Goal: Task Accomplishment & Management: Complete application form

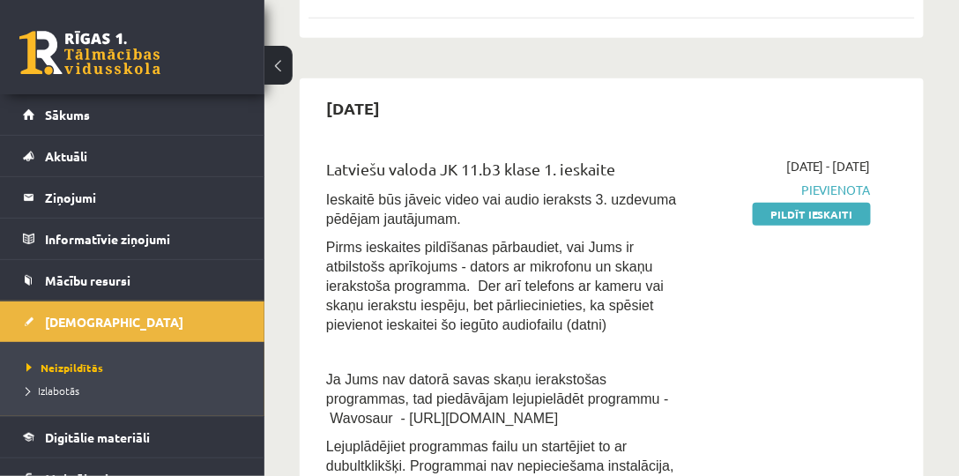
scroll to position [353, 0]
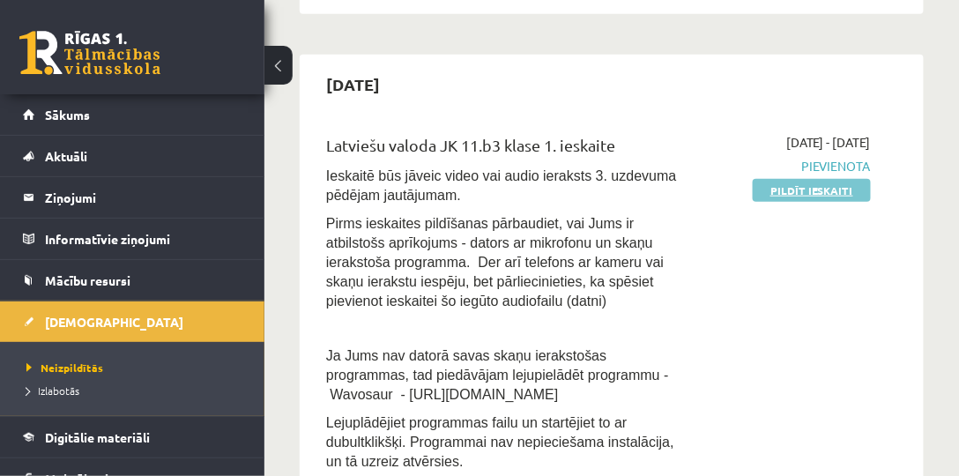
click at [814, 187] on link "Pildīt ieskaiti" at bounding box center [812, 190] width 118 height 23
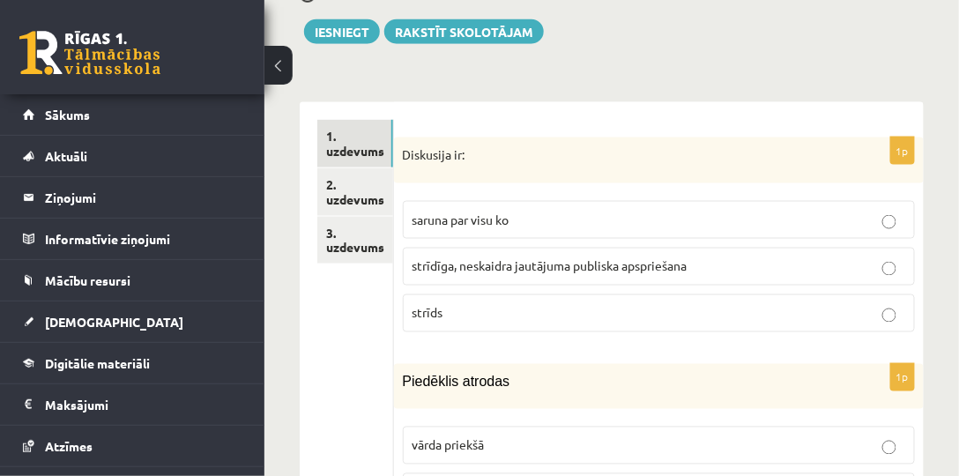
scroll to position [604, 0]
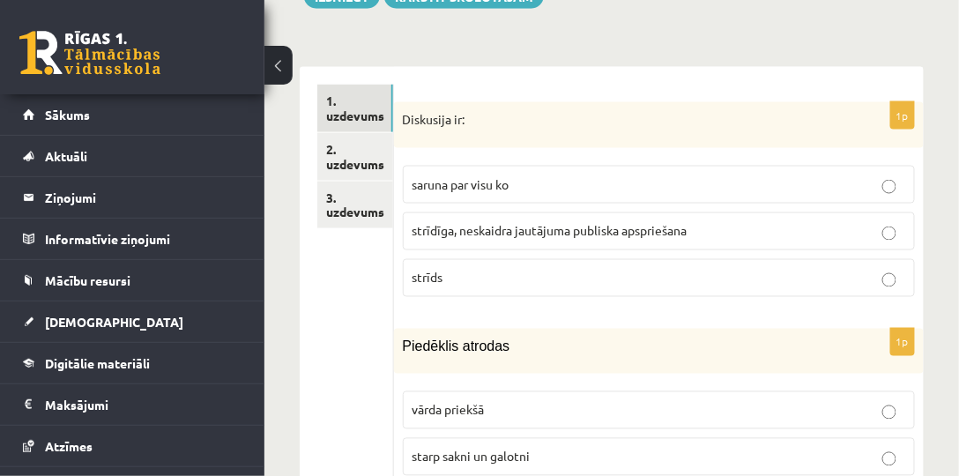
click at [730, 222] on p "strīdīga, neskaidra jautājuma publiska apspriešana" at bounding box center [659, 231] width 493 height 19
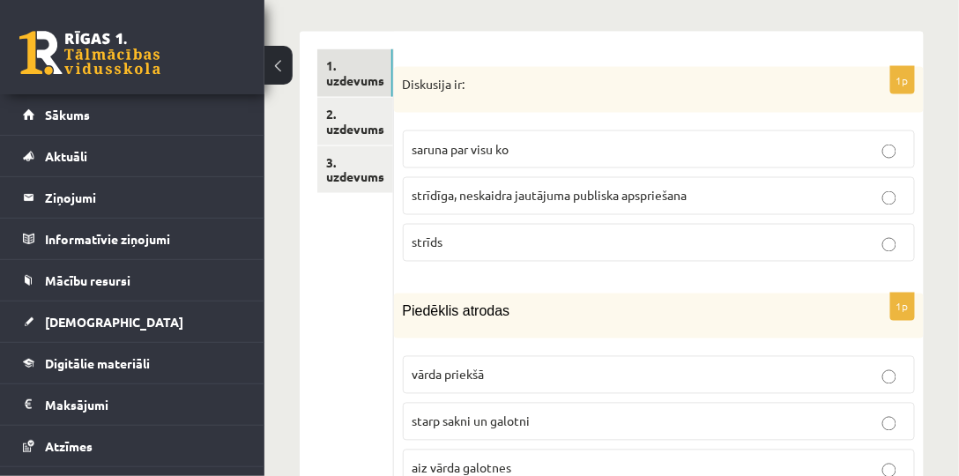
scroll to position [756, 0]
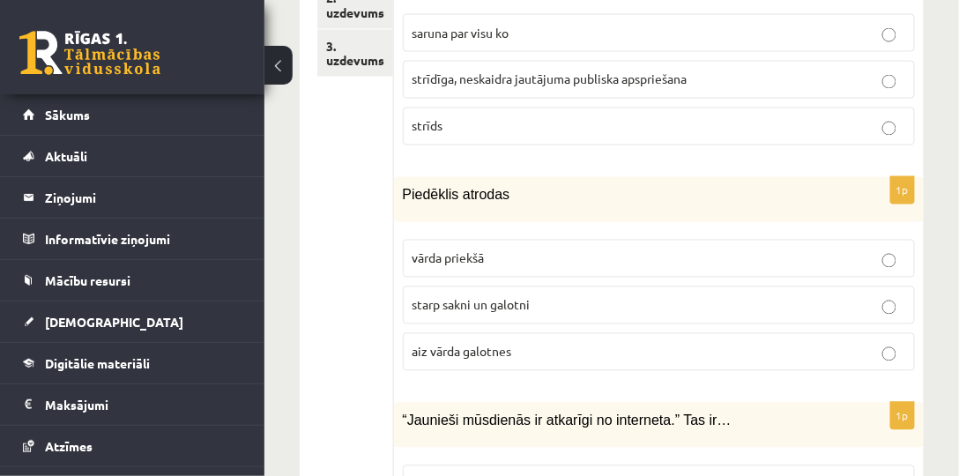
click at [580, 296] on p "starp sakni un galotni" at bounding box center [659, 305] width 493 height 19
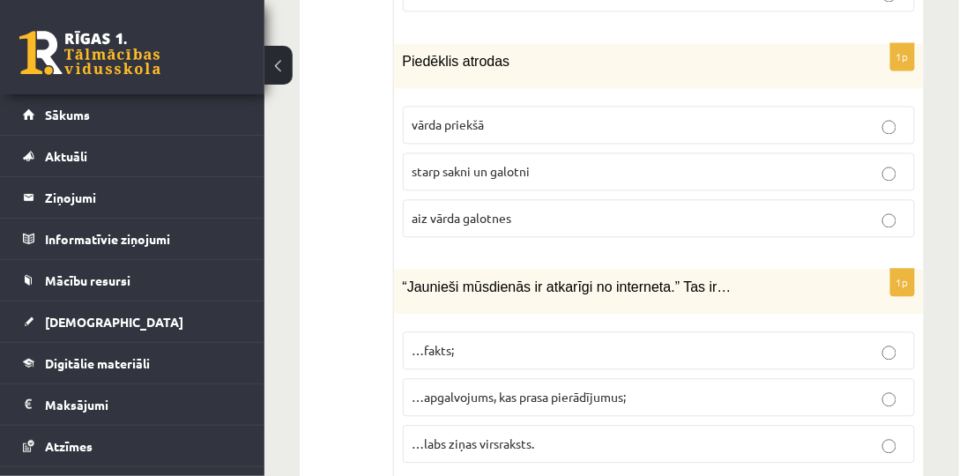
scroll to position [957, 0]
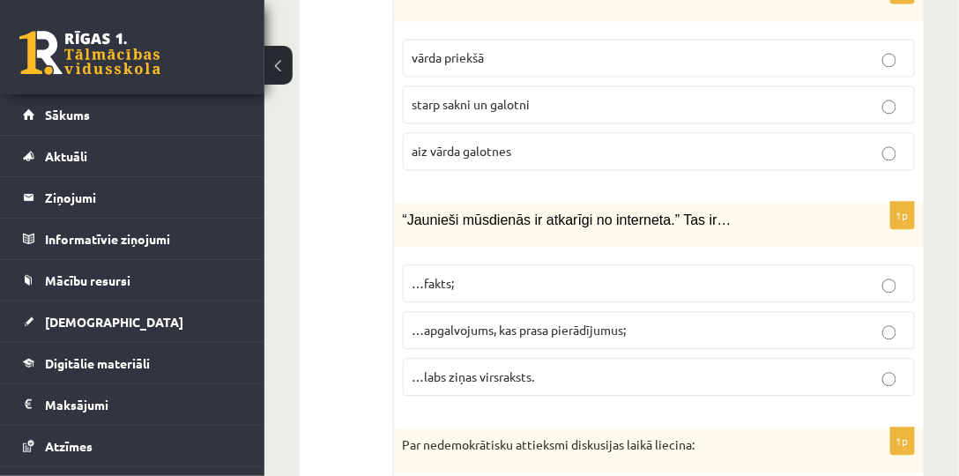
click at [619, 322] on span "…apgalvojums, kas prasa pierādījumus;" at bounding box center [520, 330] width 214 height 16
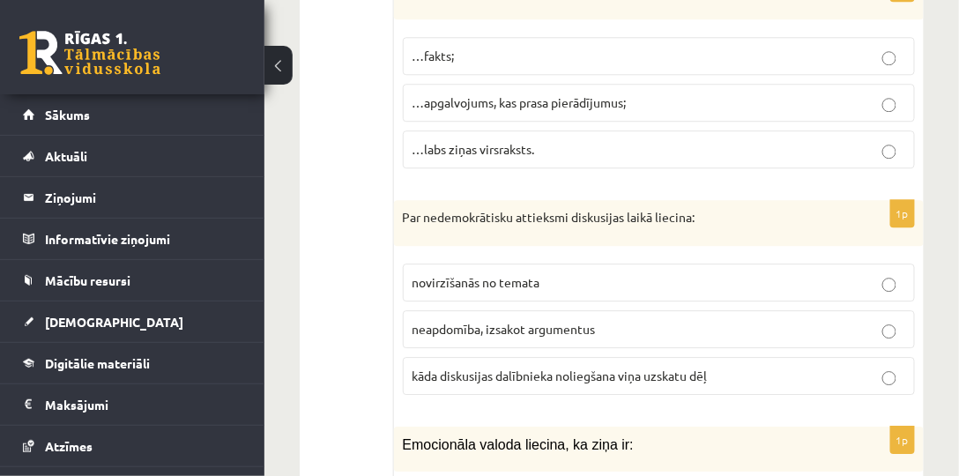
scroll to position [1209, 0]
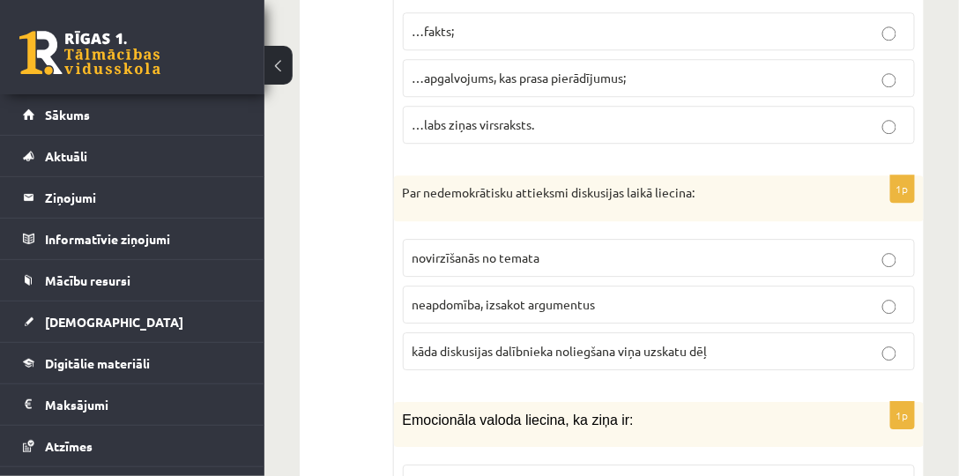
click at [636, 343] on span "kāda diskusijas dalībnieka noliegšana viņa uzskatu dēļ" at bounding box center [560, 351] width 295 height 16
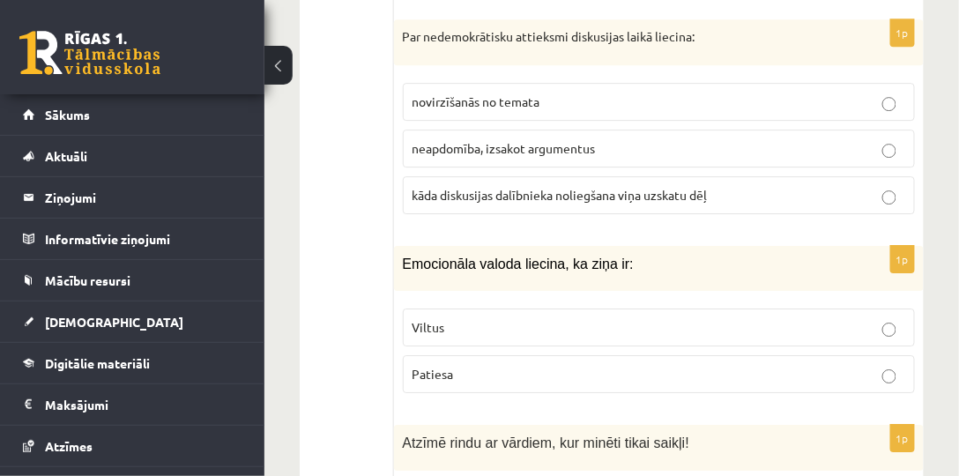
scroll to position [1411, 0]
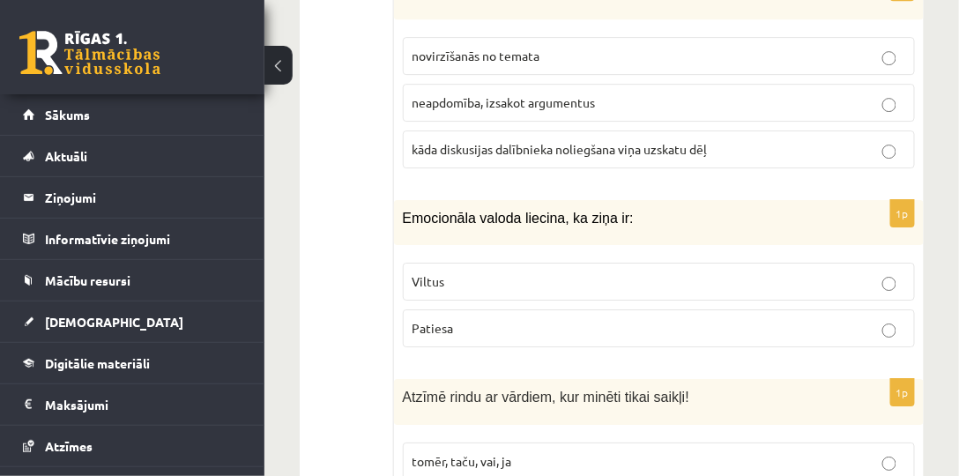
click at [617, 272] on p "Viltus" at bounding box center [659, 281] width 493 height 19
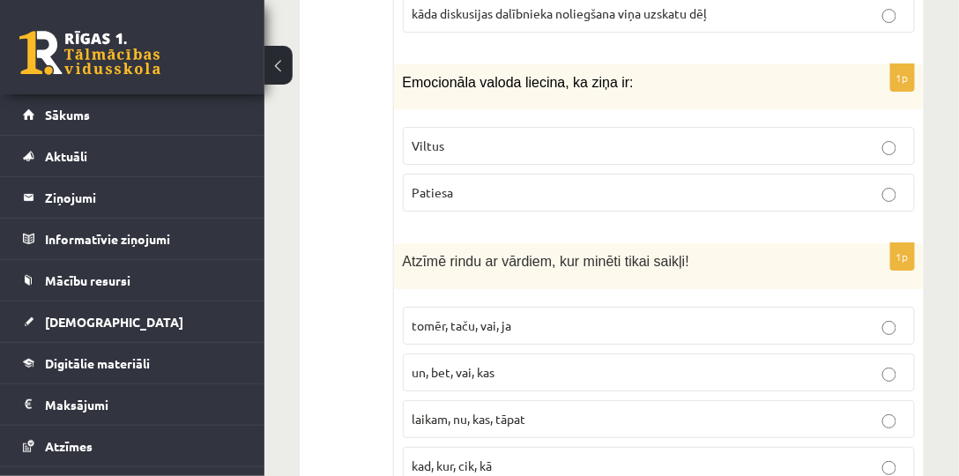
scroll to position [1612, 0]
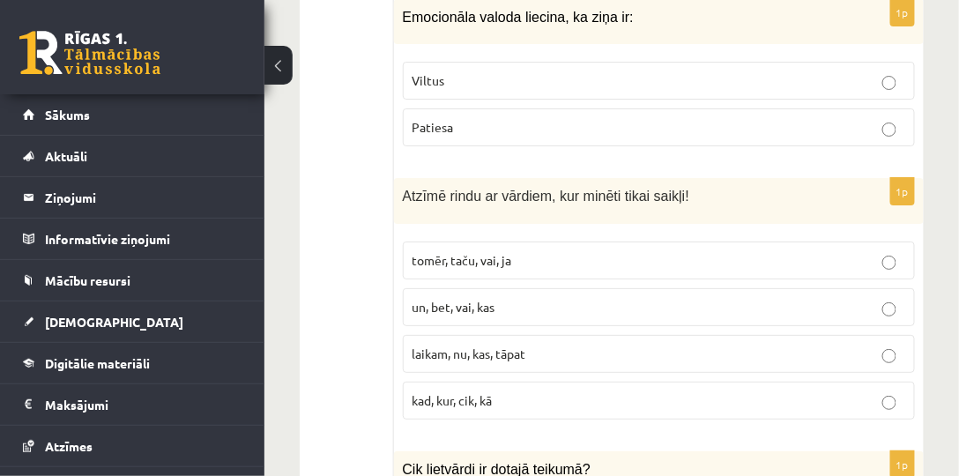
click at [470, 299] on span "un, bet, vai, kas" at bounding box center [454, 307] width 83 height 16
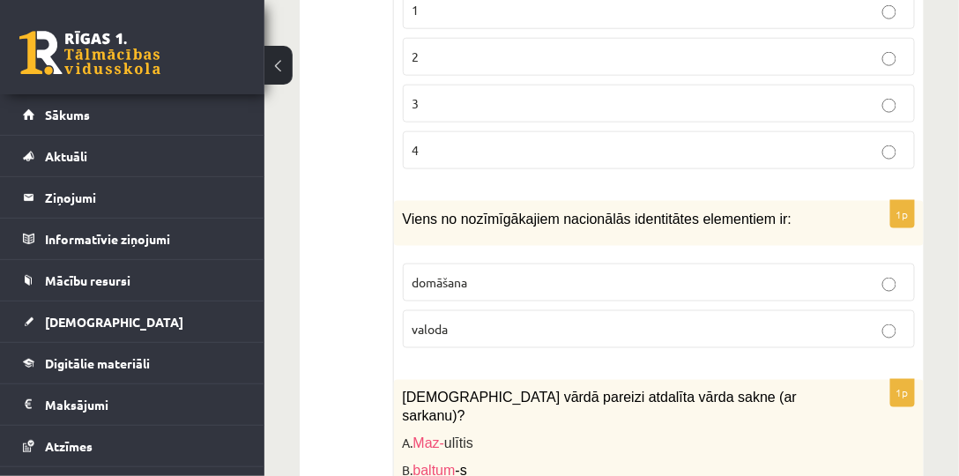
scroll to position [2166, 0]
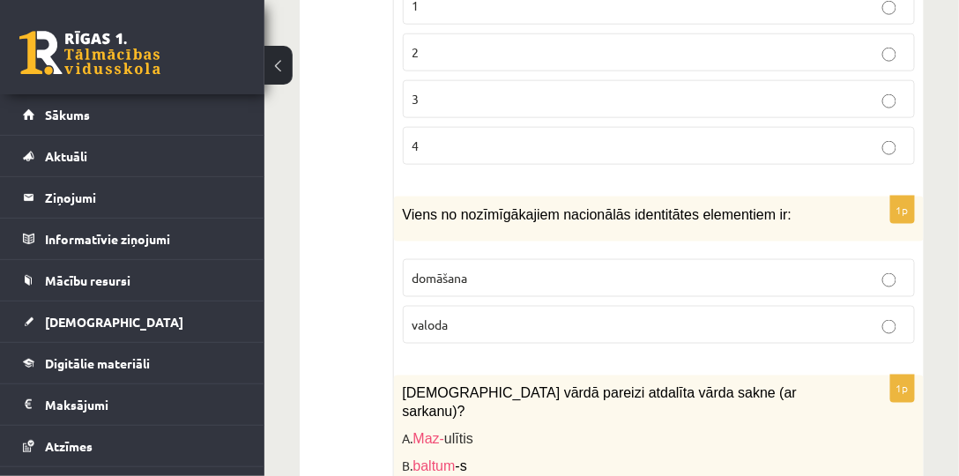
click at [711, 306] on label "valoda" at bounding box center [659, 325] width 512 height 38
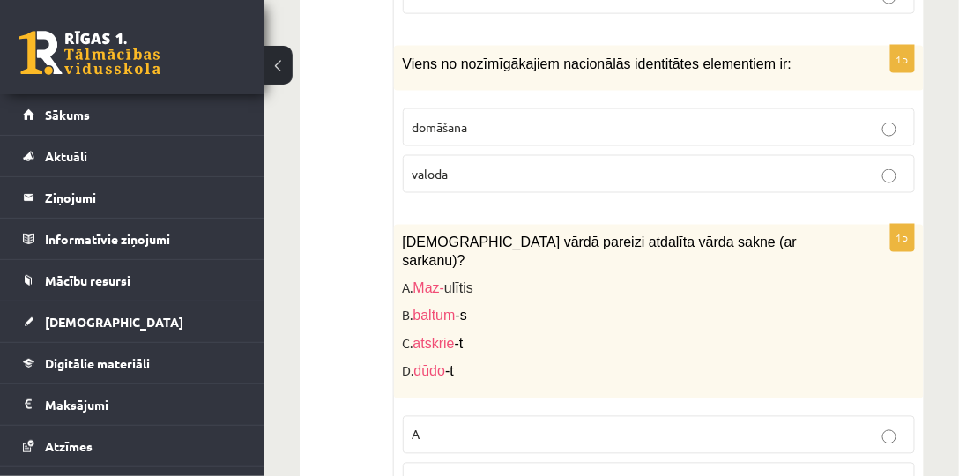
scroll to position [2367, 0]
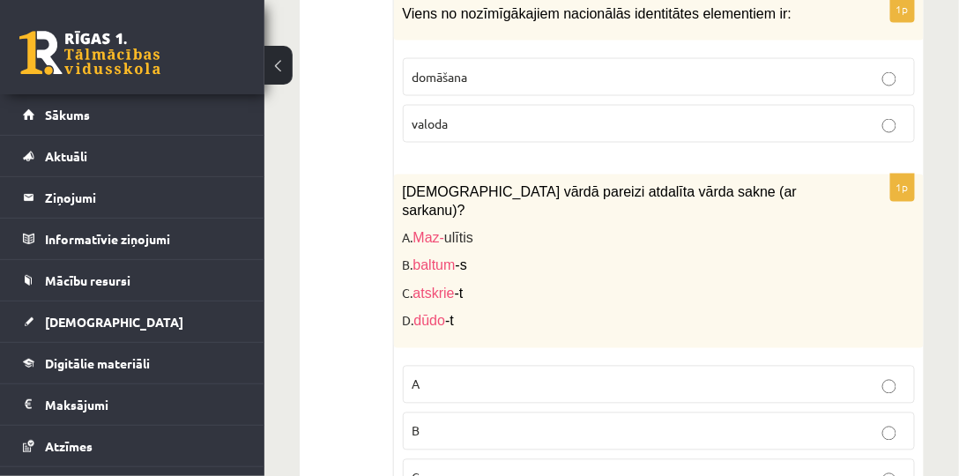
click at [525, 366] on label "A" at bounding box center [659, 385] width 512 height 38
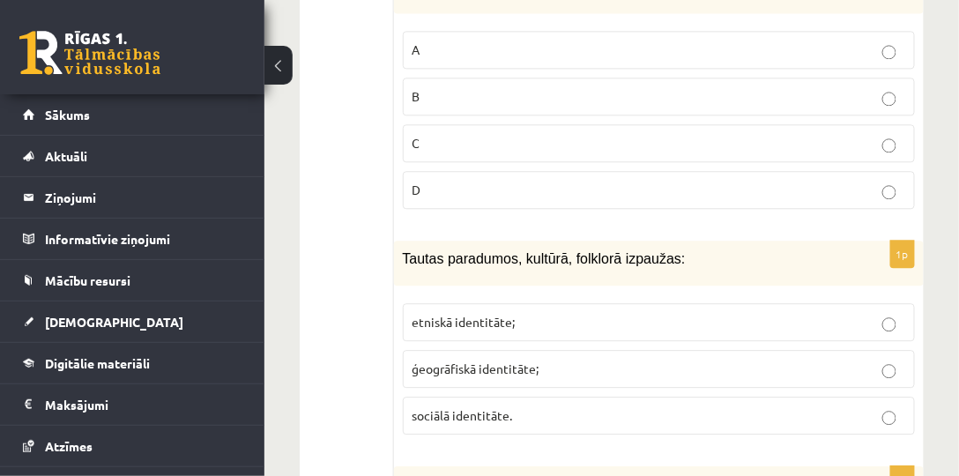
scroll to position [2720, 0]
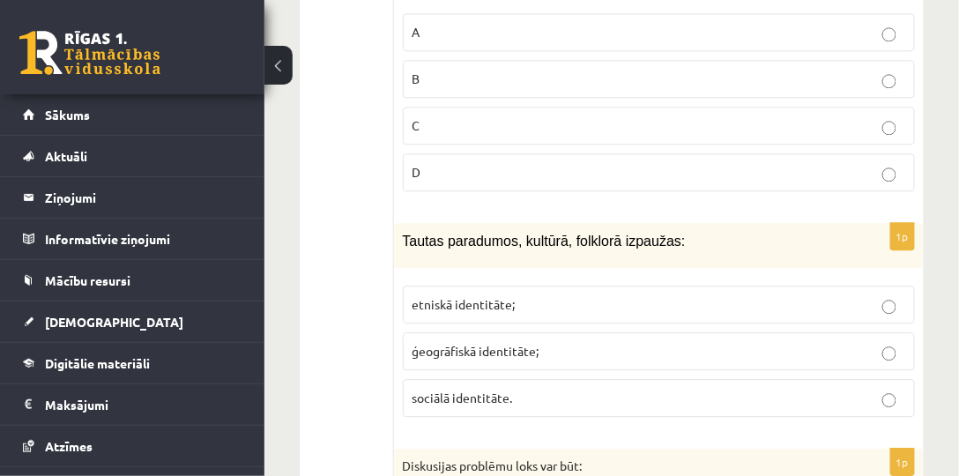
click at [575, 295] on p "etniskā identitāte;" at bounding box center [659, 304] width 493 height 19
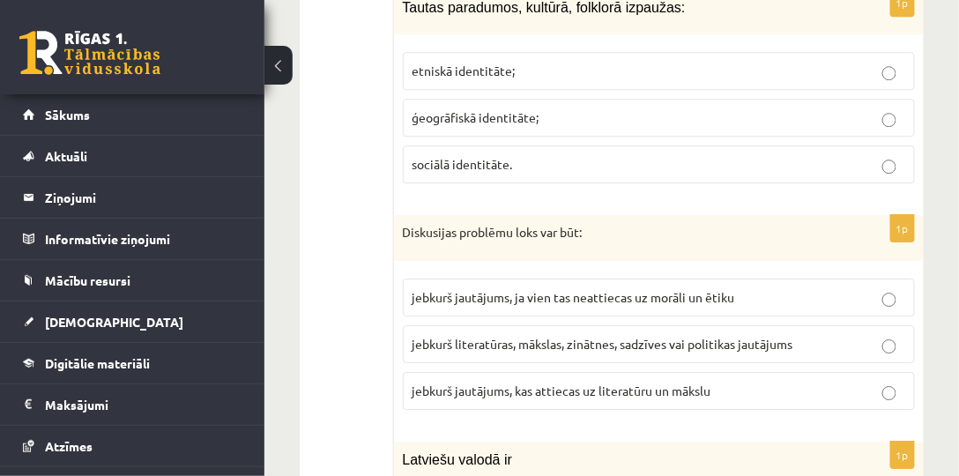
scroll to position [2972, 0]
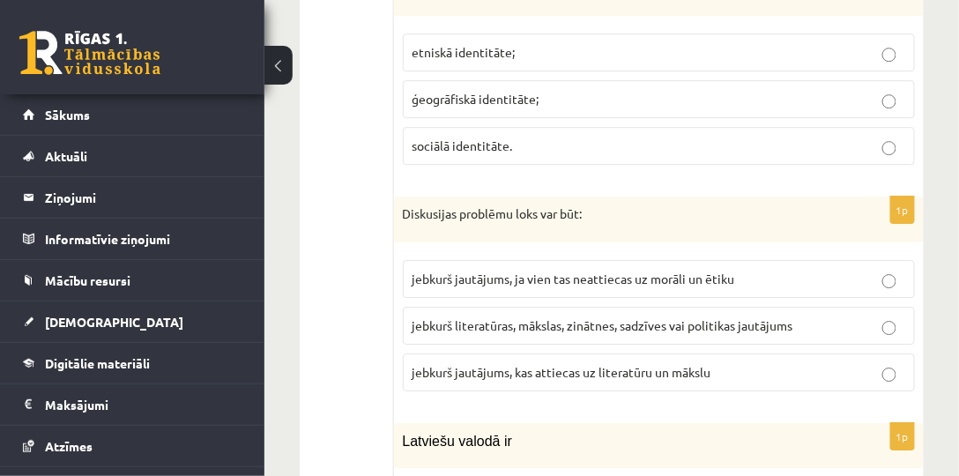
click at [600, 317] on span "jebkurš literatūras, mākslas, zinātnes, sadzīves vai politikas jautājums" at bounding box center [603, 325] width 381 height 16
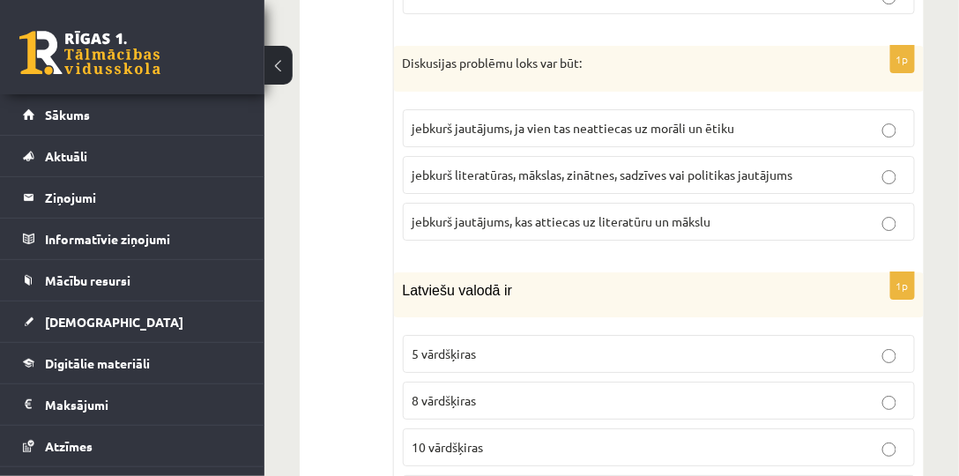
scroll to position [3174, 0]
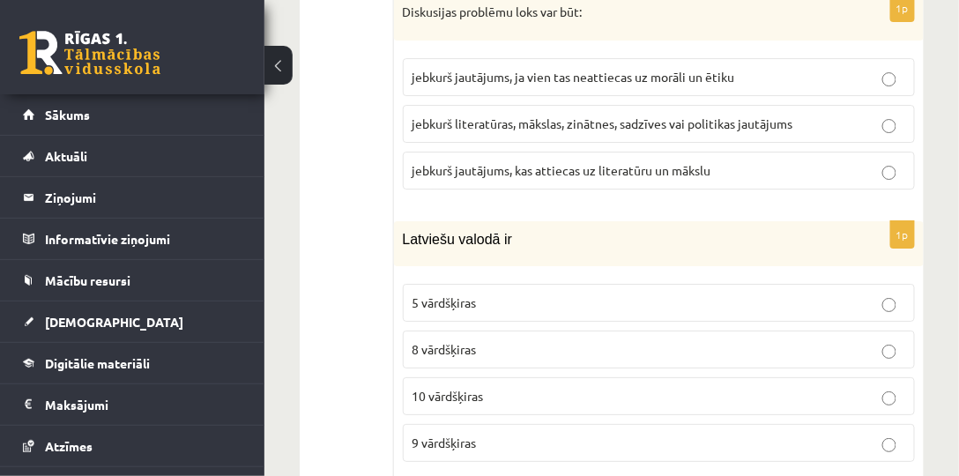
click at [547, 387] on p "10 vārdšķiras" at bounding box center [659, 396] width 493 height 19
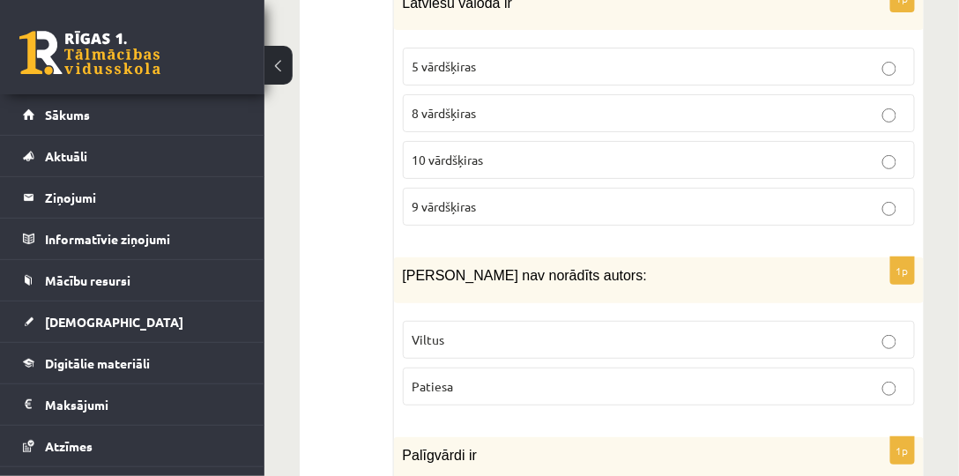
scroll to position [3425, 0]
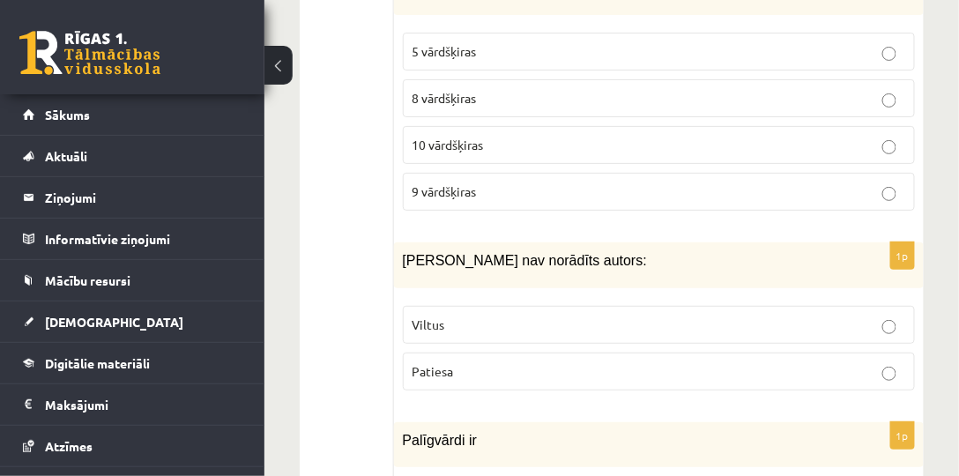
click at [506, 316] on p "Viltus" at bounding box center [659, 325] width 493 height 19
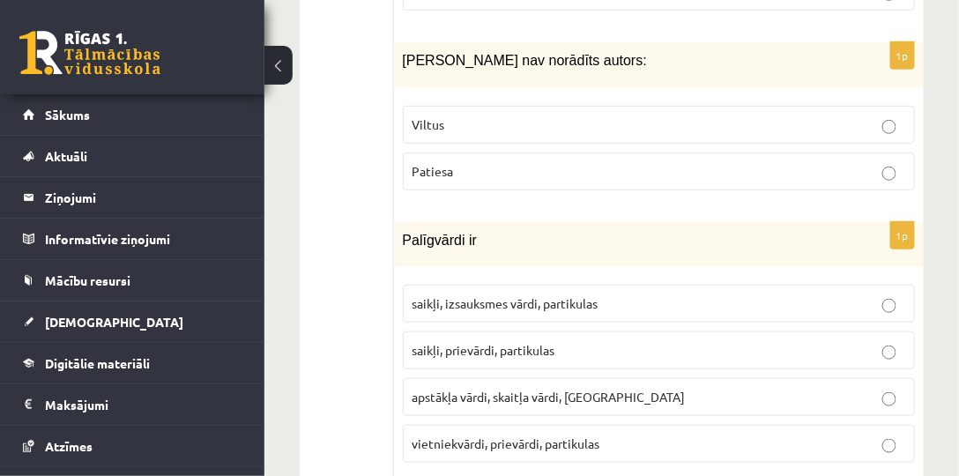
scroll to position [3627, 0]
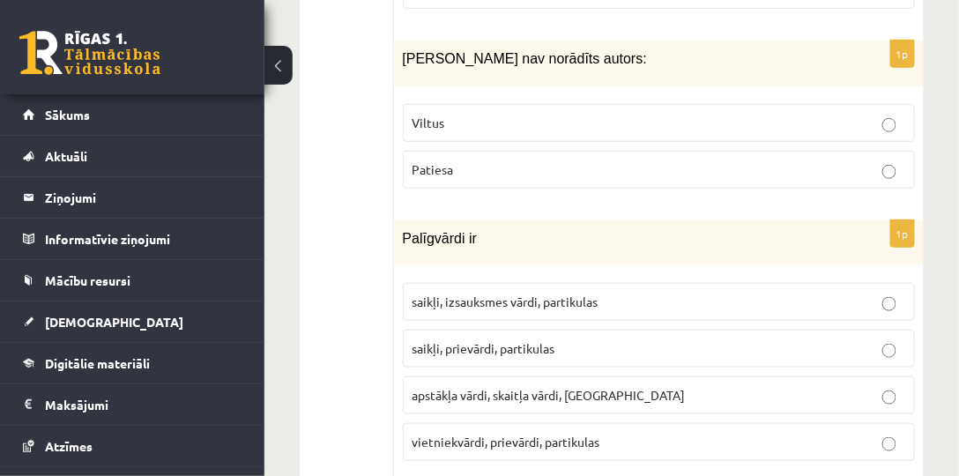
click at [512, 340] on span "saikļi, prievārdi, partikulas" at bounding box center [484, 348] width 143 height 16
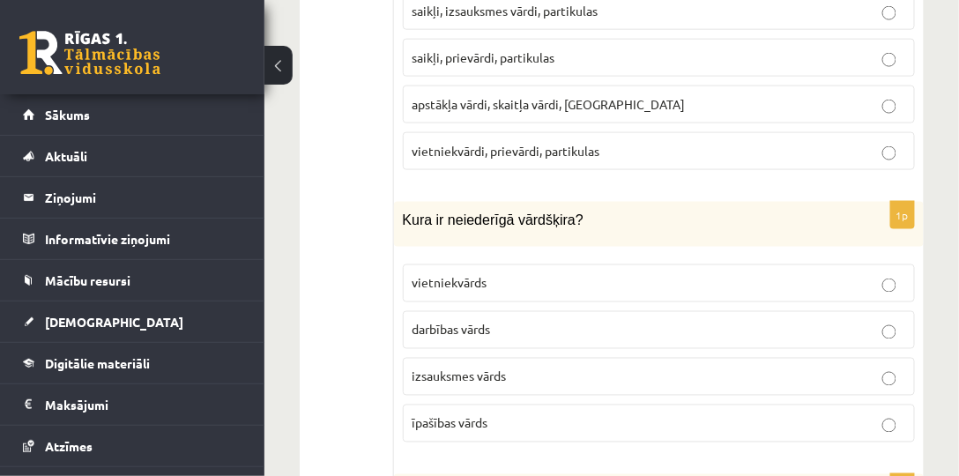
scroll to position [3929, 0]
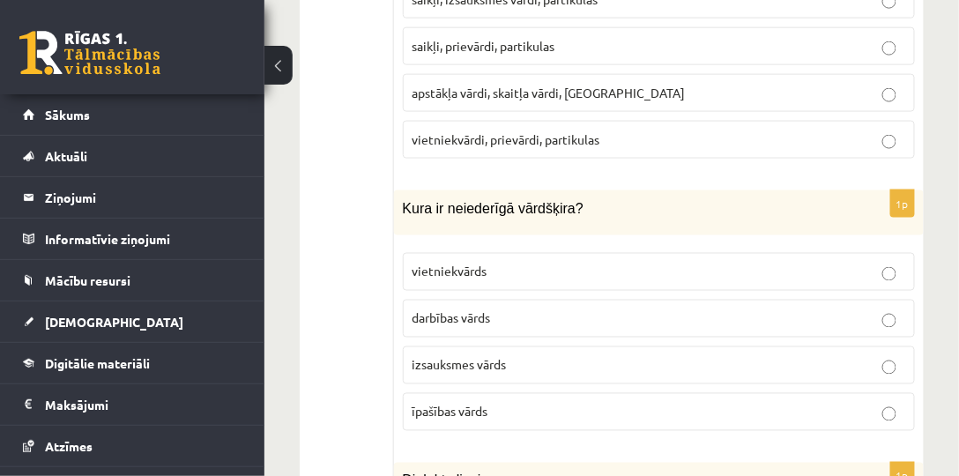
click at [529, 356] on p "izsauksmes vārds" at bounding box center [659, 365] width 493 height 19
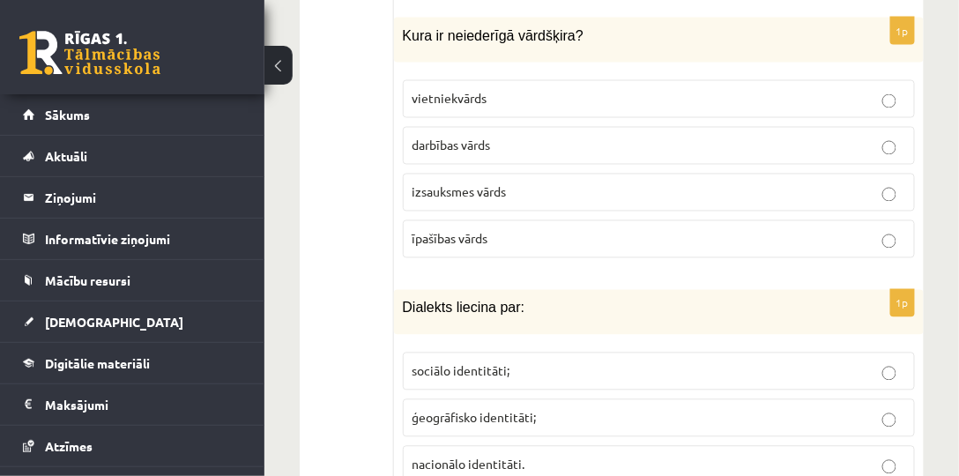
scroll to position [4130, 0]
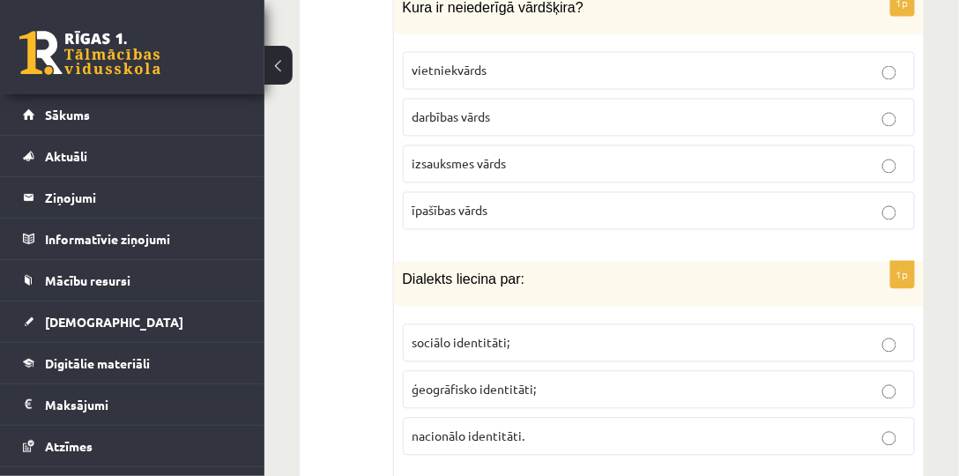
click at [561, 381] on p "ģeogrāfisko identitāti;" at bounding box center [659, 390] width 493 height 19
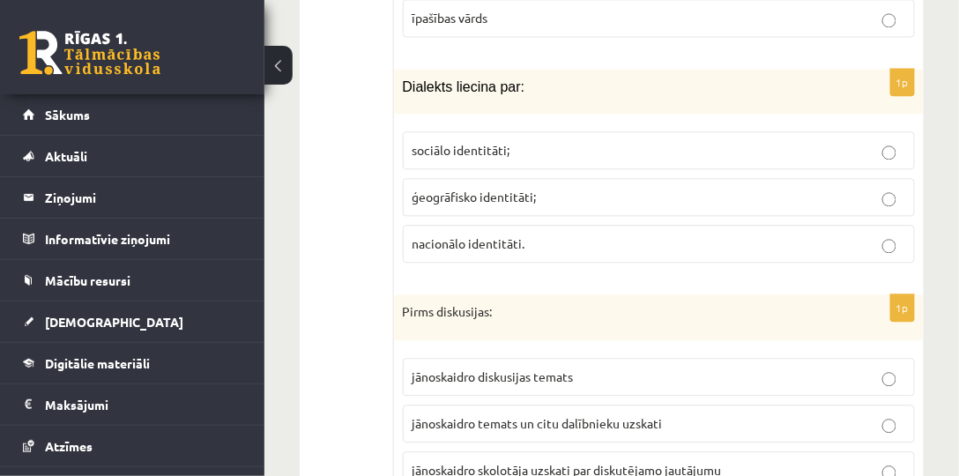
scroll to position [4332, 0]
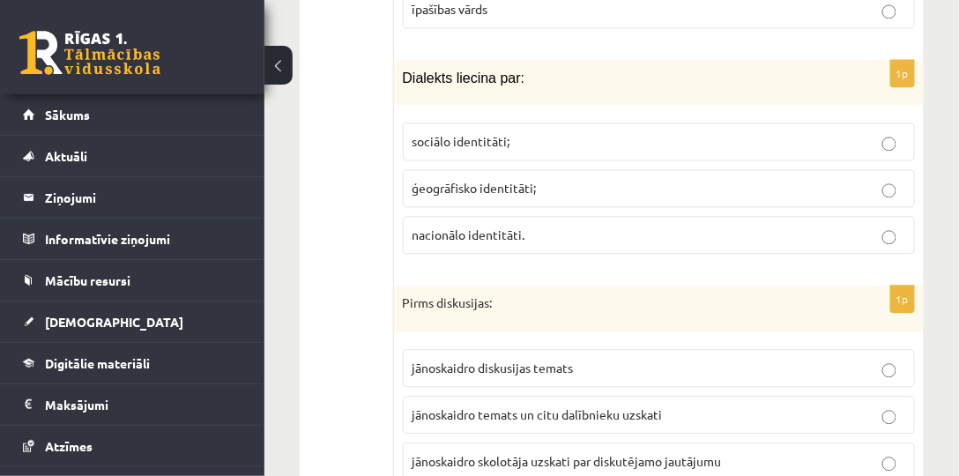
click at [550, 360] on span "jānoskaidro diskusijas temats" at bounding box center [493, 368] width 161 height 16
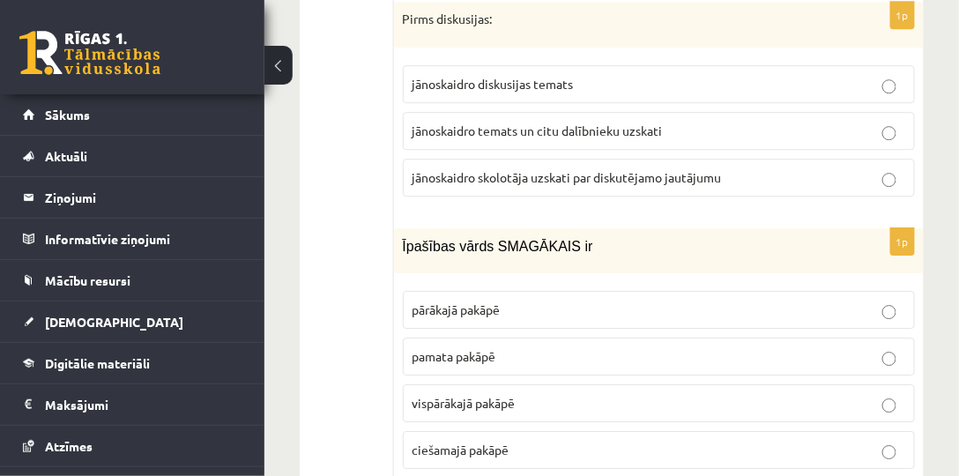
scroll to position [4634, 0]
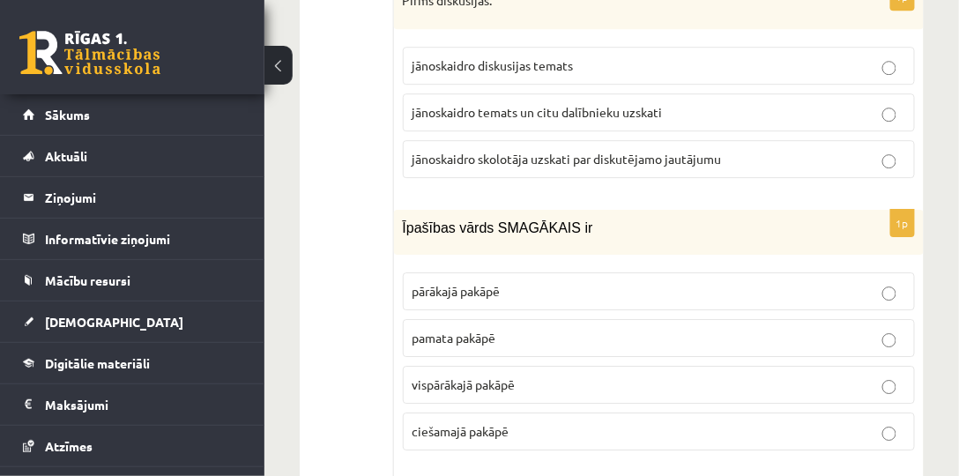
click at [547, 376] on p "vispārākajā pakāpē" at bounding box center [659, 385] width 493 height 19
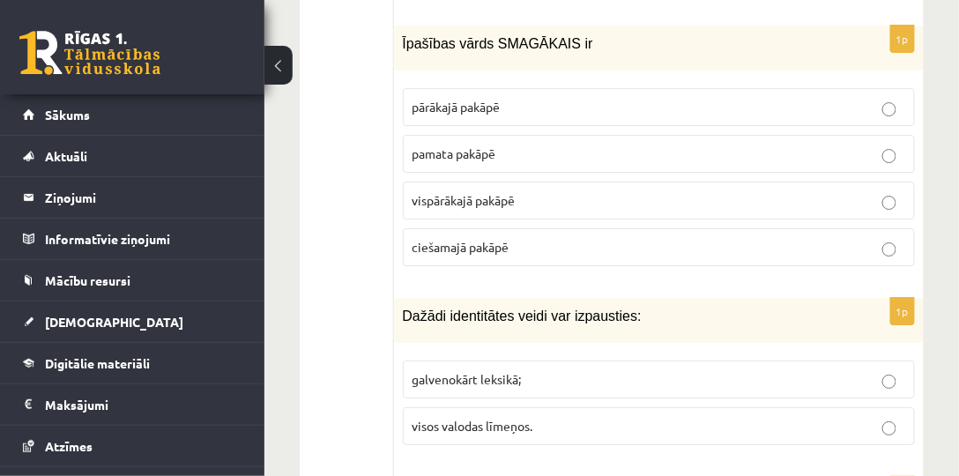
scroll to position [4835, 0]
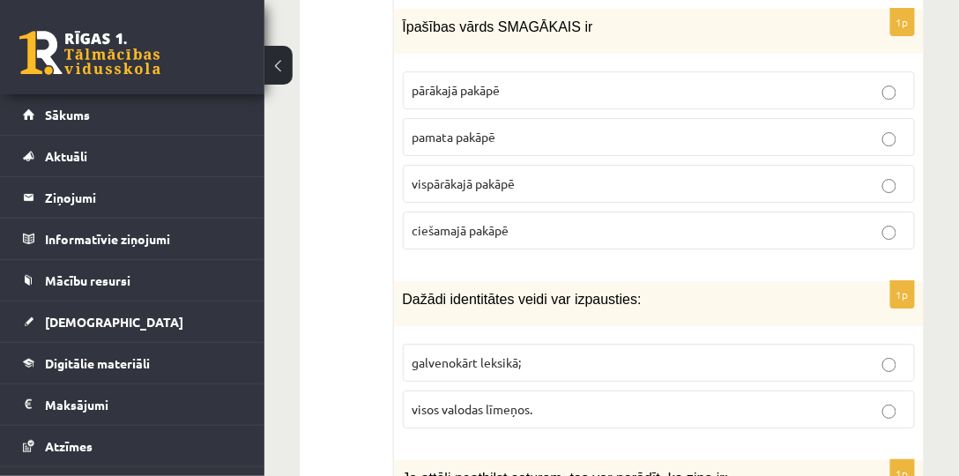
click at [521, 401] on span "visos valodas līmeņos." at bounding box center [473, 409] width 121 height 16
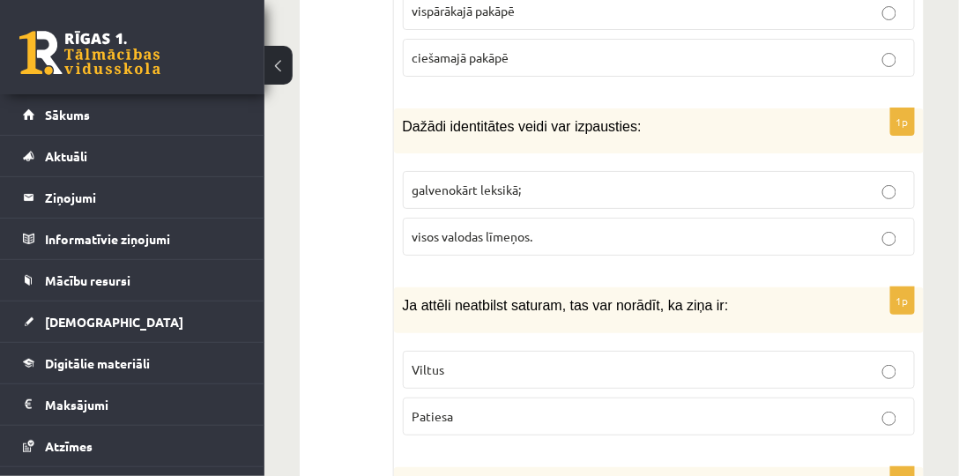
scroll to position [5037, 0]
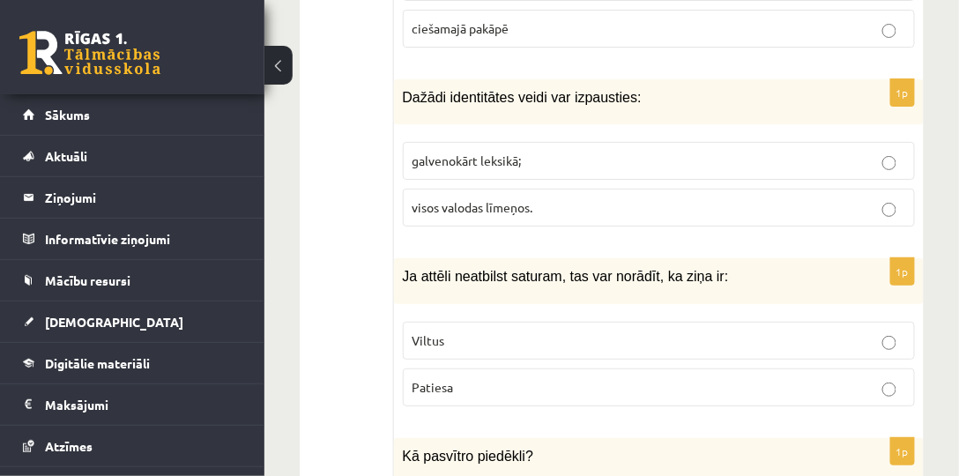
click at [517, 331] on p "Viltus" at bounding box center [659, 340] width 493 height 19
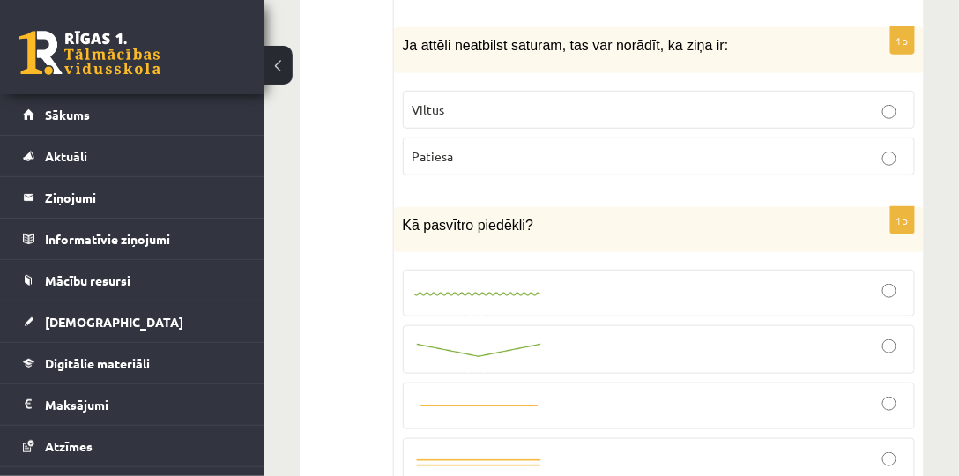
scroll to position [5289, 0]
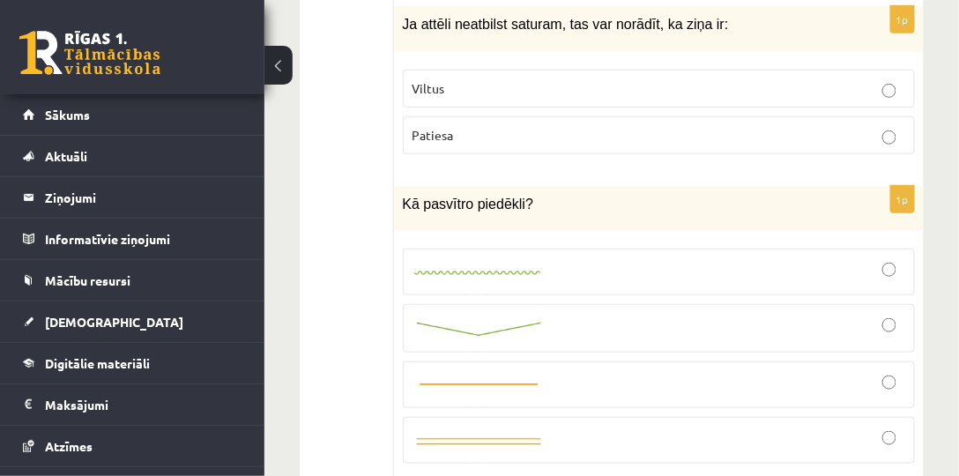
click at [598, 314] on div at bounding box center [659, 328] width 493 height 29
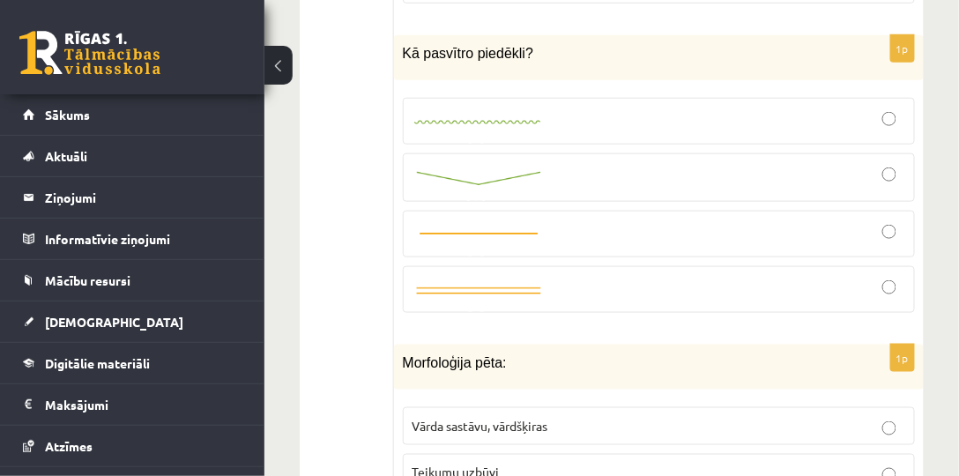
scroll to position [5490, 0]
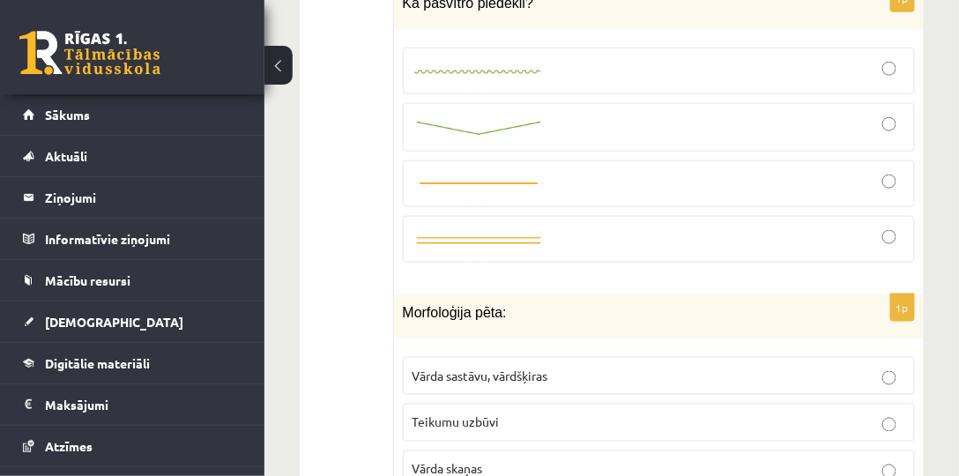
click at [467, 368] on span "Vārda sastāvu, vārdšķiras" at bounding box center [481, 376] width 136 height 16
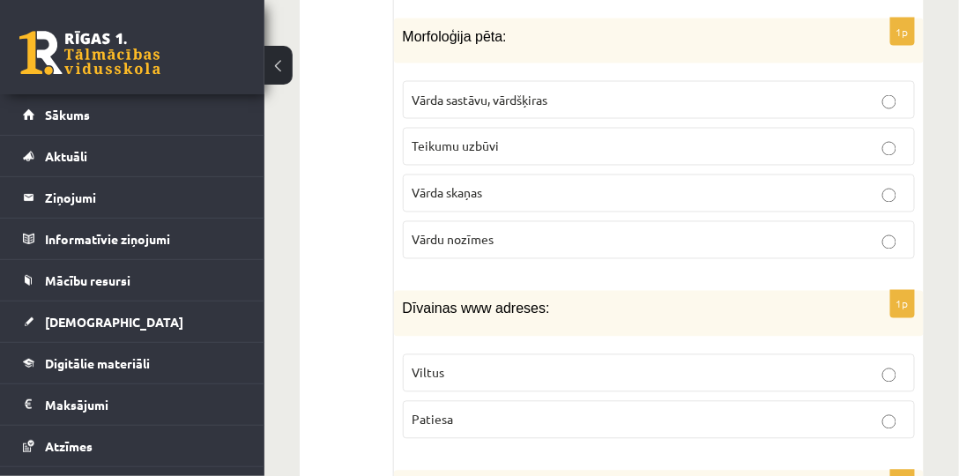
scroll to position [5793, 0]
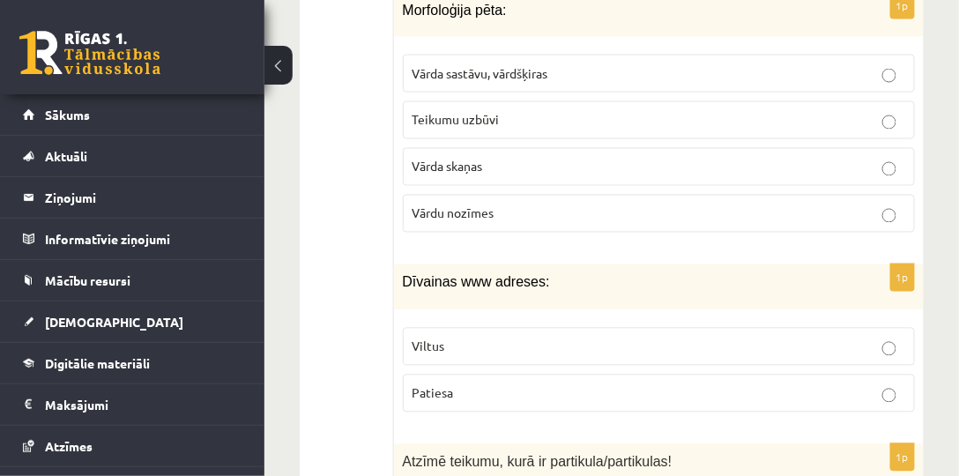
click at [473, 338] on p "Viltus" at bounding box center [659, 347] width 493 height 19
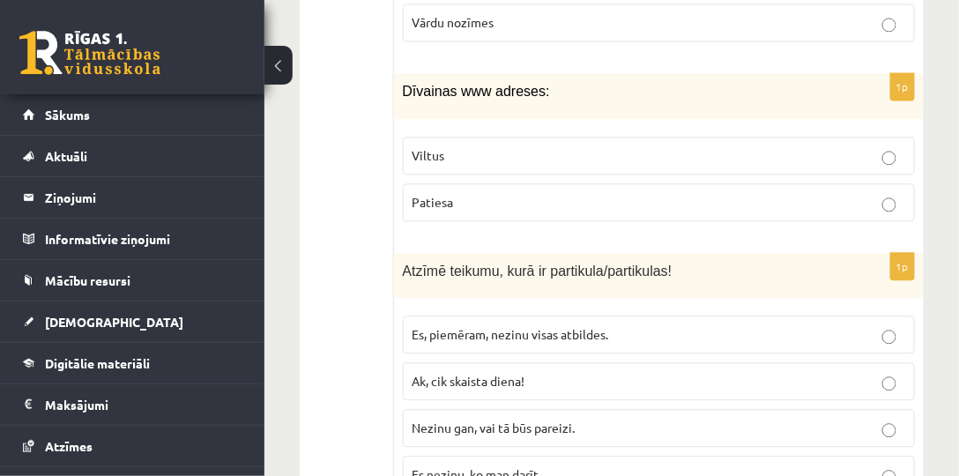
scroll to position [5995, 0]
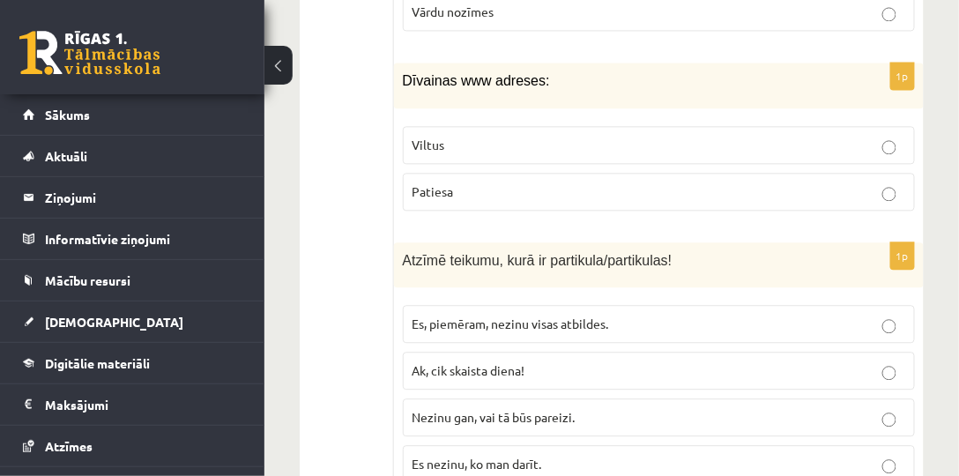
click at [484, 409] on span "Nezinu gan, vai tā būs pareizi." at bounding box center [494, 417] width 163 height 16
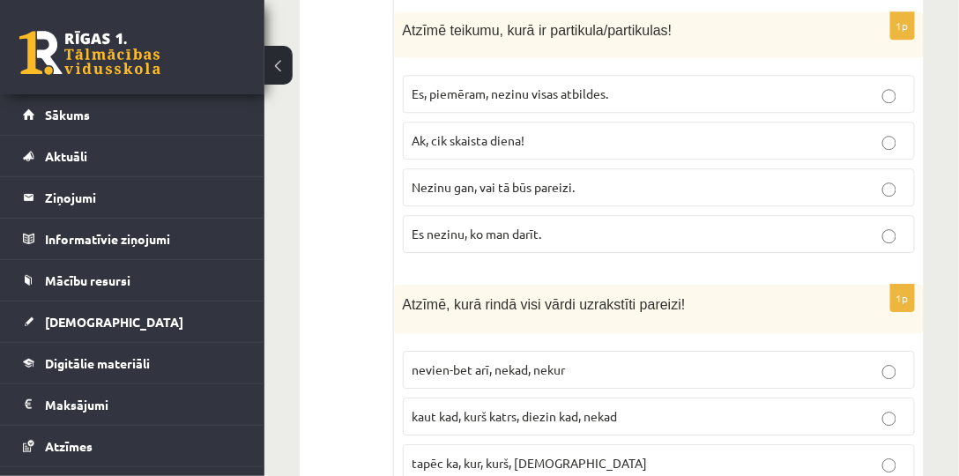
scroll to position [6246, 0]
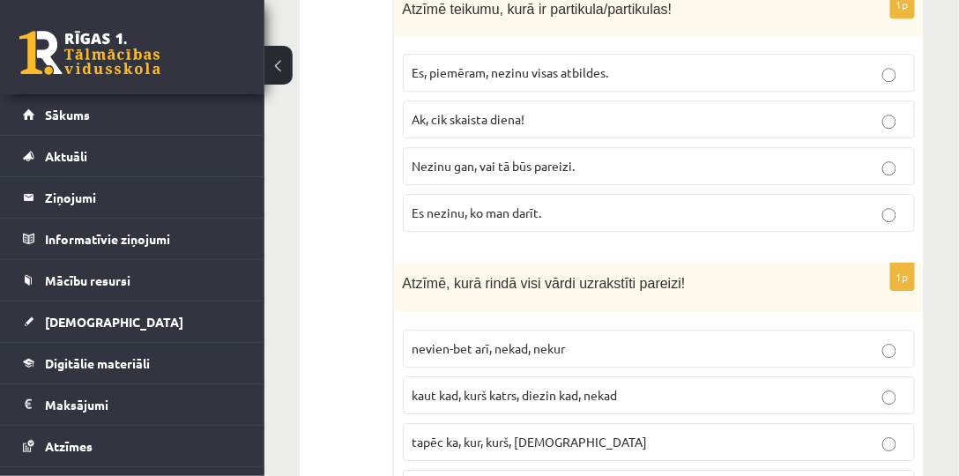
click at [495, 387] on span "kaut kad, kurš katrs, diezin kad, nekad" at bounding box center [515, 395] width 205 height 16
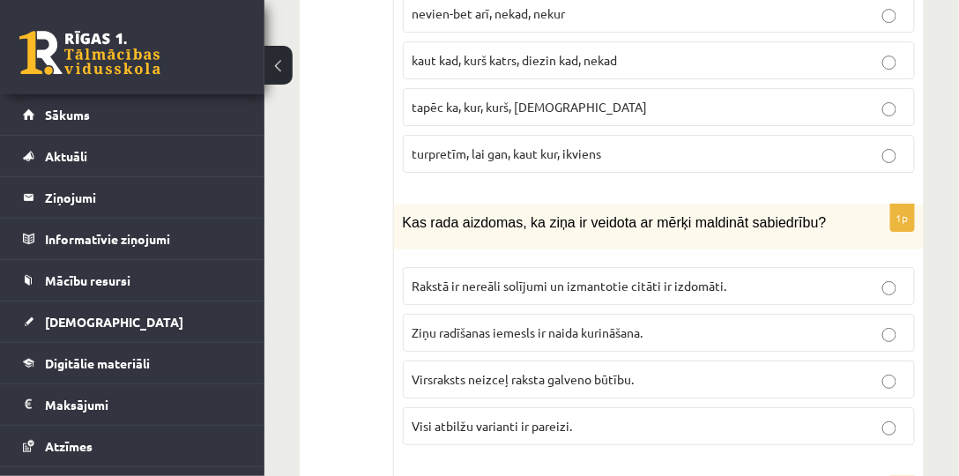
scroll to position [6599, 0]
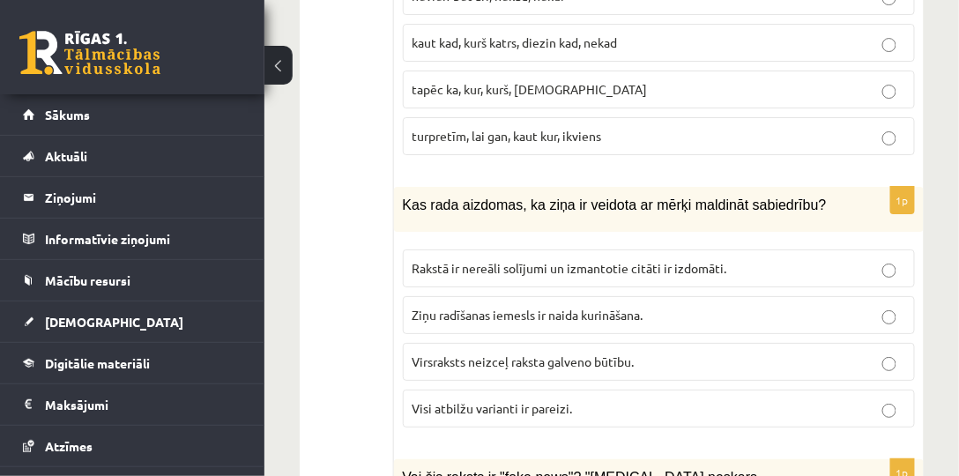
click at [614, 399] on p "Visi atbilžu varianti ir pareizi." at bounding box center [659, 408] width 493 height 19
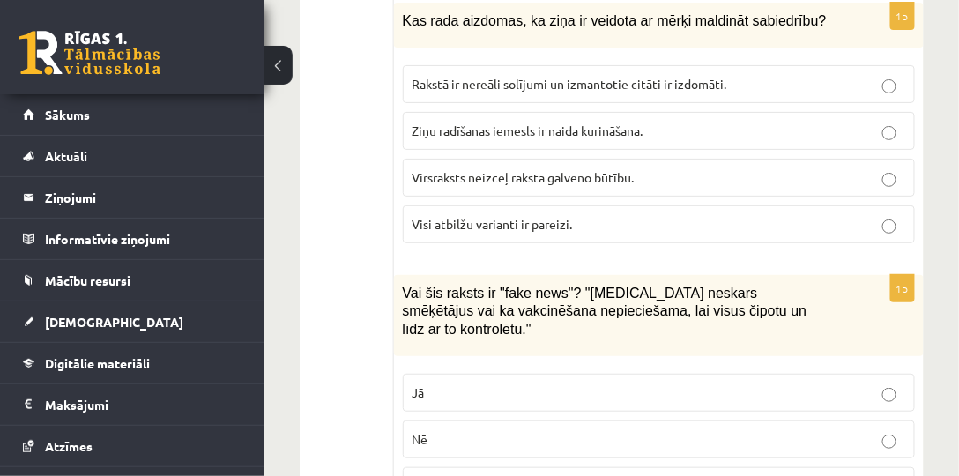
scroll to position [6800, 0]
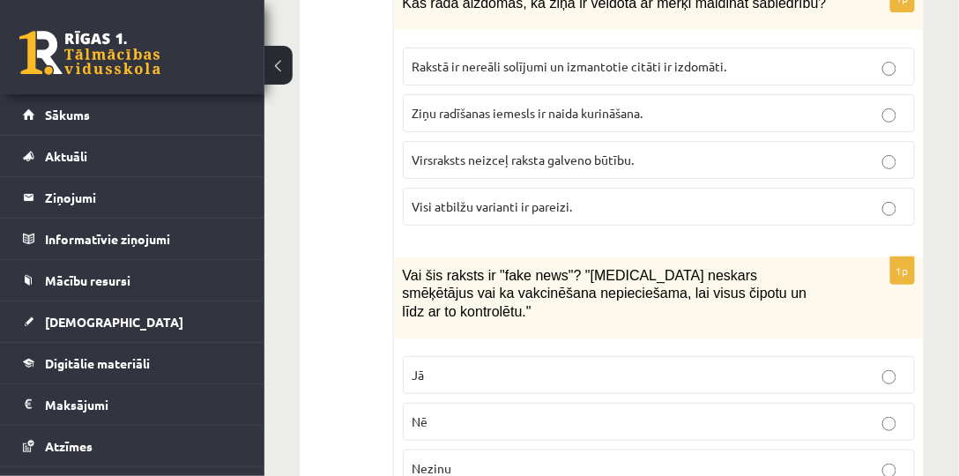
click at [551, 366] on p "Jā" at bounding box center [659, 375] width 493 height 19
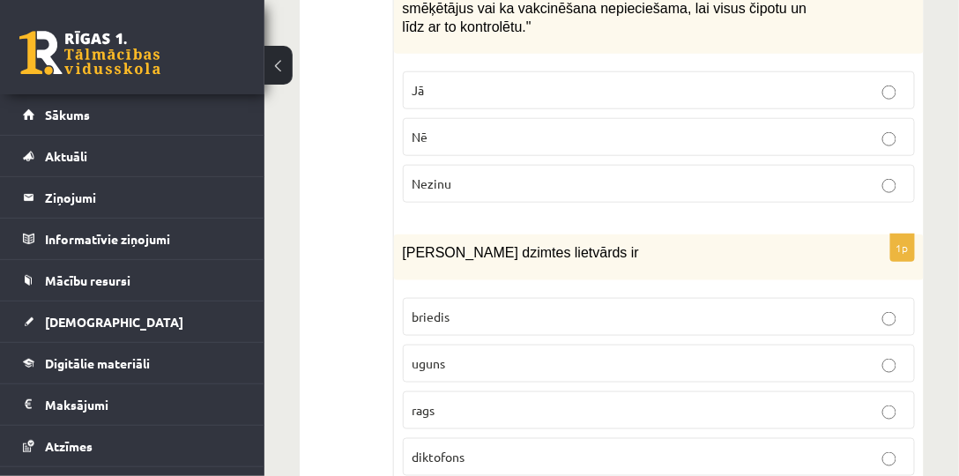
scroll to position [7103, 0]
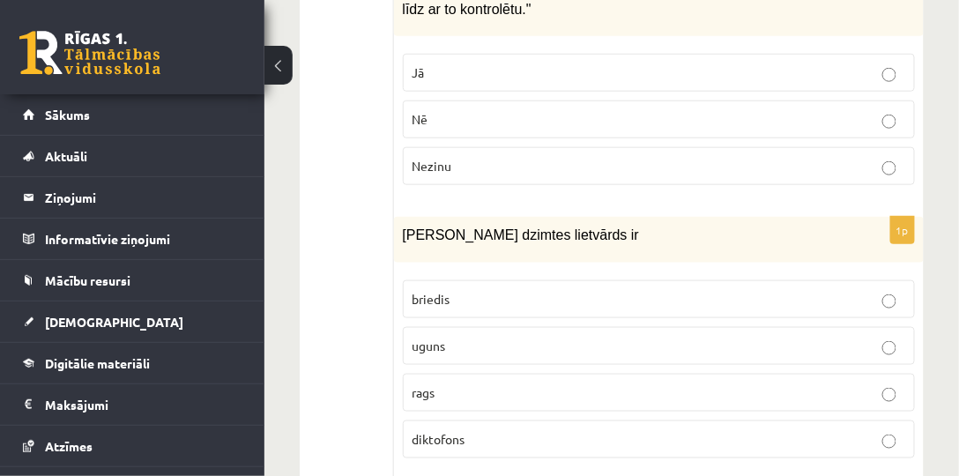
click at [519, 337] on p "uguns" at bounding box center [659, 346] width 493 height 19
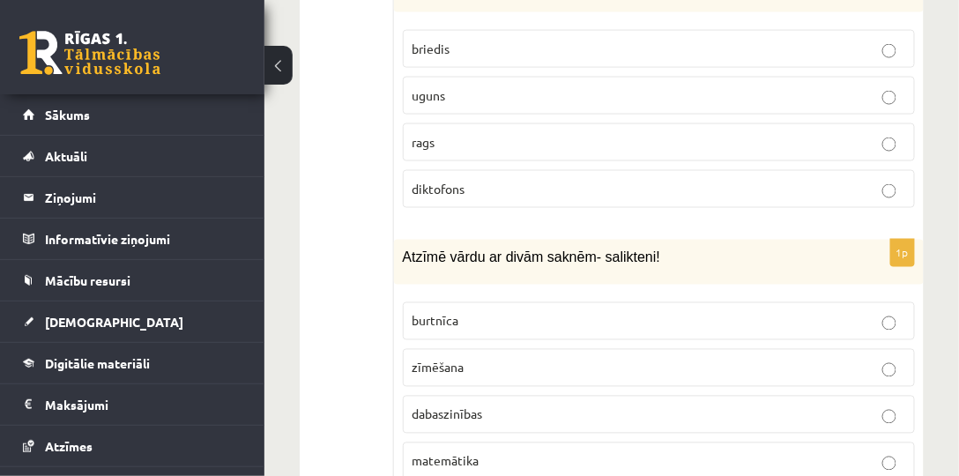
scroll to position [7354, 0]
click at [468, 406] on span "dabaszinības" at bounding box center [448, 414] width 71 height 16
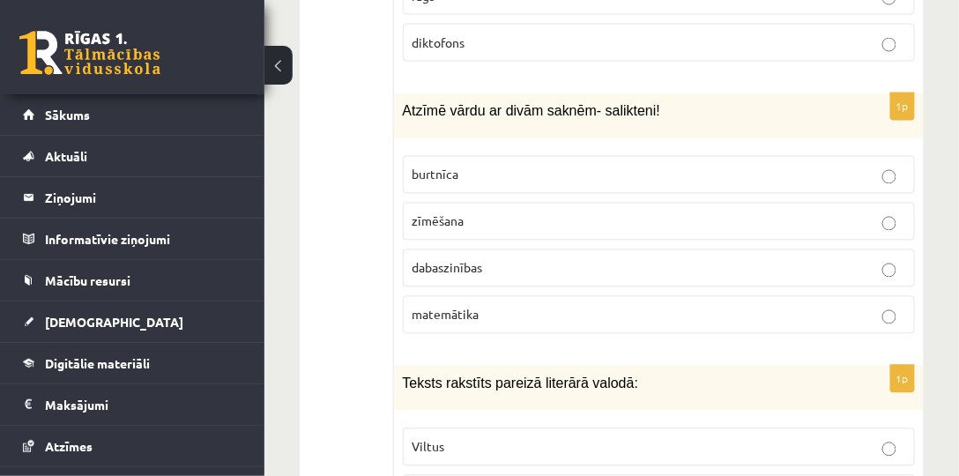
scroll to position [7556, 0]
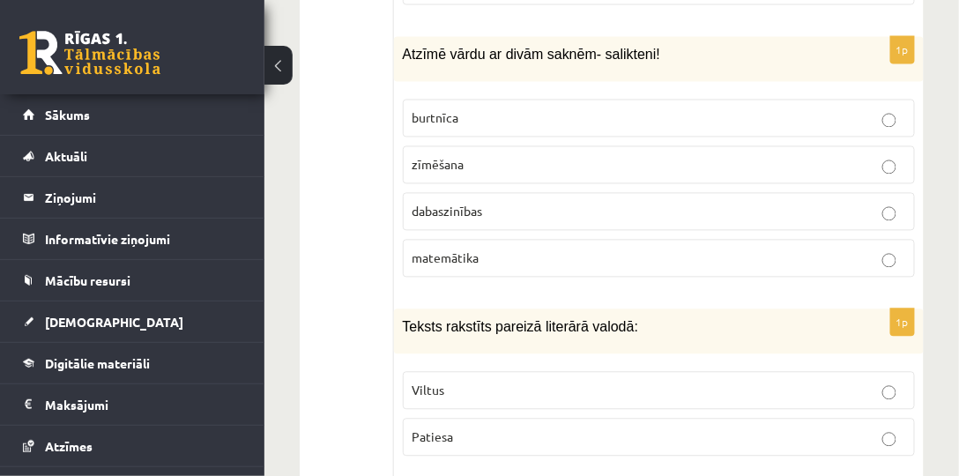
click at [544, 428] on p "Patiesa" at bounding box center [659, 437] width 493 height 19
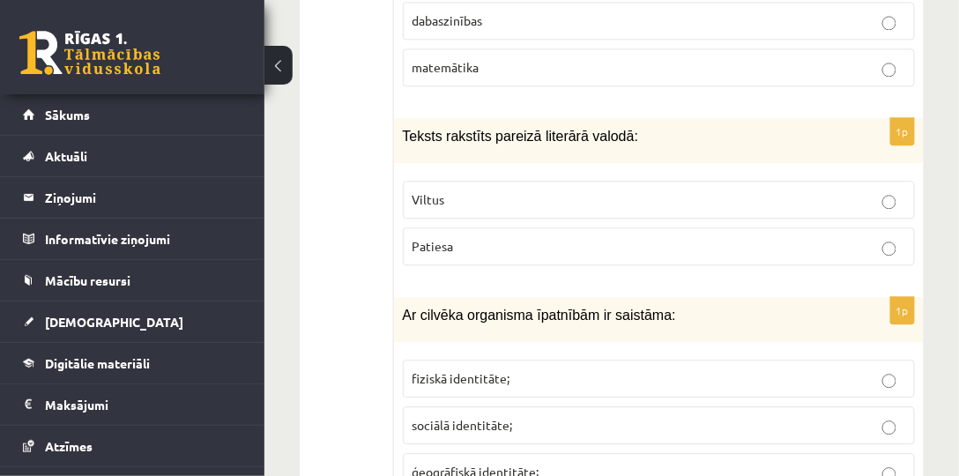
scroll to position [7758, 0]
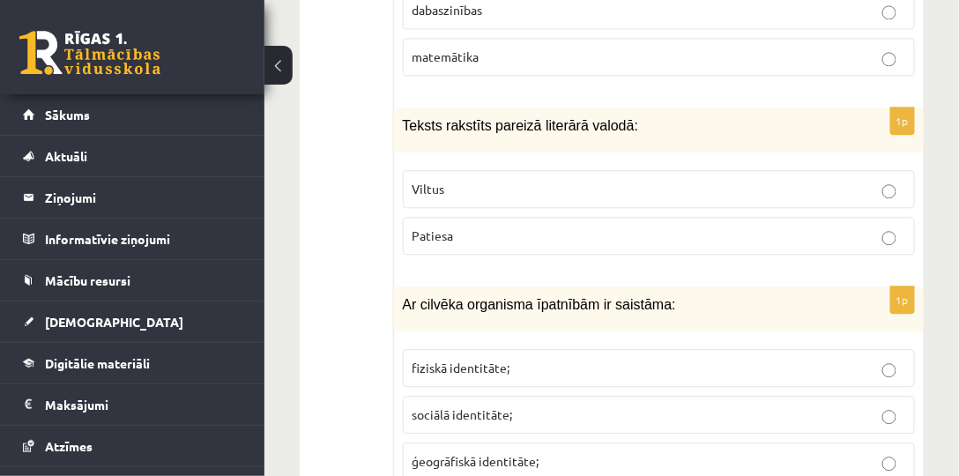
click at [521, 359] on p "fiziskā identitāte;" at bounding box center [659, 368] width 493 height 19
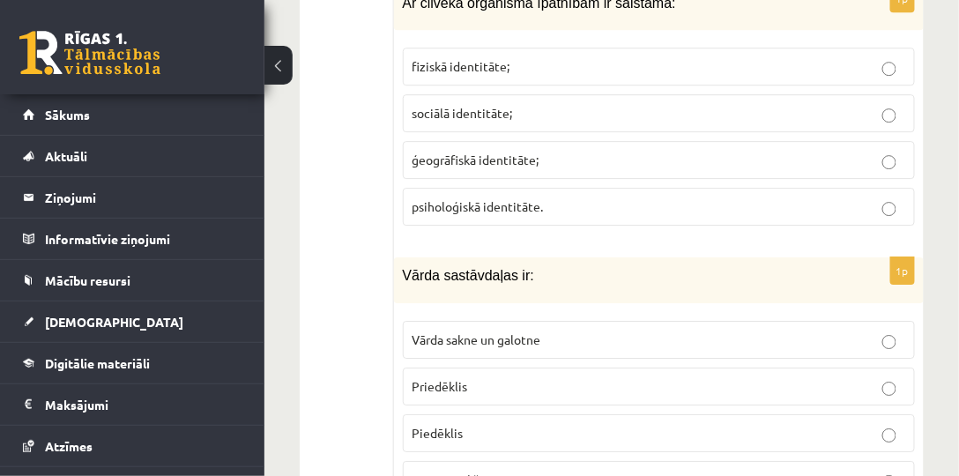
scroll to position [8059, 0]
click at [566, 471] on p "Visi iepriekš minētie ir pareizi" at bounding box center [659, 480] width 493 height 19
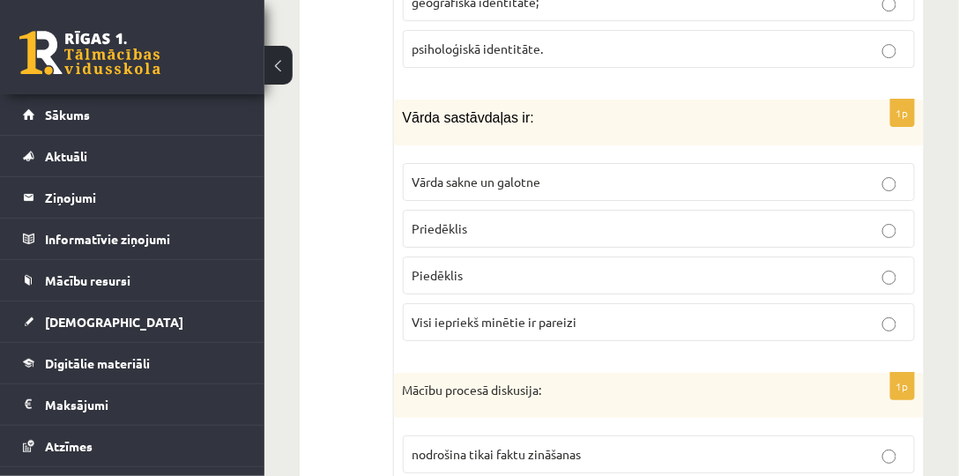
scroll to position [8261, 0]
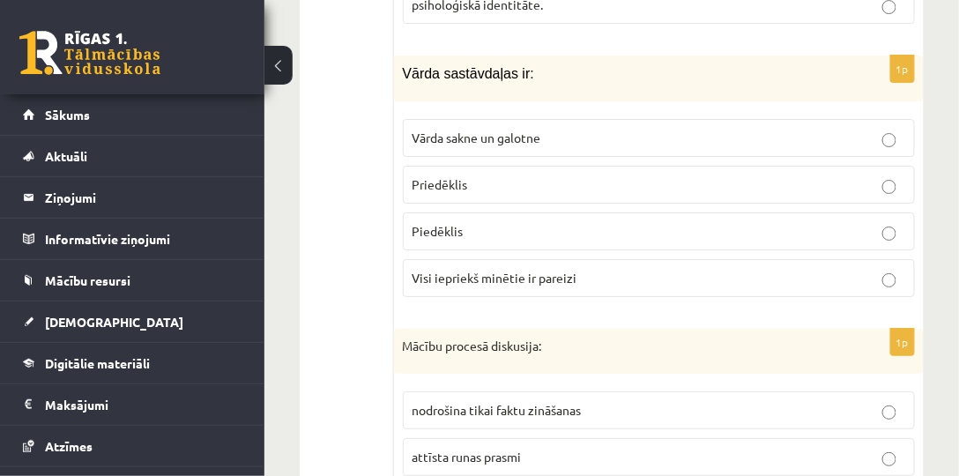
click at [607, 401] on p "nodrošina tikai faktu zināšanas" at bounding box center [659, 410] width 493 height 19
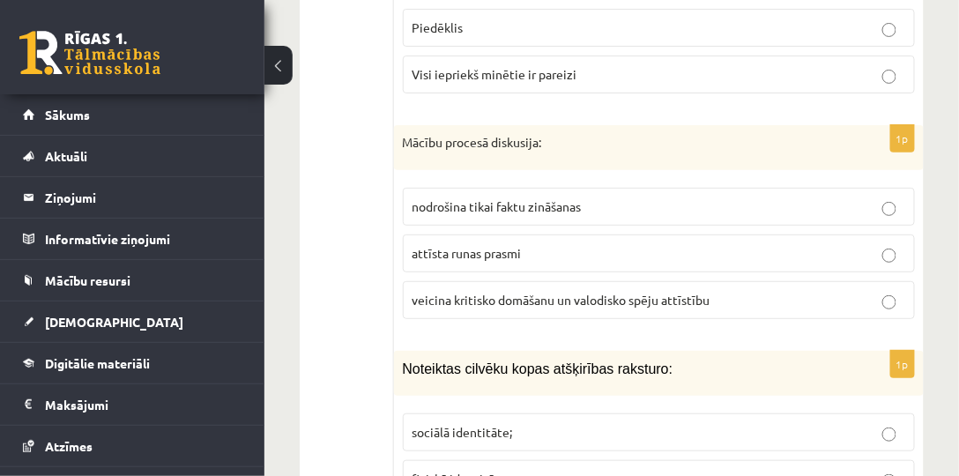
scroll to position [8513, 0]
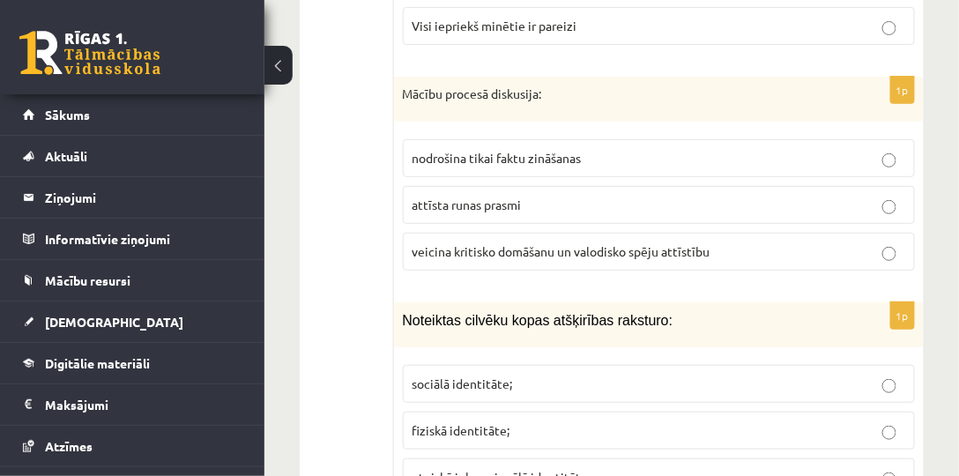
click at [607, 468] on p "etniskā jeb nacionālā identitāte." at bounding box center [659, 477] width 493 height 19
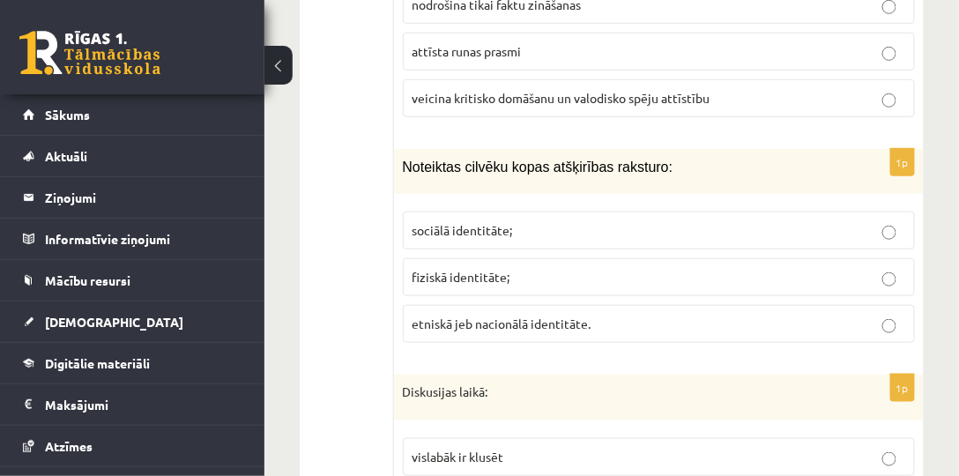
scroll to position [8682, 0]
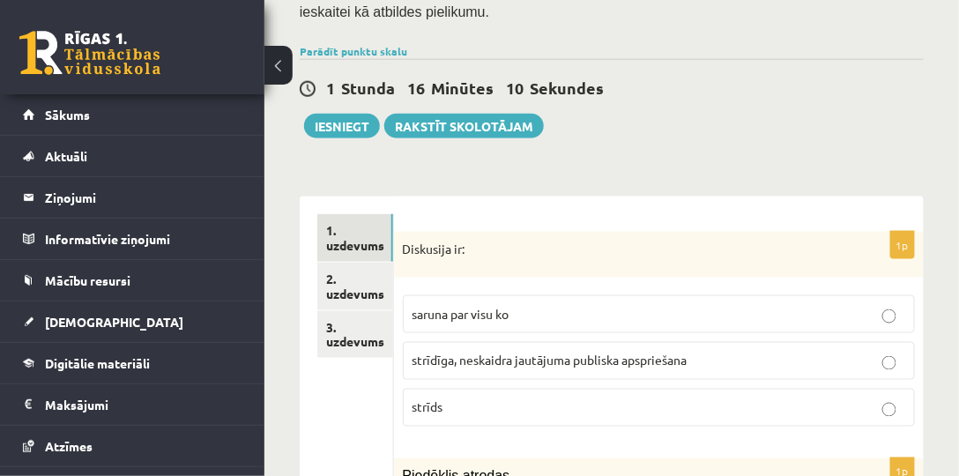
scroll to position [521, 0]
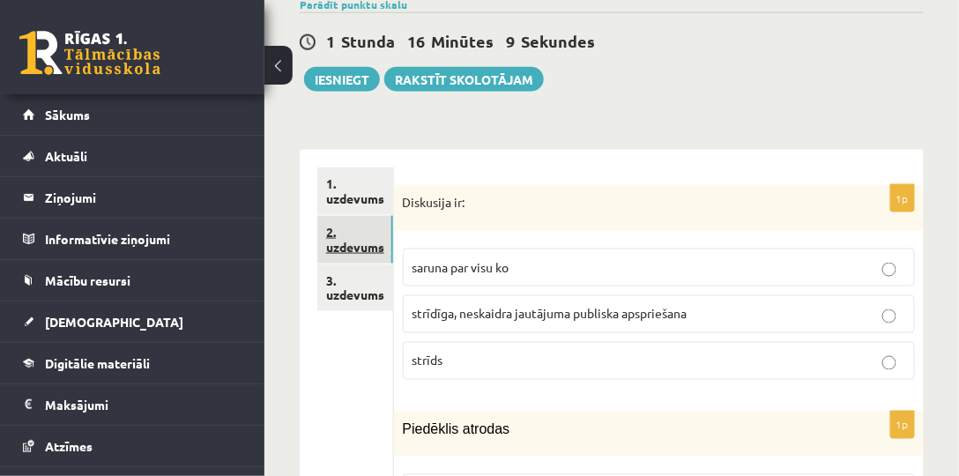
click at [351, 217] on link "2. uzdevums" at bounding box center [355, 240] width 76 height 48
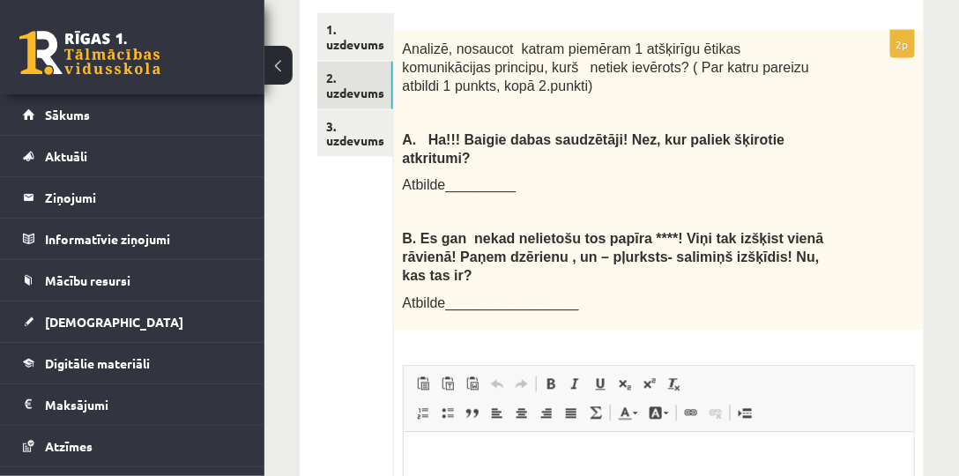
scroll to position [726, 0]
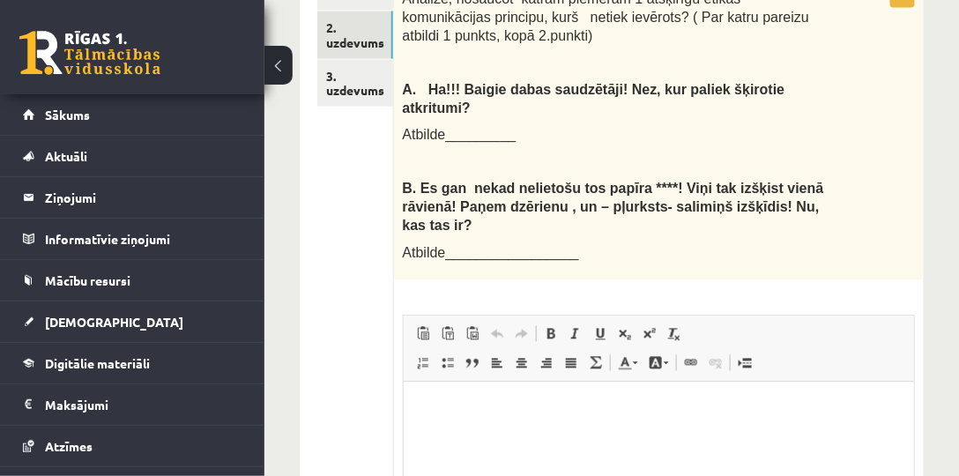
click at [480, 428] on html at bounding box center [658, 409] width 510 height 54
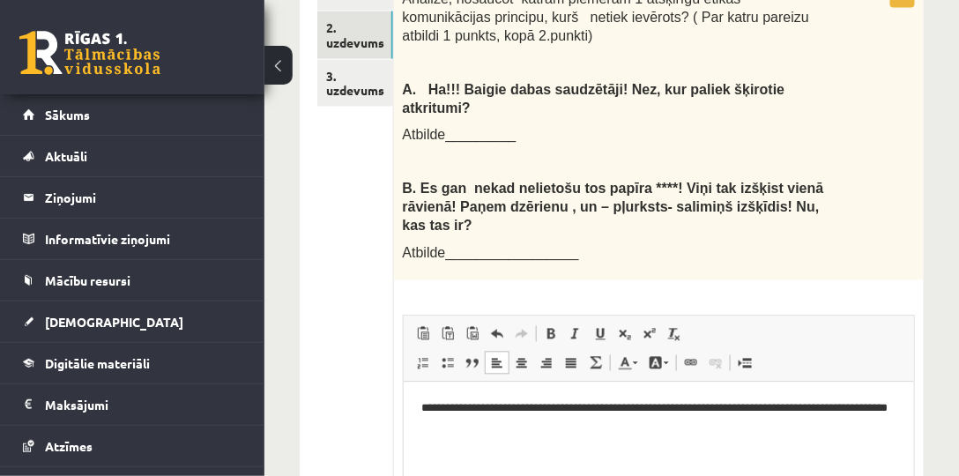
click at [522, 433] on p "**********" at bounding box center [659, 417] width 477 height 37
click at [430, 408] on p "**********" at bounding box center [659, 417] width 477 height 37
click at [420, 459] on html "**********" at bounding box center [658, 432] width 510 height 101
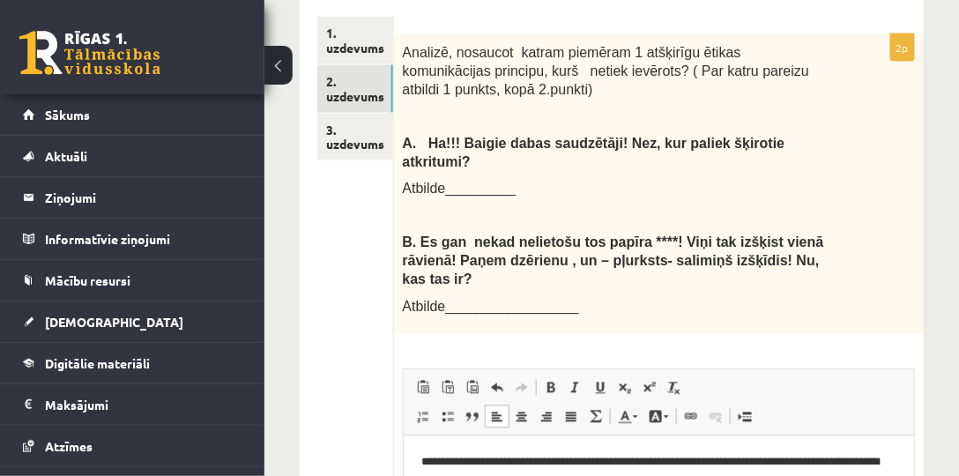
scroll to position [776, 0]
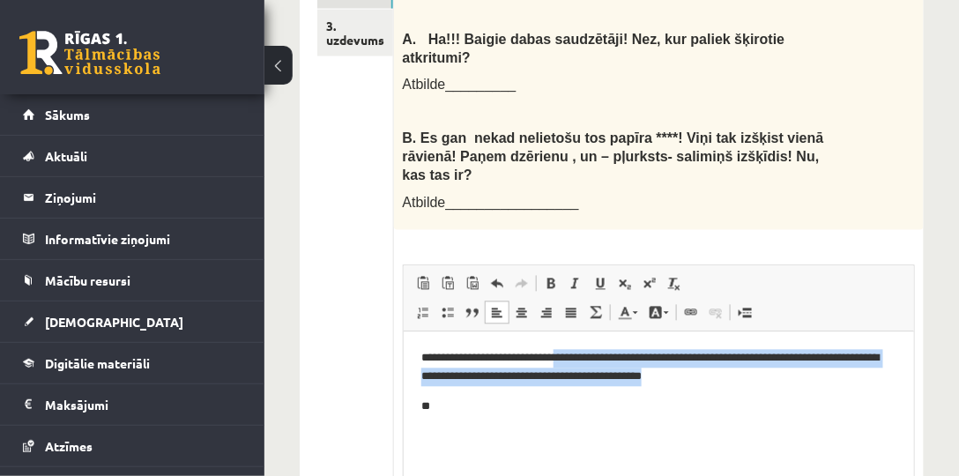
drag, startPoint x: 577, startPoint y: 356, endPoint x: 752, endPoint y: 383, distance: 177.4
click at [752, 383] on p "**********" at bounding box center [659, 367] width 477 height 37
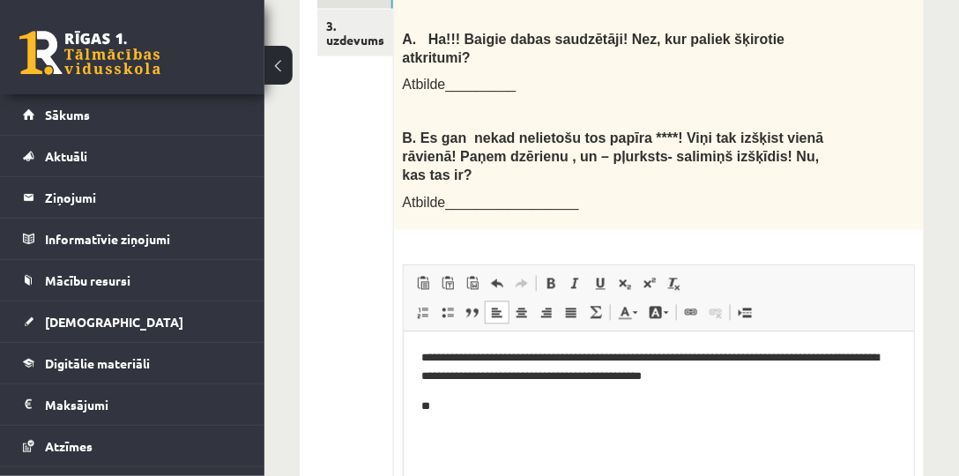
click at [572, 358] on p "**********" at bounding box center [659, 367] width 477 height 37
click at [458, 410] on p "**" at bounding box center [659, 407] width 477 height 19
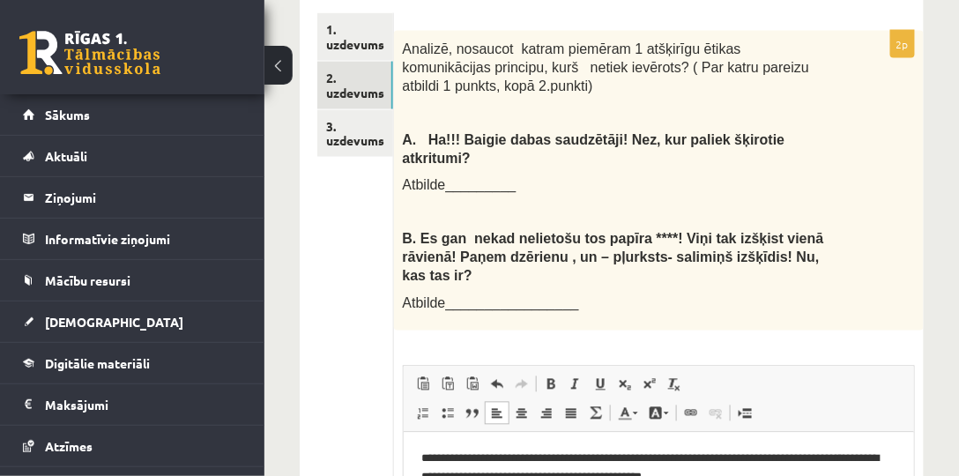
scroll to position [625, 0]
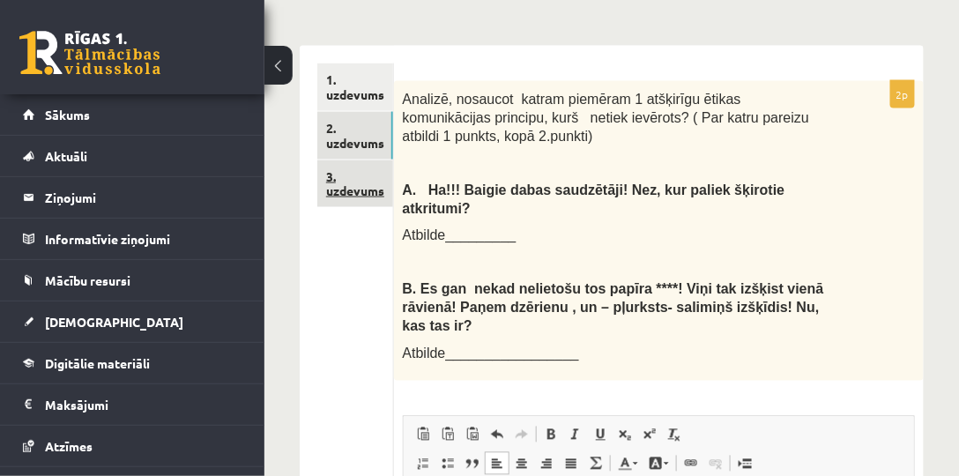
click at [348, 166] on link "3. uzdevums" at bounding box center [355, 184] width 76 height 48
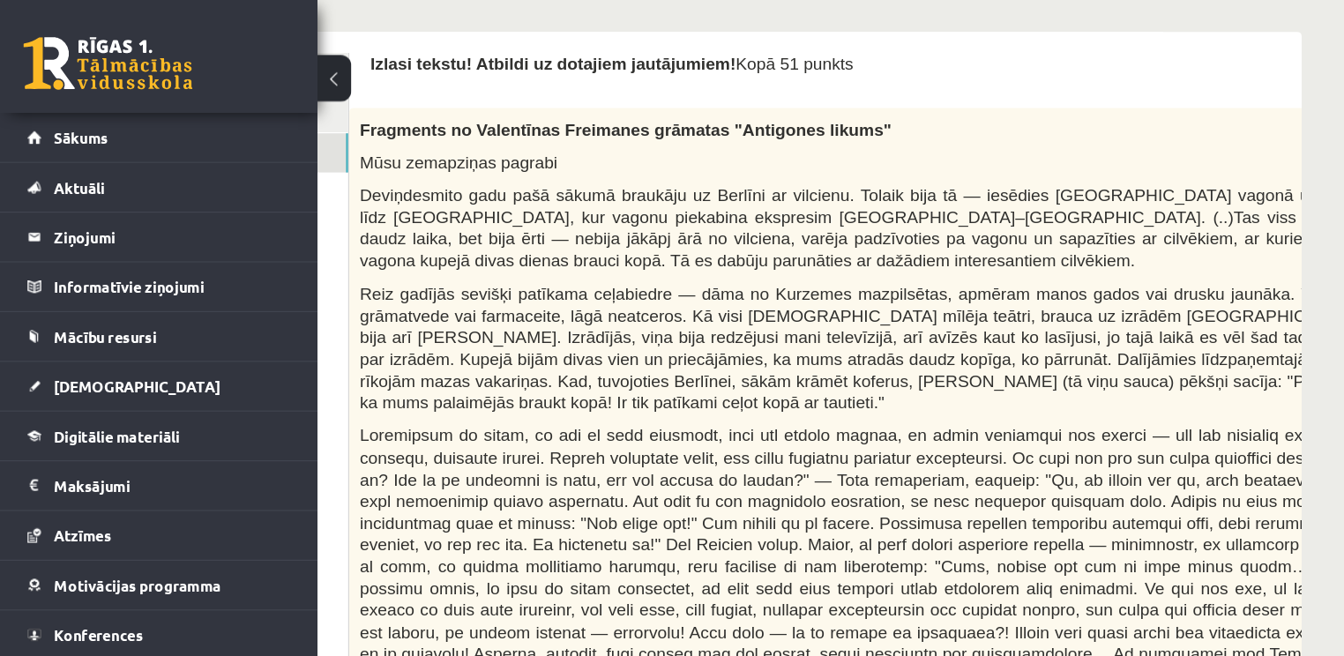
scroll to position [547, 120]
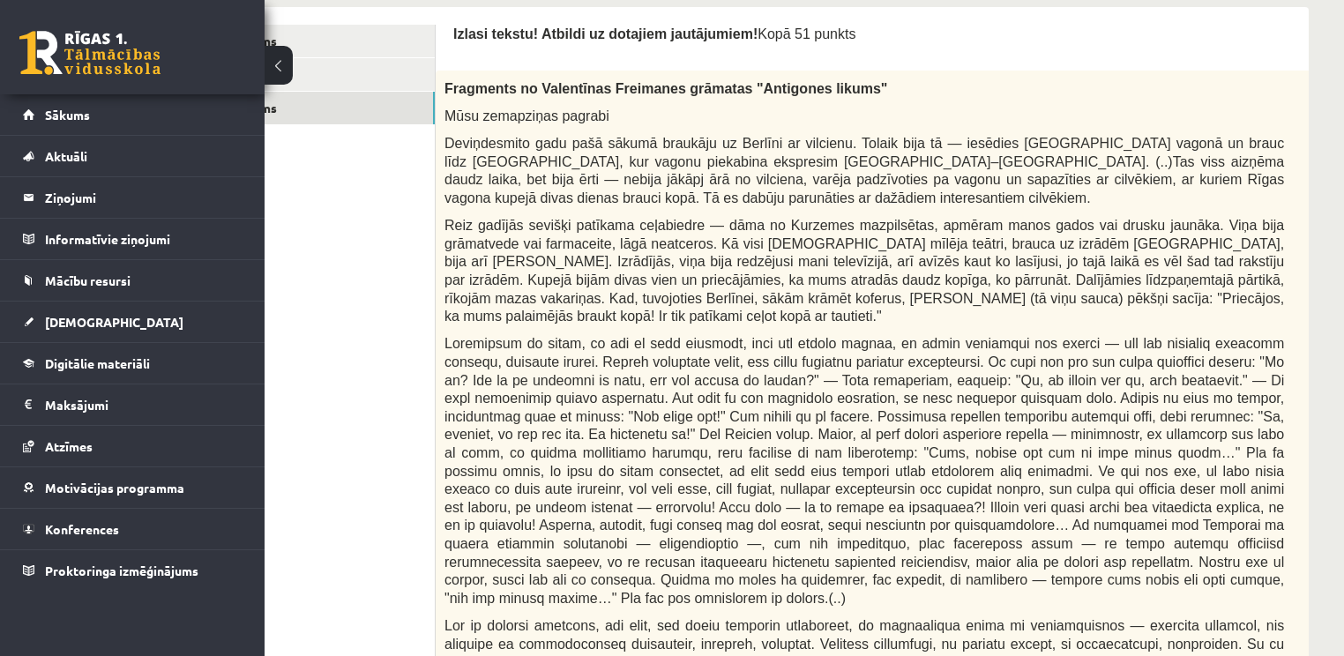
click at [277, 57] on button at bounding box center [278, 65] width 28 height 39
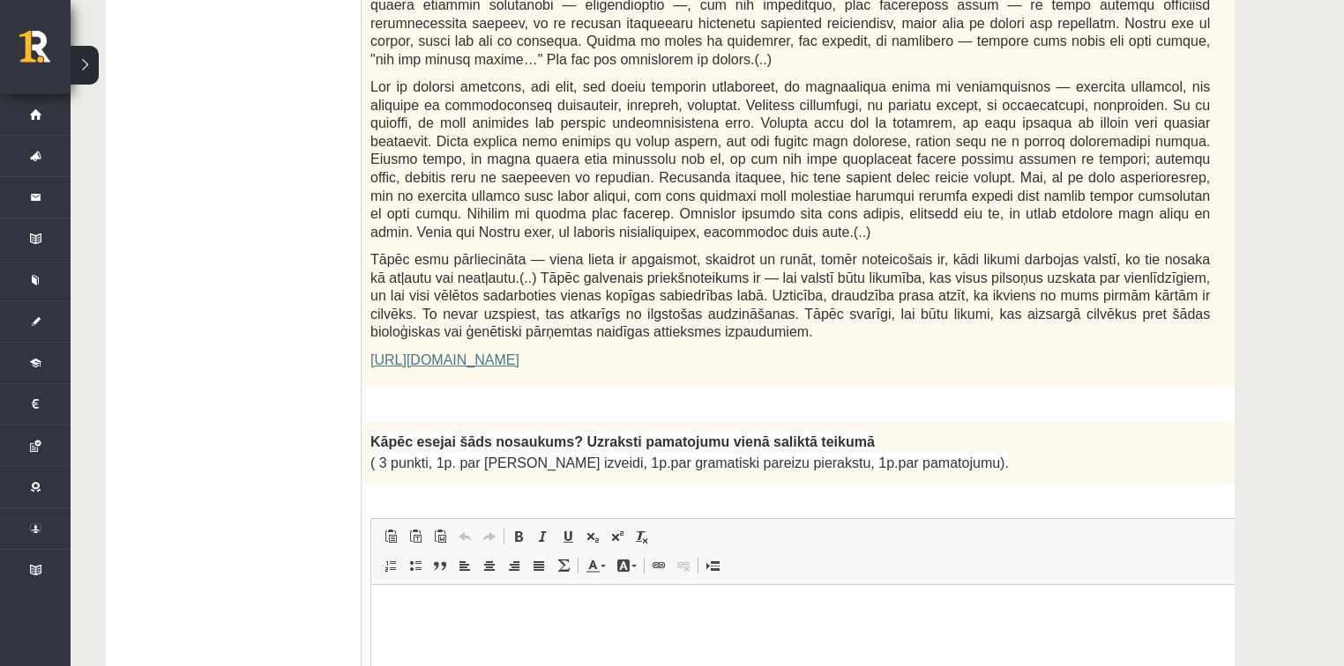
scroll to position [1253, 0]
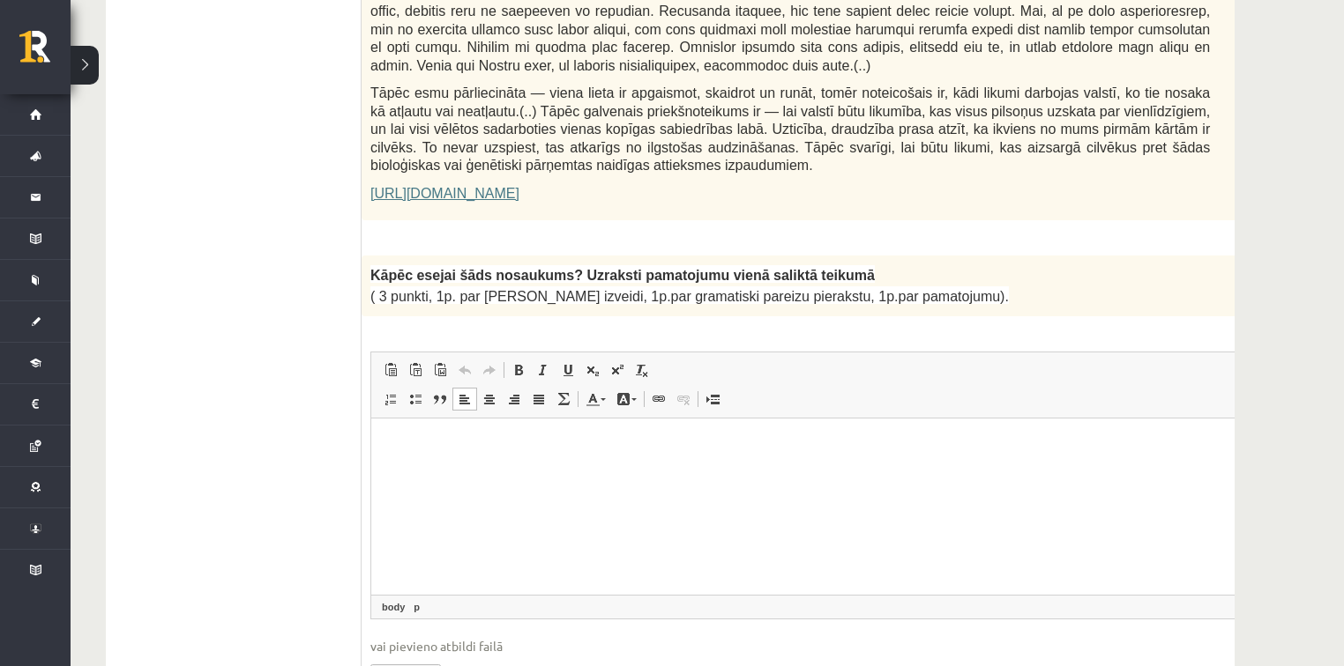
click at [413, 444] on p "Визуальный текстовый редактор, wiswyg-editor-user-answer-47434067191600" at bounding box center [834, 444] width 890 height 19
click at [545, 444] on p "**********" at bounding box center [811, 444] width 844 height 19
drag, startPoint x: 390, startPoint y: 443, endPoint x: 624, endPoint y: 430, distance: 234.8
click at [622, 430] on html "**********" at bounding box center [834, 445] width 926 height 54
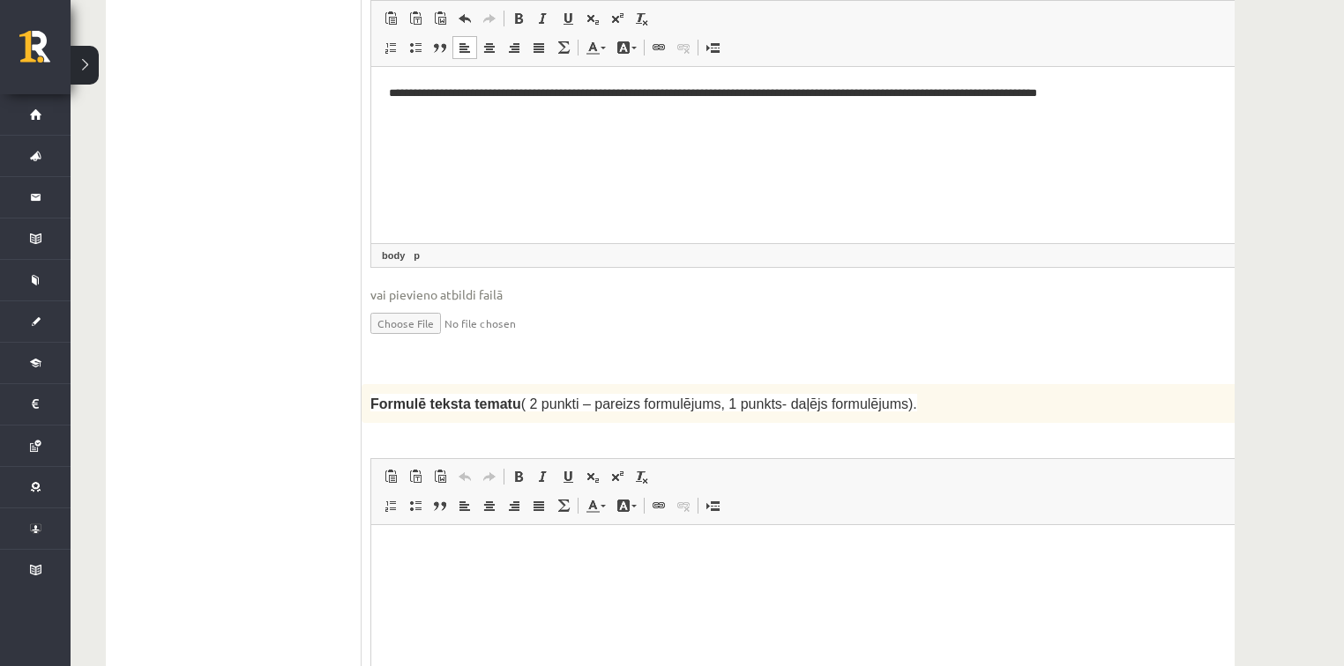
scroll to position [1605, 0]
click at [458, 475] on html at bounding box center [834, 552] width 926 height 54
click at [438, 475] on p "Визуальный текстовый редактор, wiswyg-editor-user-answer-47433909943700" at bounding box center [834, 551] width 890 height 19
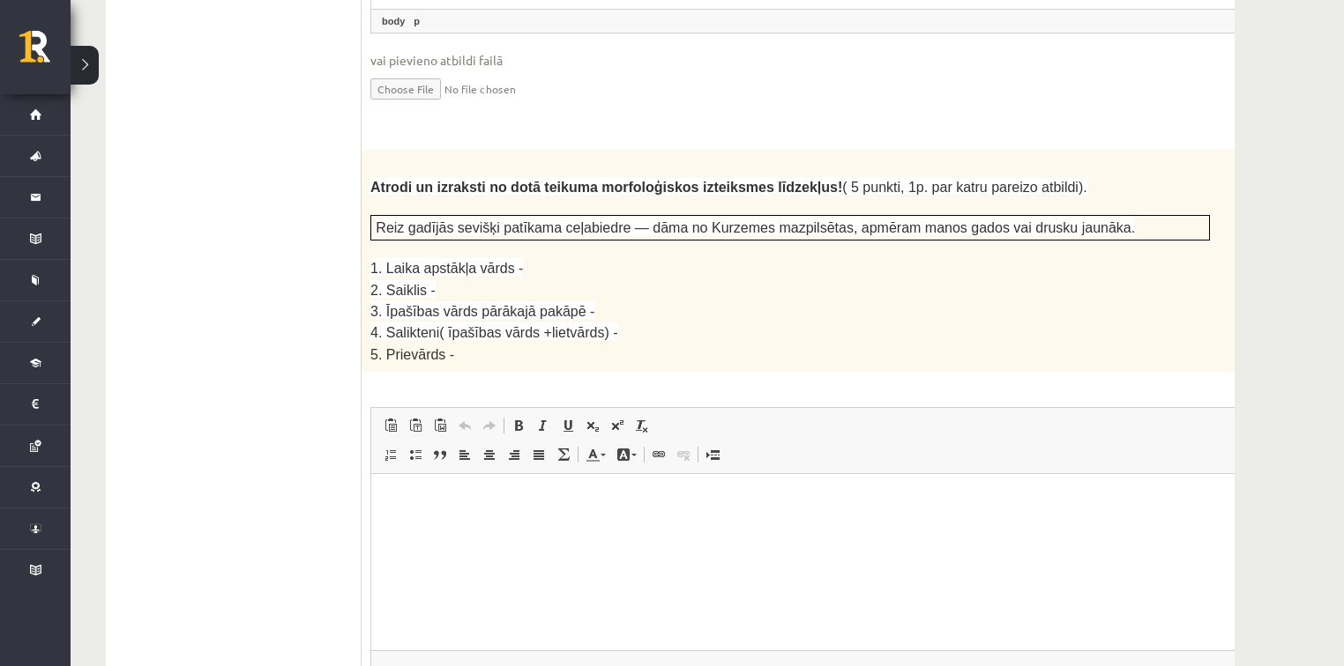
scroll to position [2311, 0]
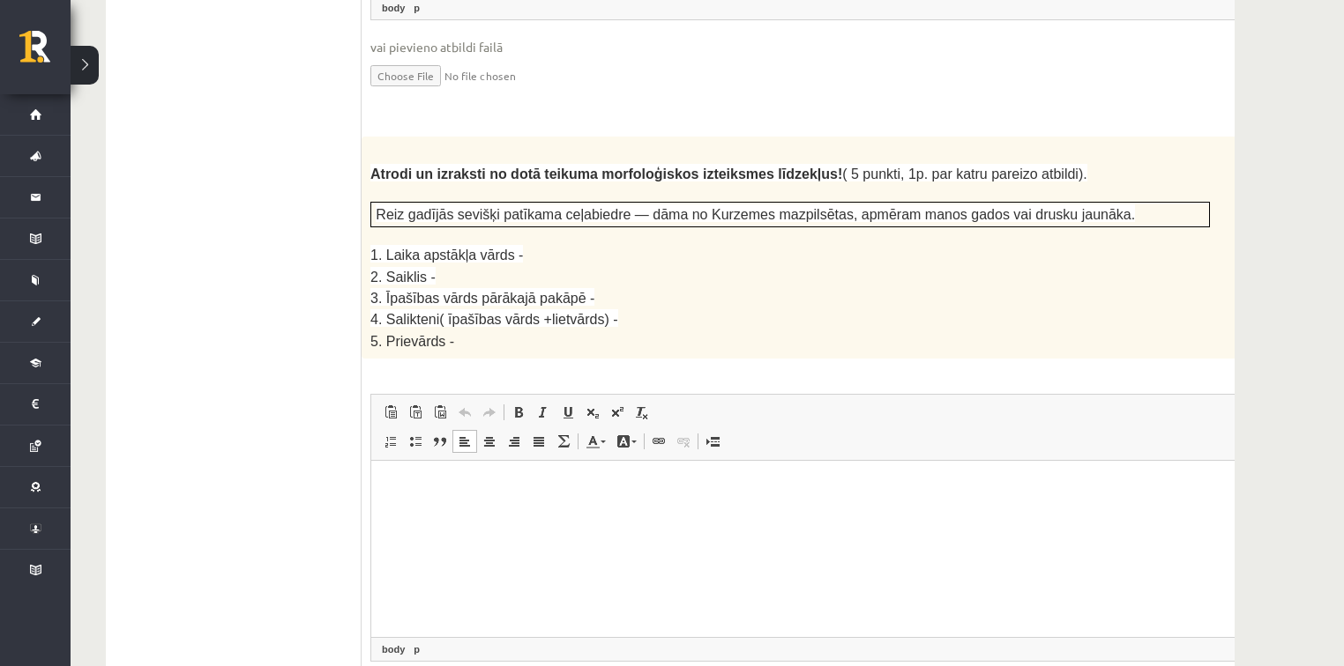
drag, startPoint x: 428, startPoint y: 495, endPoint x: 447, endPoint y: 497, distance: 19.5
click at [445, 475] on html at bounding box center [834, 488] width 926 height 54
drag, startPoint x: 384, startPoint y: 240, endPoint x: 563, endPoint y: 241, distance: 179.0
click at [563, 291] on span "3. Īpašības vārds pārākajā pakāpē -" at bounding box center [482, 298] width 224 height 15
copy span "Īpašības vārds pārākajā pakāpē"
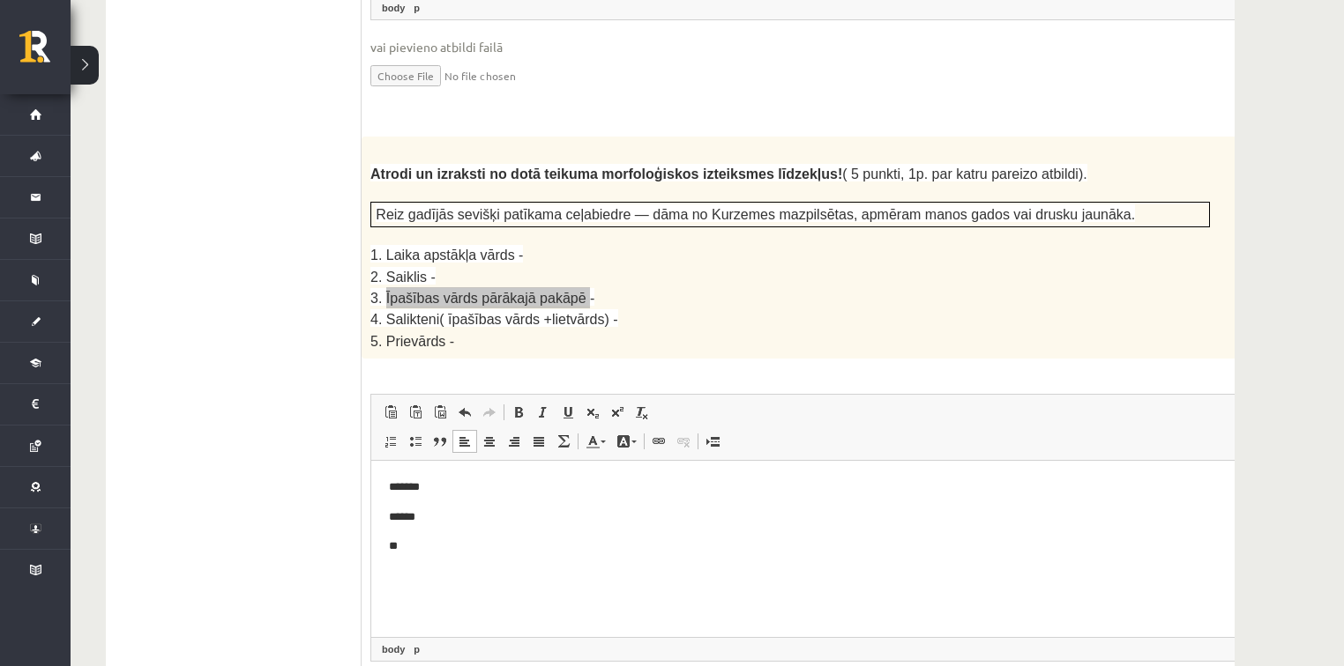
click at [431, 475] on p "**" at bounding box center [811, 547] width 844 height 19
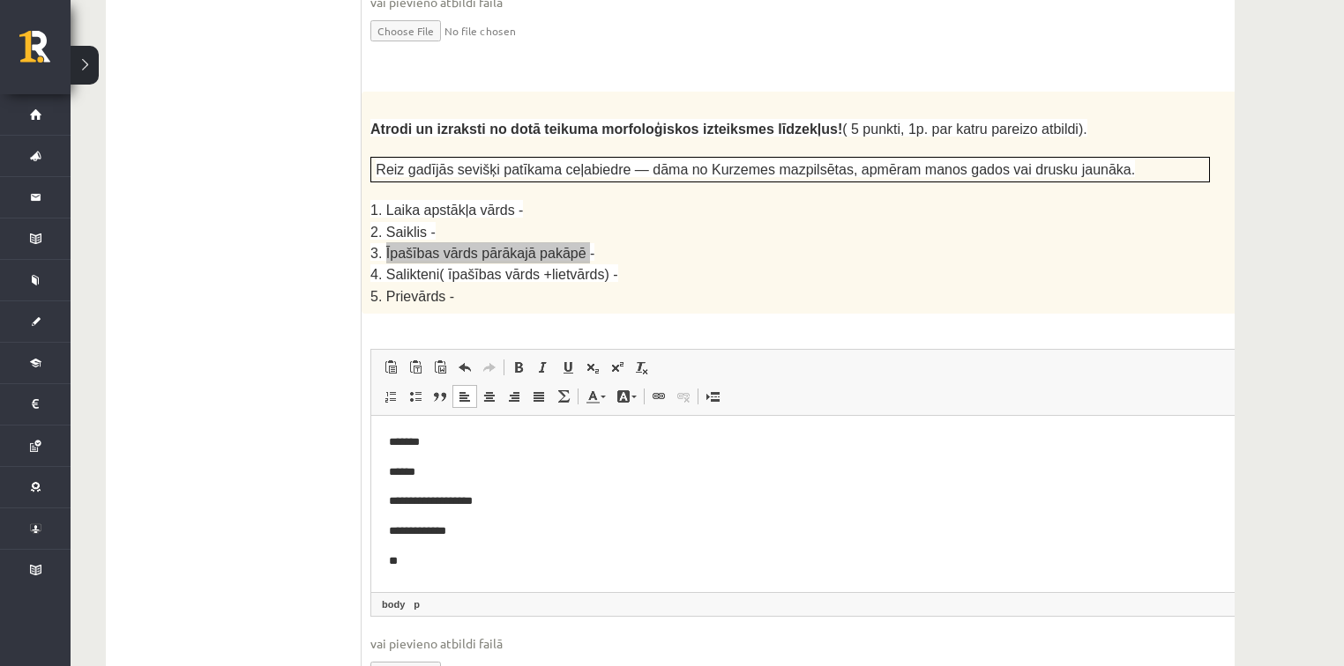
scroll to position [2381, 0]
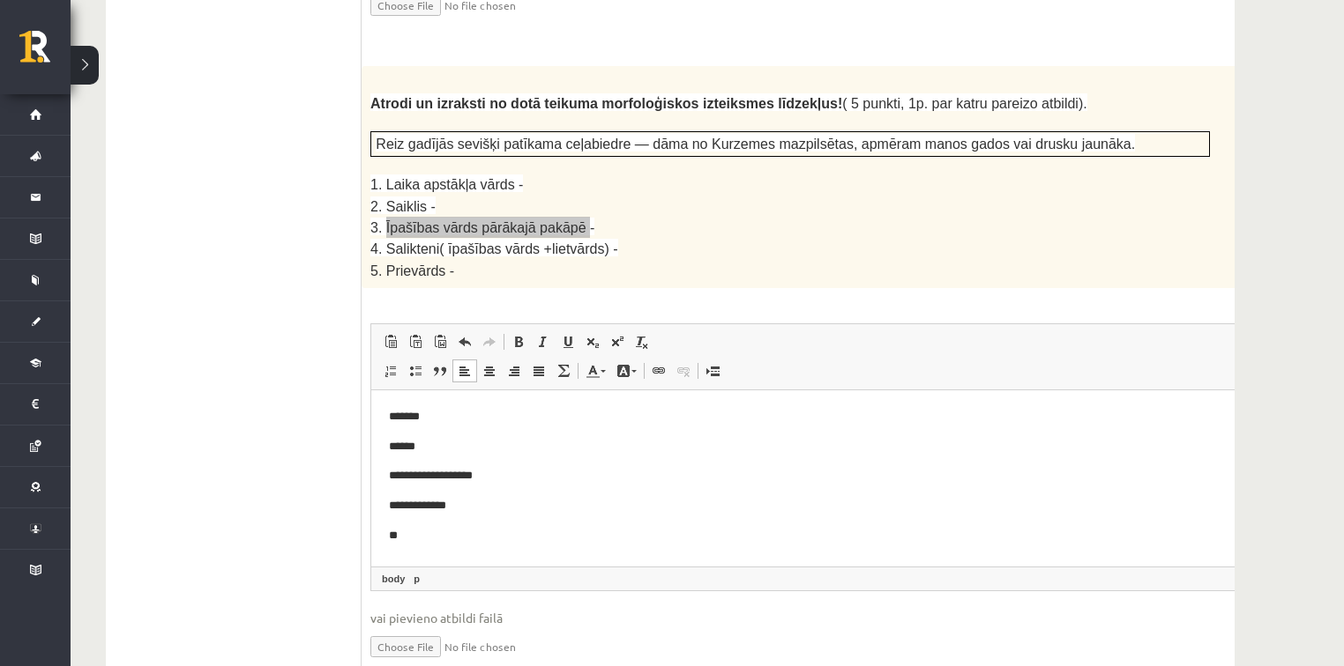
click at [425, 475] on p "**" at bounding box center [811, 536] width 844 height 19
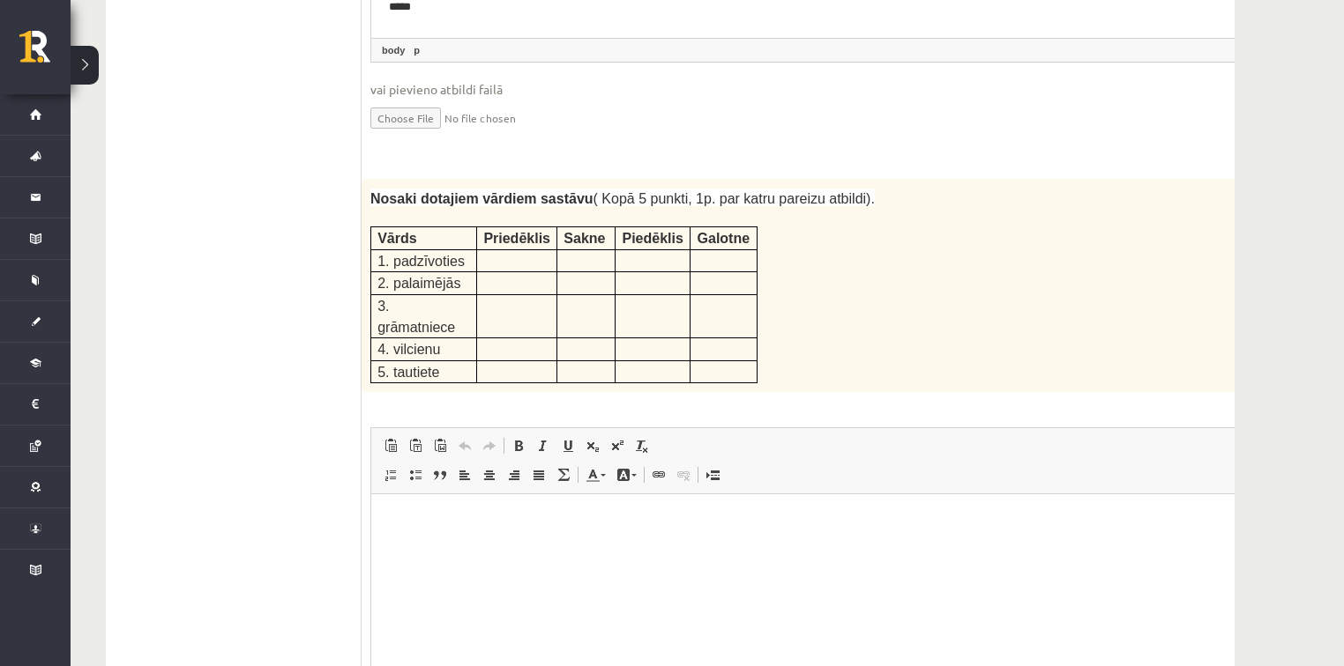
scroll to position [2945, 0]
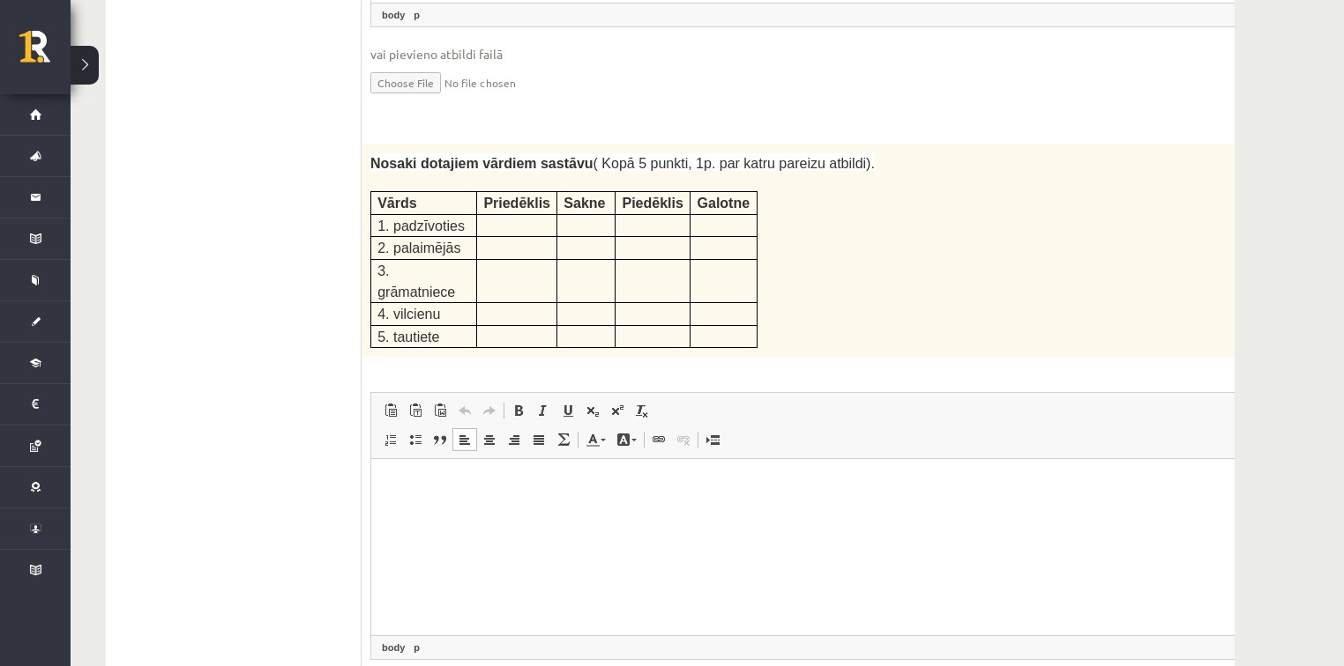
click at [403, 475] on p "Визуальный текстовый редактор, wiswyg-editor-user-answer-47434023709020" at bounding box center [834, 486] width 890 height 19
click at [495, 215] on p at bounding box center [516, 224] width 67 height 18
click at [391, 475] on p "Визуальный текстовый редактор, wiswyg-editor-user-answer-47434023709020" at bounding box center [834, 486] width 890 height 19
click at [389, 428] on span "Вставить / удалить нумерованный список Вставить / удалить маркированный список …" at bounding box center [479, 442] width 202 height 29
click at [473, 475] on p "**********" at bounding box center [811, 486] width 844 height 19
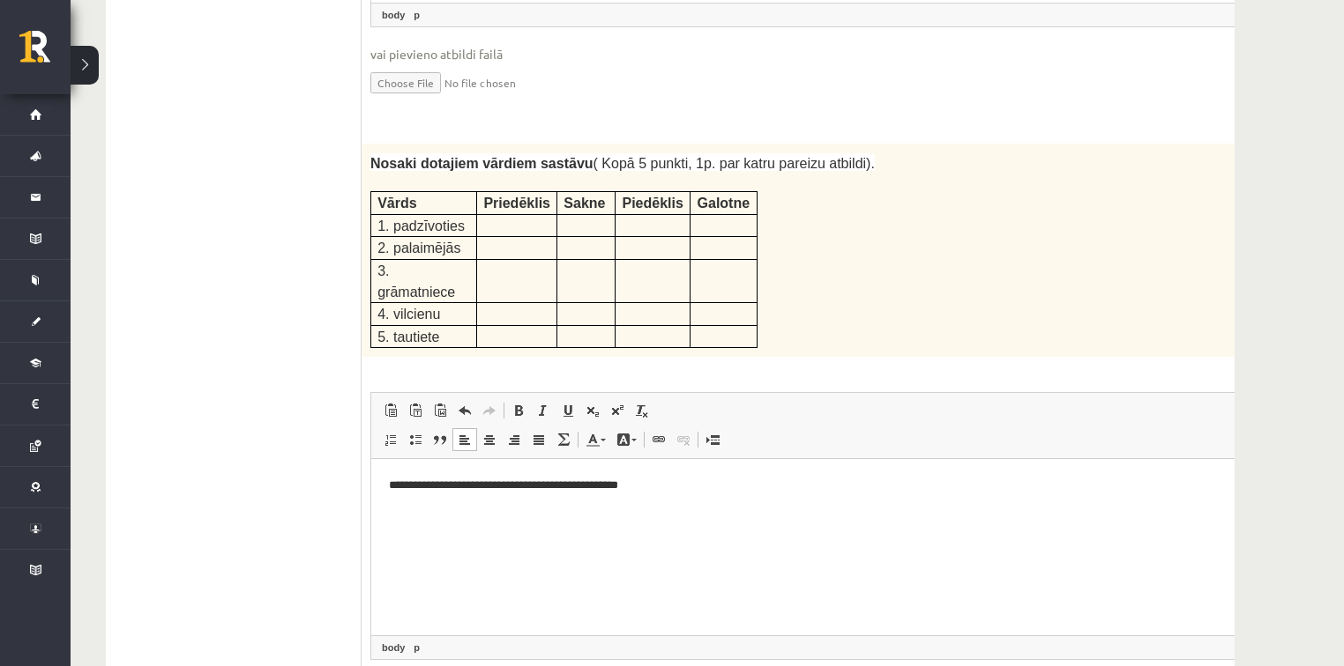
click at [387, 475] on html "**********" at bounding box center [834, 486] width 926 height 54
click at [654, 475] on html "**********" at bounding box center [834, 486] width 926 height 54
click at [562, 475] on p "**********" at bounding box center [811, 486] width 844 height 19
click at [456, 475] on html "**********" at bounding box center [834, 500] width 926 height 83
click at [534, 475] on p "**********" at bounding box center [811, 516] width 844 height 19
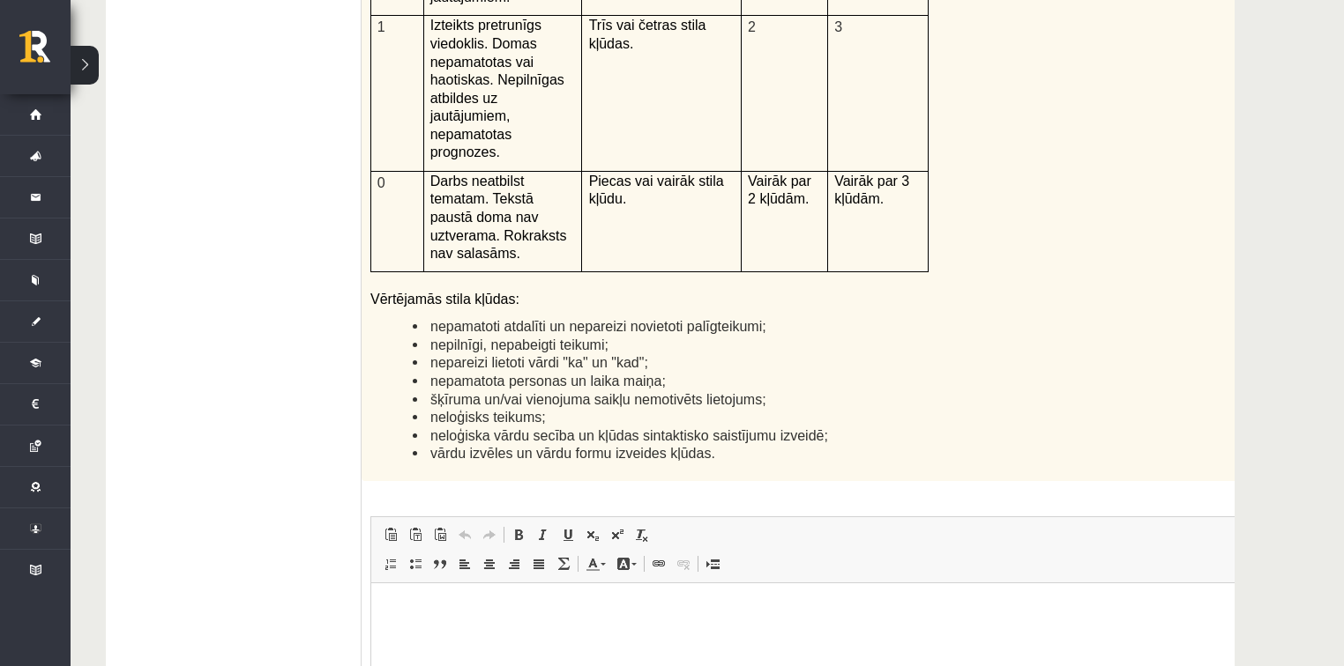
scroll to position [4285, 0]
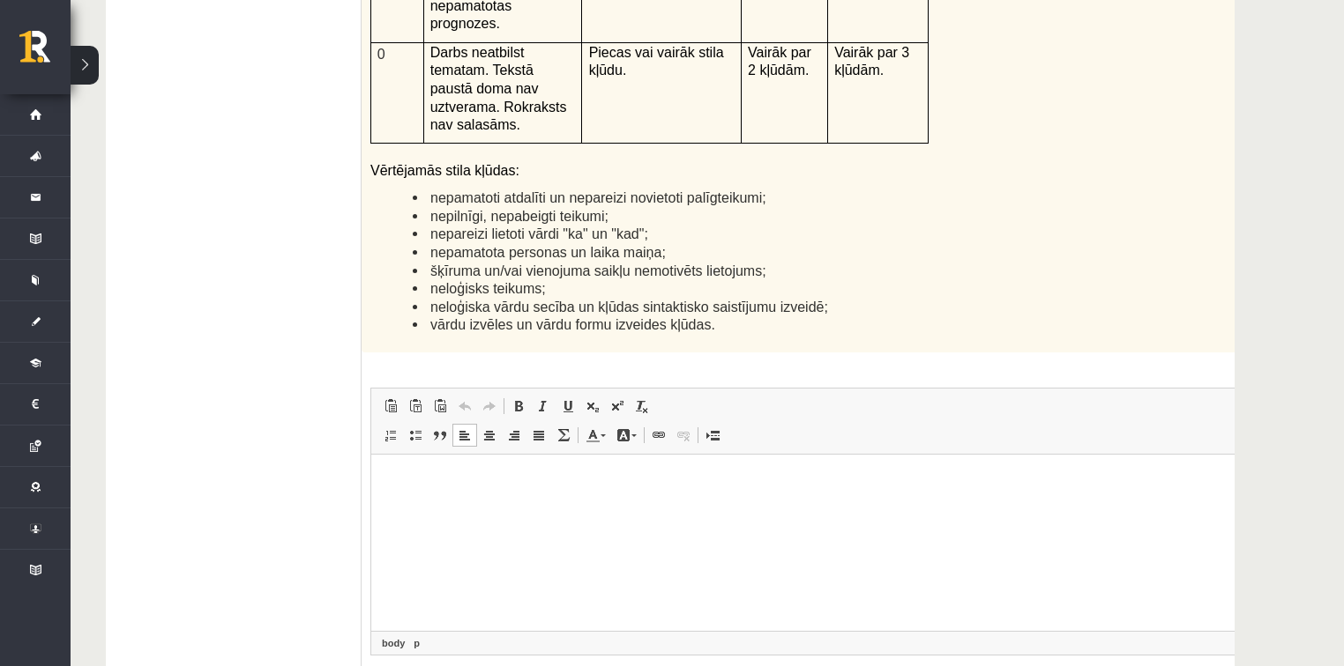
click at [409, 475] on html at bounding box center [834, 481] width 926 height 54
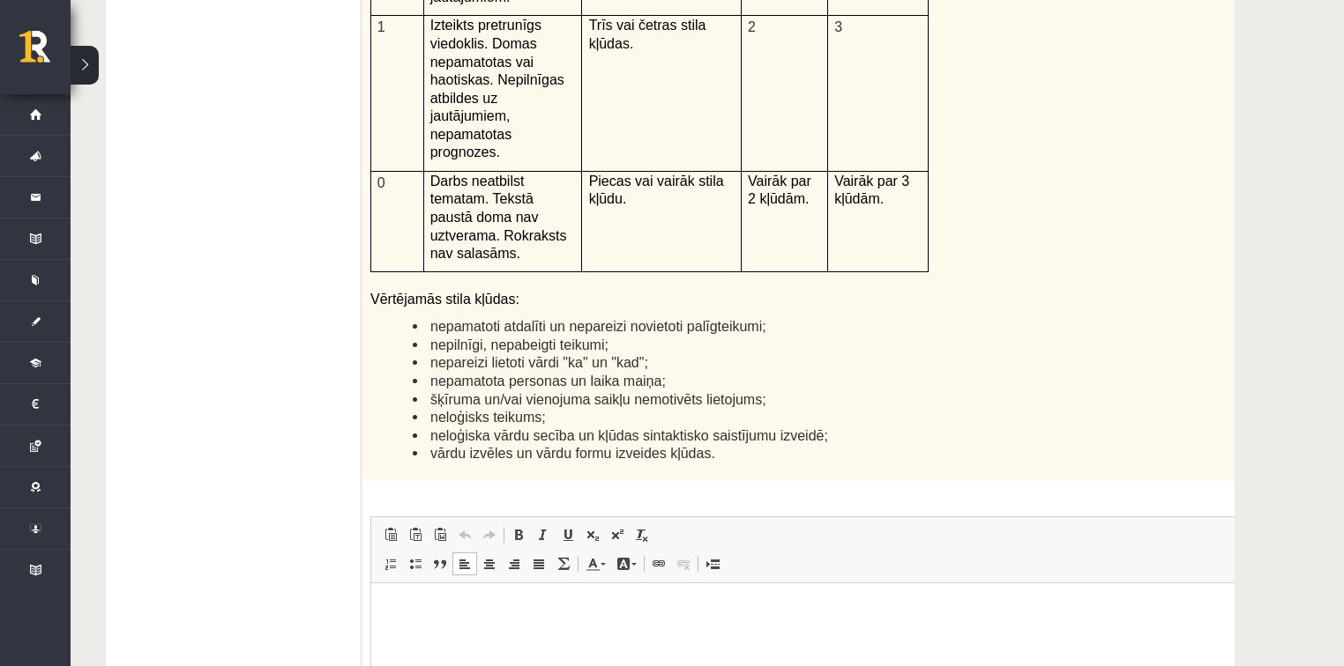
scroll to position [4169, 0]
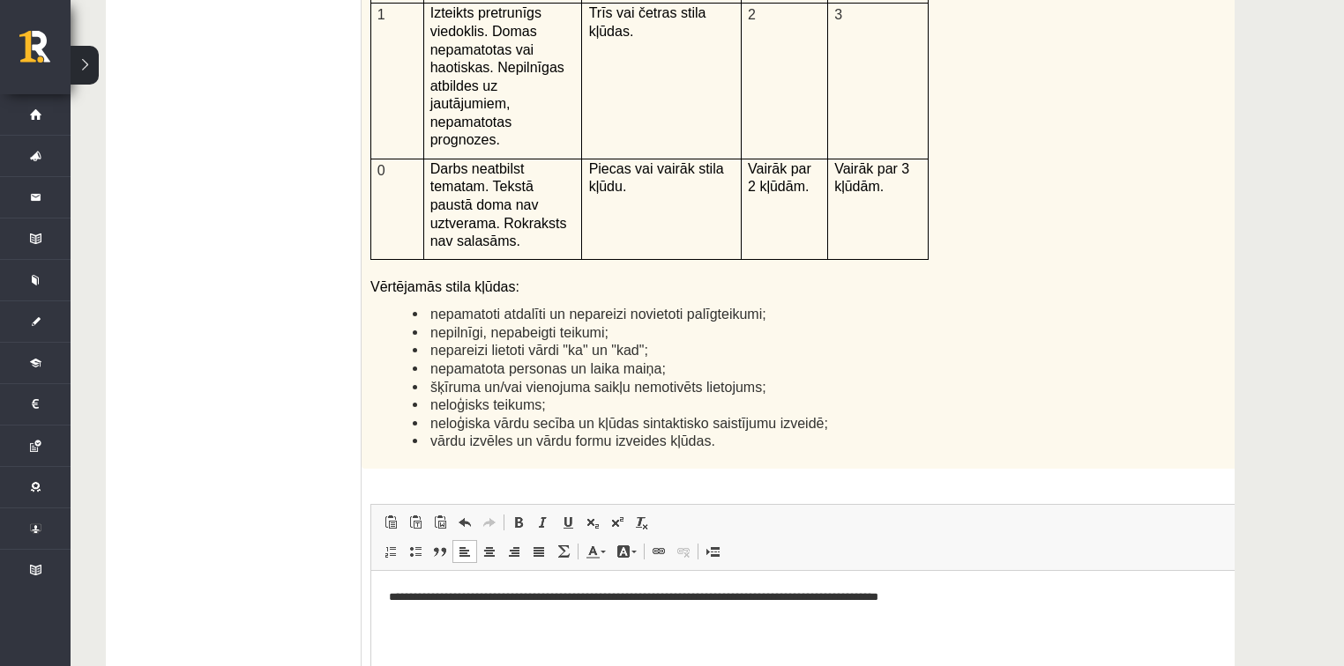
click at [958, 475] on p "**********" at bounding box center [811, 597] width 844 height 19
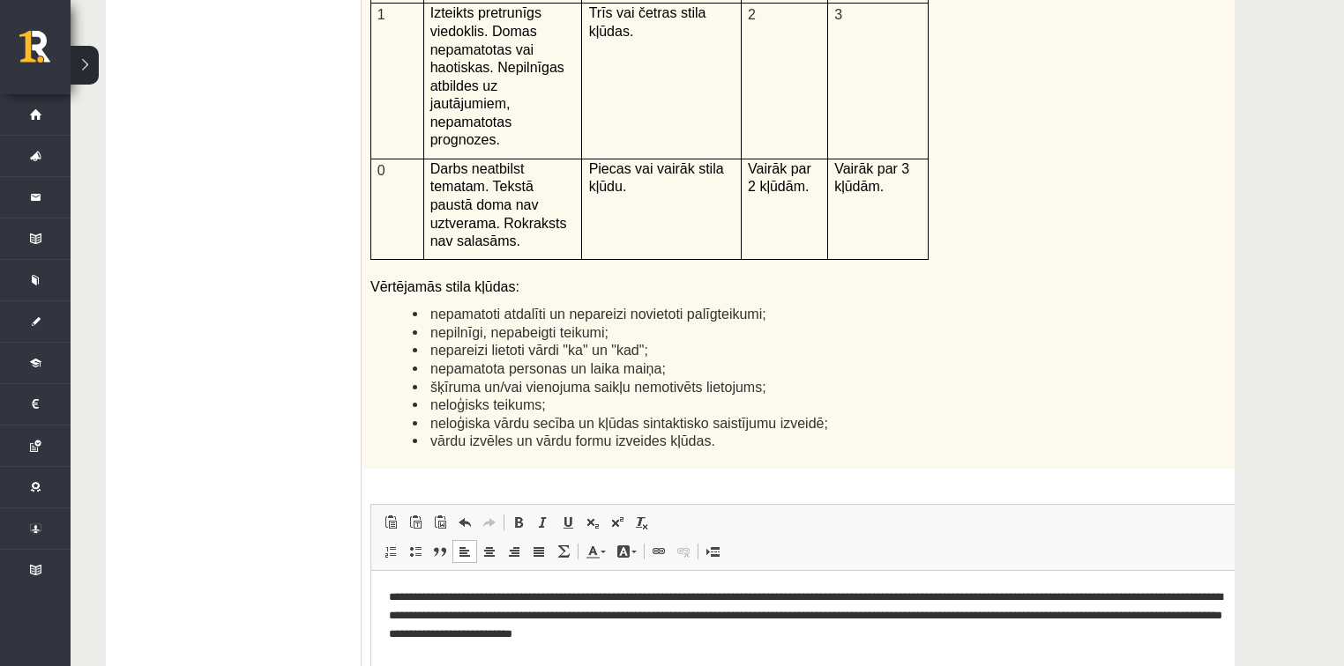
click at [459, 475] on p "**********" at bounding box center [811, 615] width 844 height 55
click at [958, 475] on p "**********" at bounding box center [811, 615] width 844 height 55
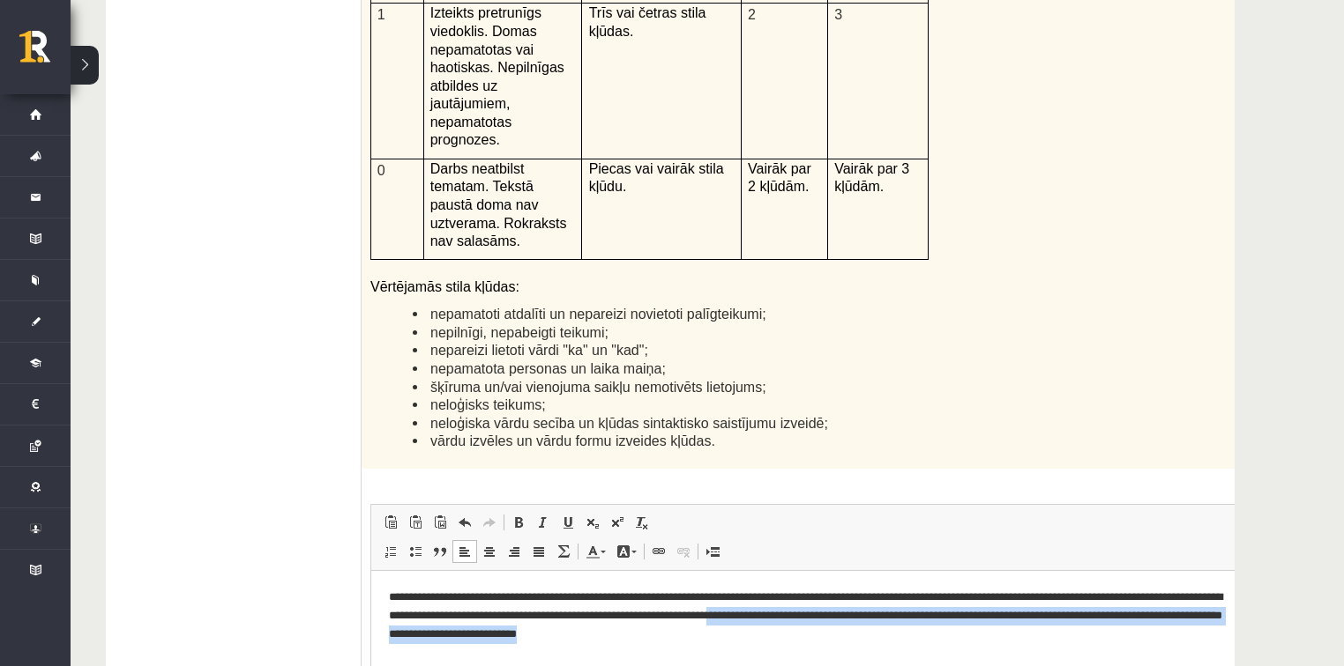
drag, startPoint x: 862, startPoint y: 614, endPoint x: 982, endPoint y: 651, distance: 125.5
click at [958, 475] on html "**********" at bounding box center [834, 615] width 926 height 90
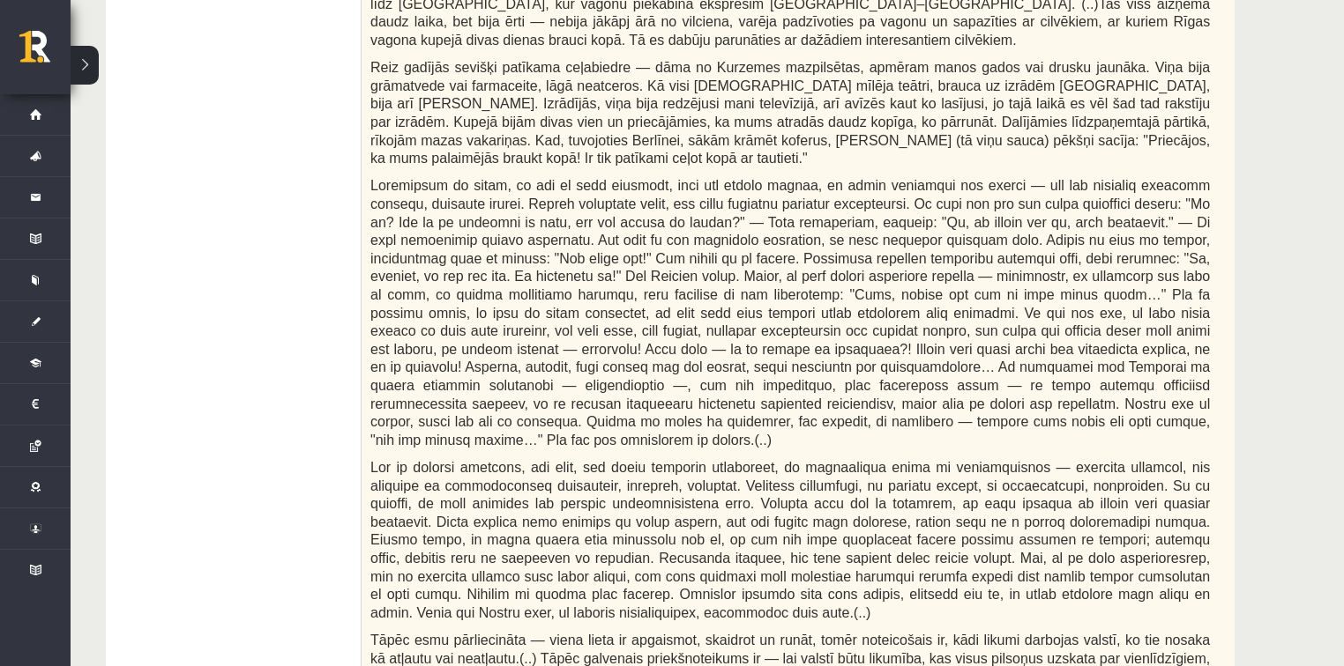
scroll to position [776, 0]
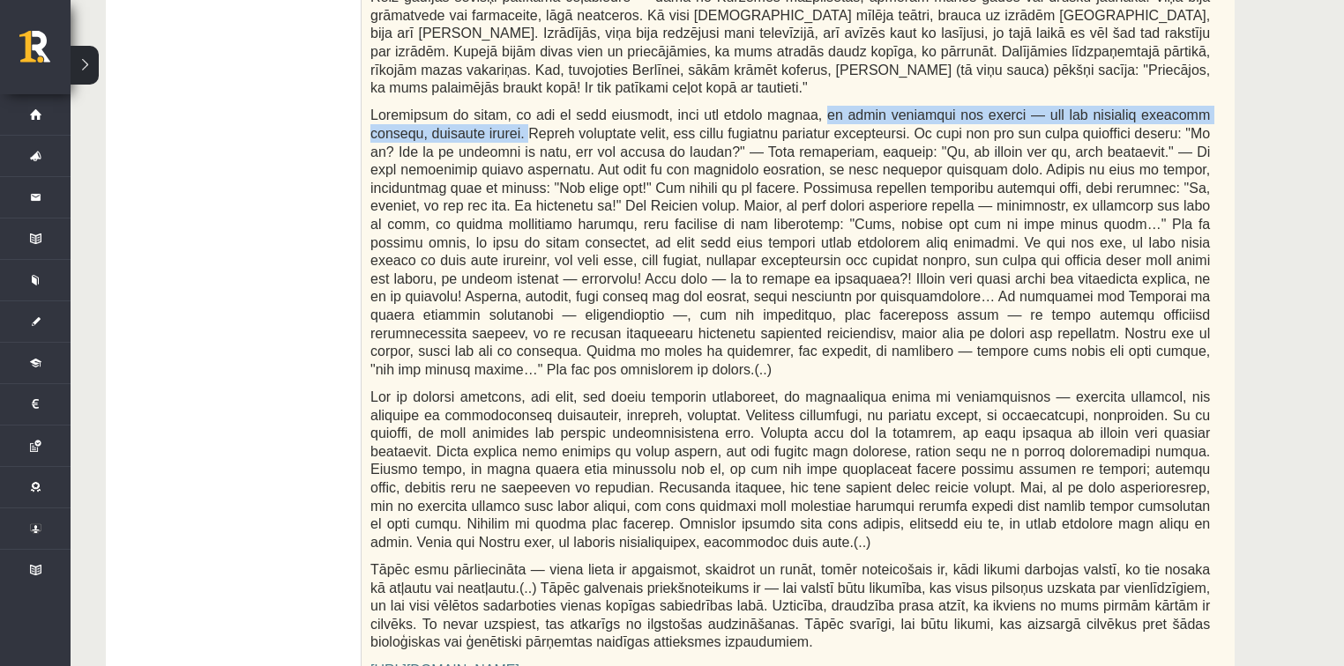
drag, startPoint x: 782, startPoint y: 113, endPoint x: 468, endPoint y: 129, distance: 314.2
click at [468, 129] on span at bounding box center [789, 242] width 839 height 269
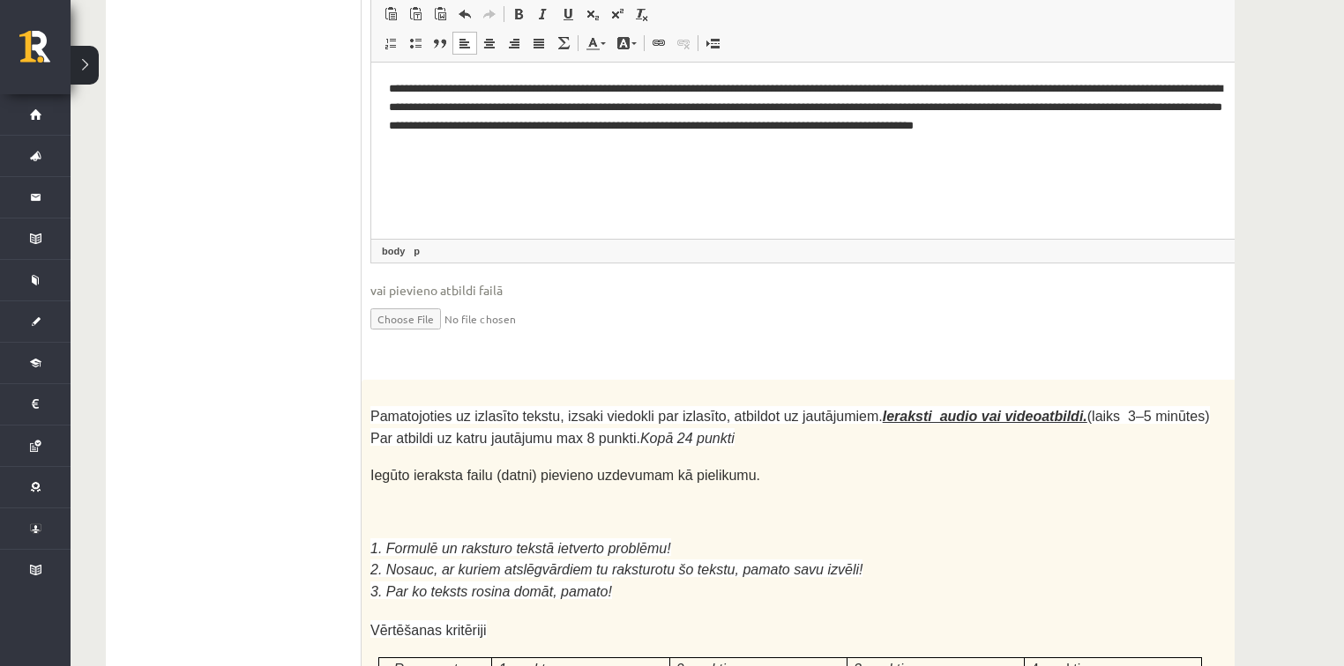
scroll to position [4866, 0]
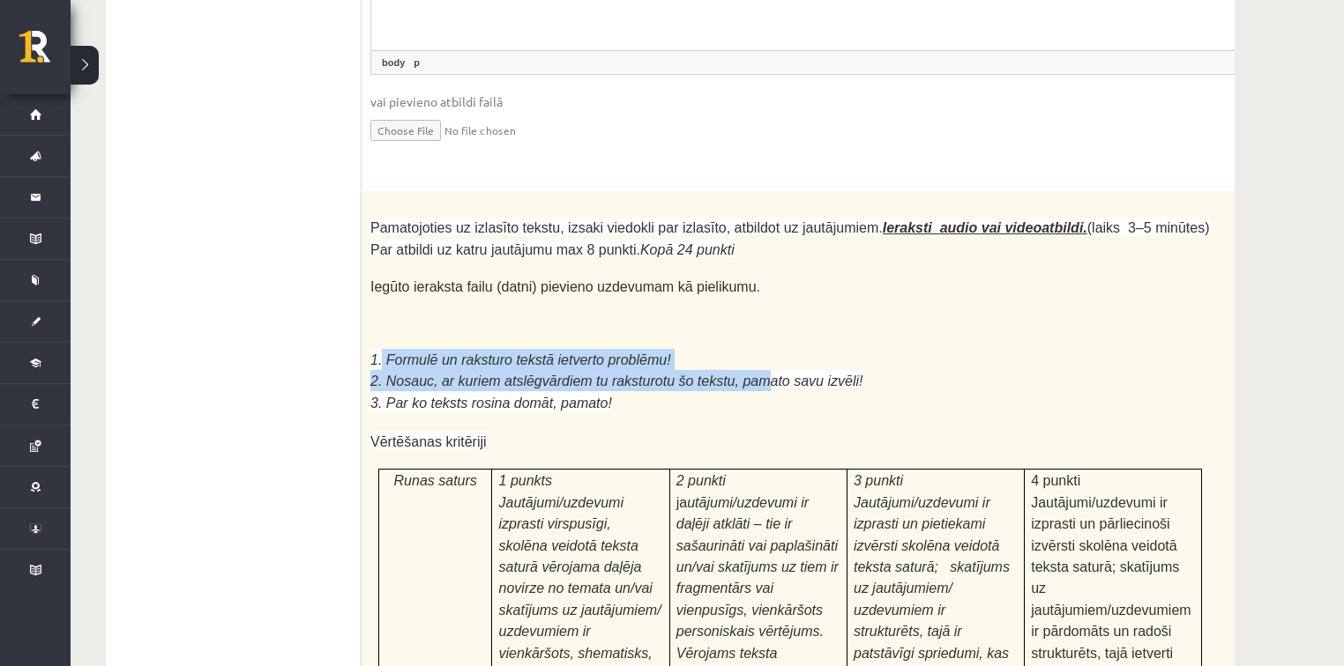
drag, startPoint x: 384, startPoint y: 161, endPoint x: 674, endPoint y: 183, distance: 290.0
click at [723, 191] on div "Pamatojoties uz izlasīto tekstu, izsaki viedokli par izlasīto, atbildot uz jaut…" at bounding box center [833, 669] width 945 height 957
click at [674, 374] on span "2. Nosauc, ar kuriem atslēgvārdiem tu raksturotu šo tekstu, pamato savu izvēli!" at bounding box center [616, 381] width 492 height 15
drag, startPoint x: 383, startPoint y: 154, endPoint x: 711, endPoint y: 199, distance: 331.9
click at [716, 201] on div "Pamatojoties uz izlasīto tekstu, izsaki viedokli par izlasīto, atbildot uz jaut…" at bounding box center [833, 669] width 945 height 957
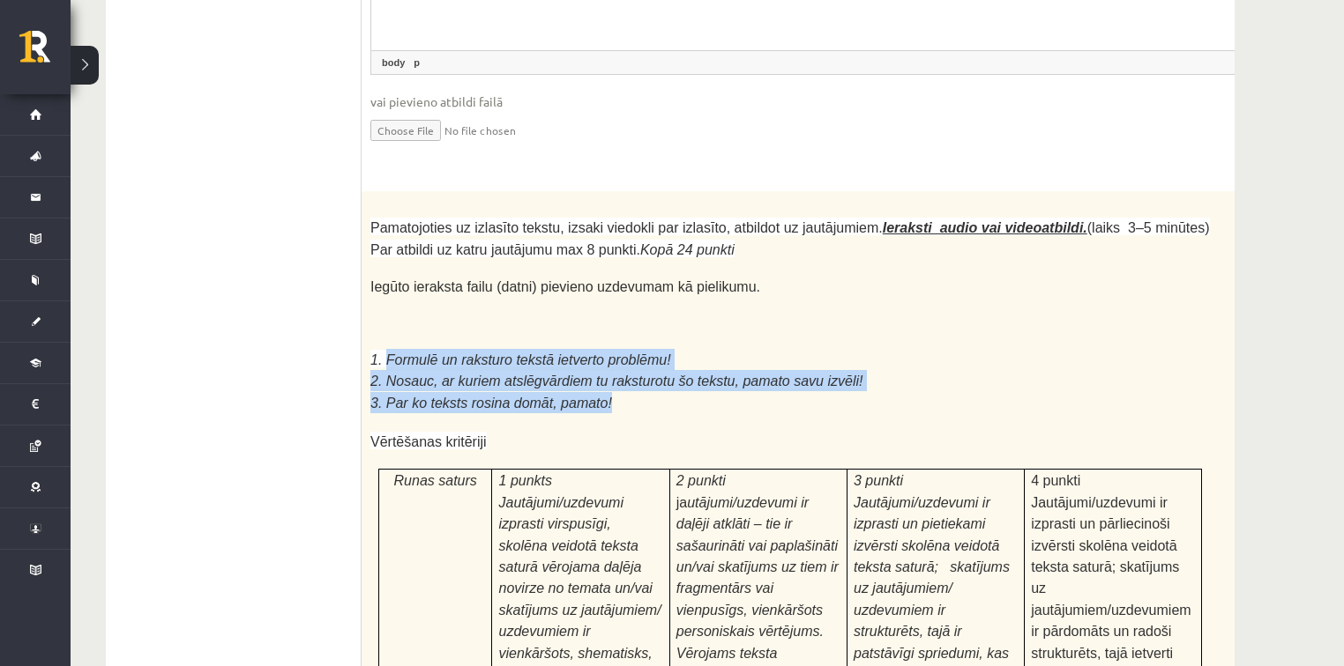
copy div "Formulē un raksturo tekstā ietverto problēmu! 2. Nosauc, ar kuriem atslēgvārdie…"
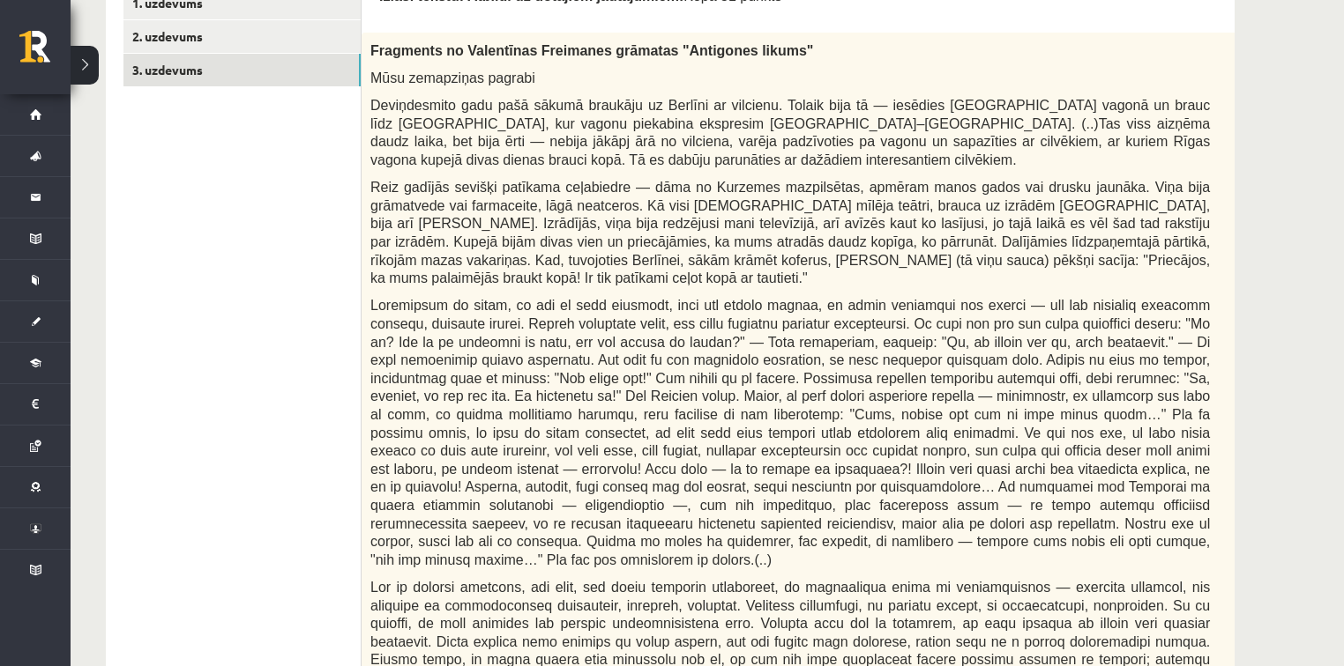
scroll to position [635, 0]
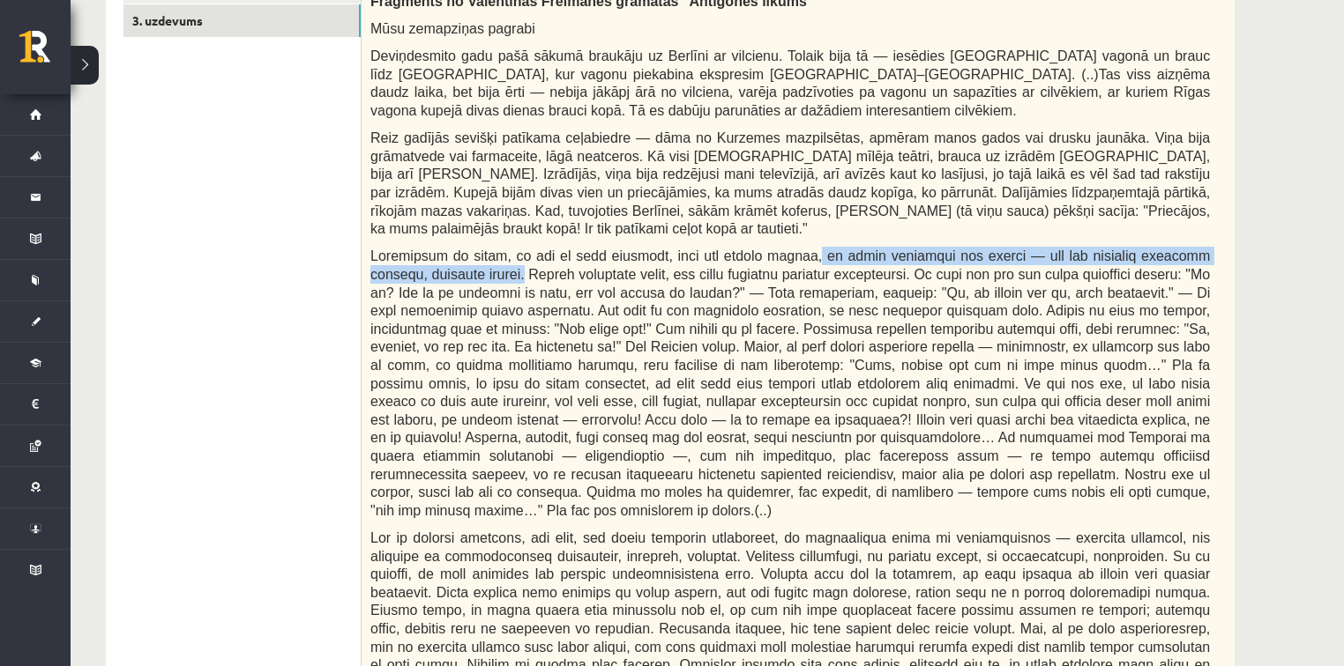
drag, startPoint x: 777, startPoint y: 255, endPoint x: 467, endPoint y: 270, distance: 309.8
click at [467, 270] on span at bounding box center [789, 383] width 839 height 269
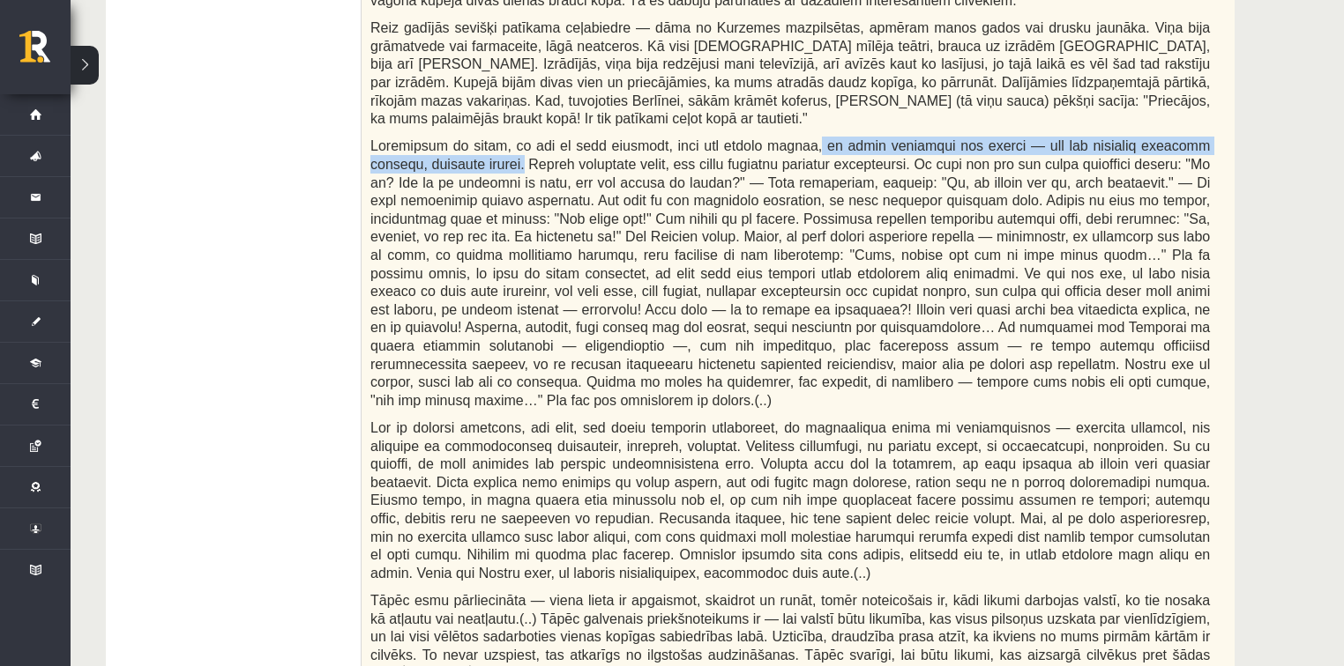
scroll to position [846, 0]
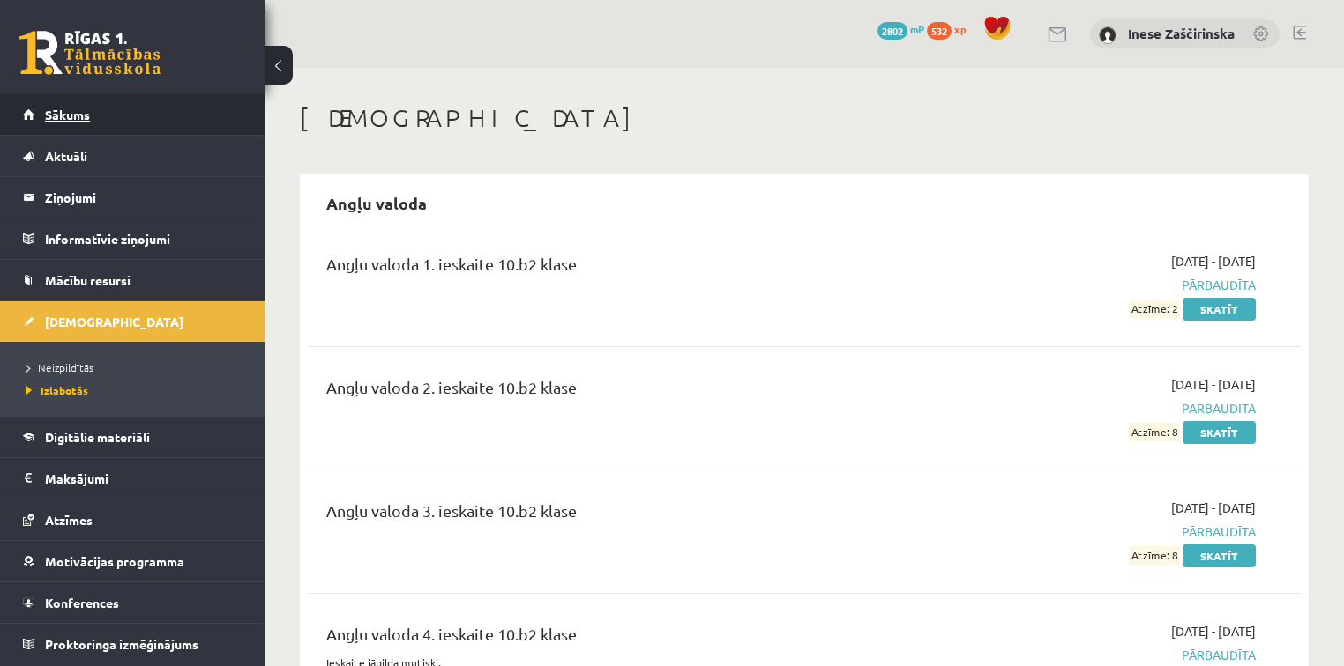
click at [64, 110] on span "Sākums" at bounding box center [67, 115] width 45 height 16
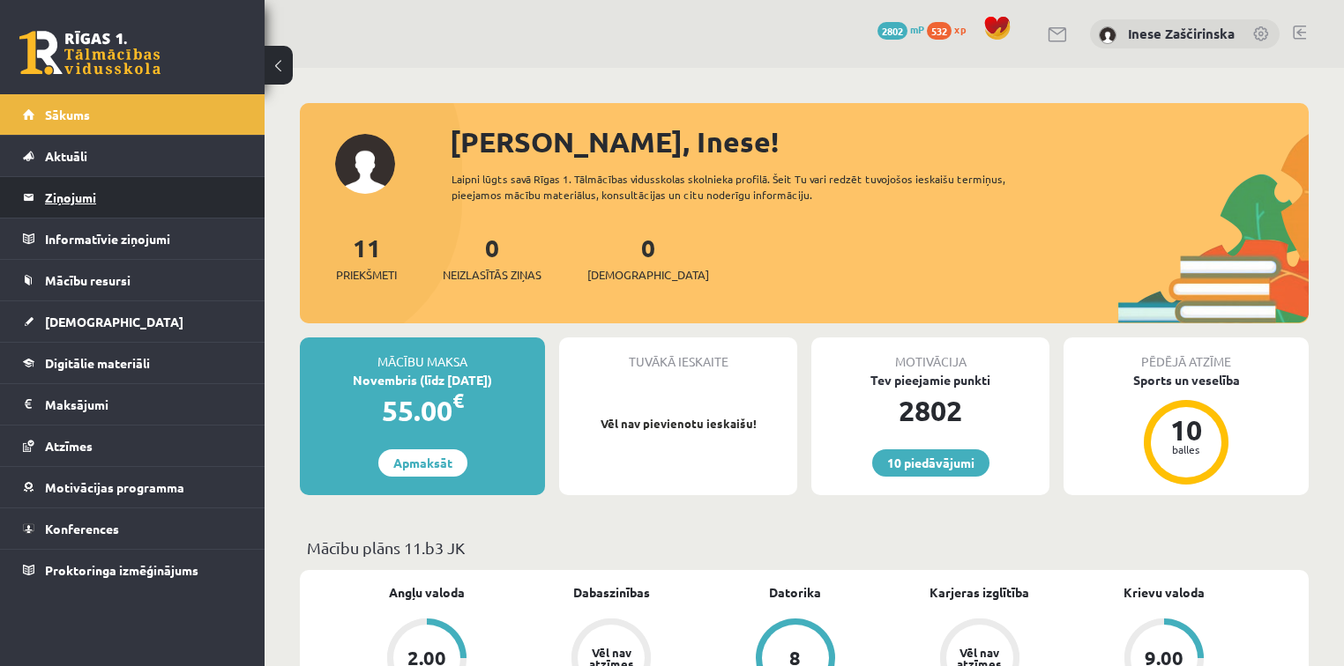
click at [75, 198] on legend "Ziņojumi 0" at bounding box center [143, 197] width 197 height 41
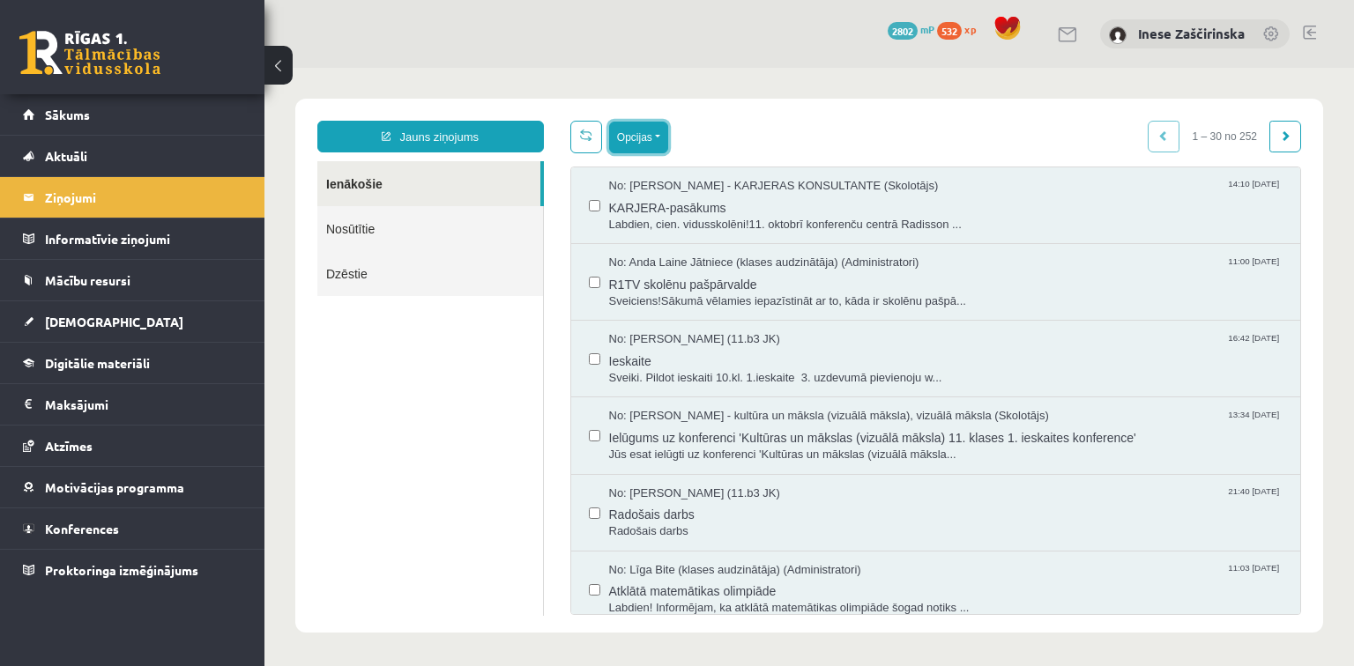
click at [653, 136] on button "Opcijas" at bounding box center [638, 138] width 59 height 32
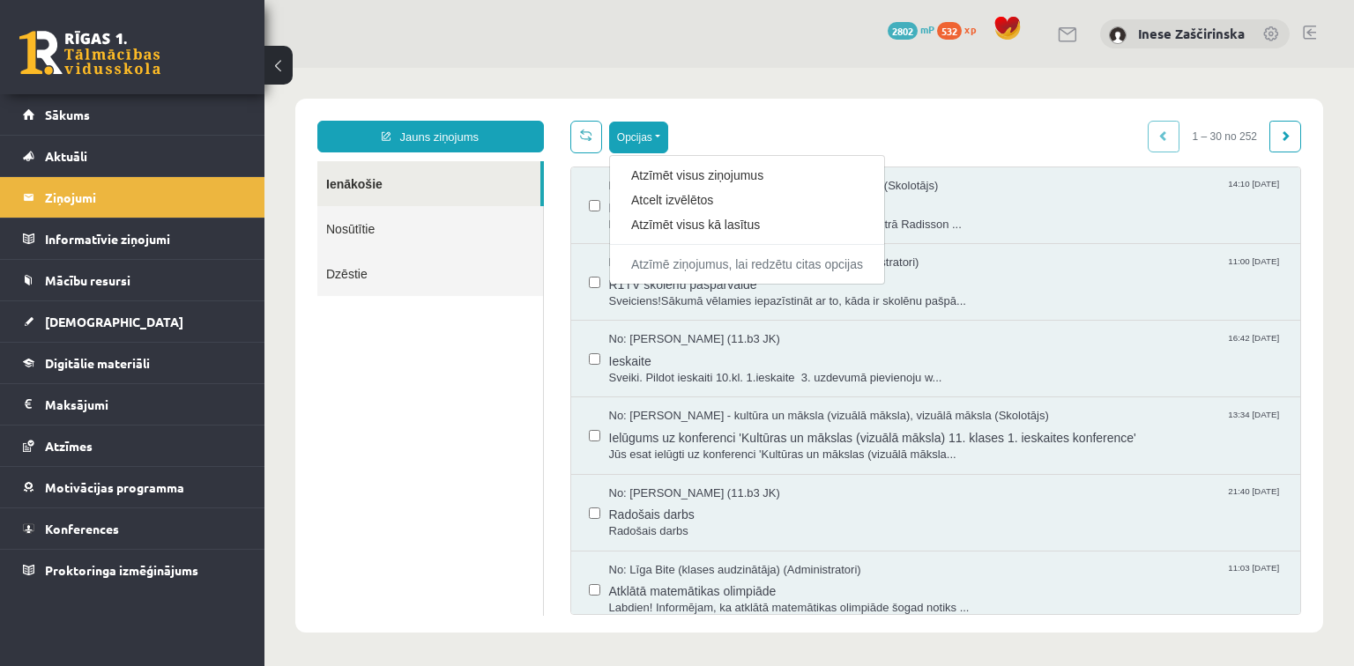
click at [748, 120] on div "Jauns ziņojums Ienākošie Nosūtītie Dzēstie ********* ********* ******* Opcijas …" at bounding box center [809, 366] width 1028 height 534
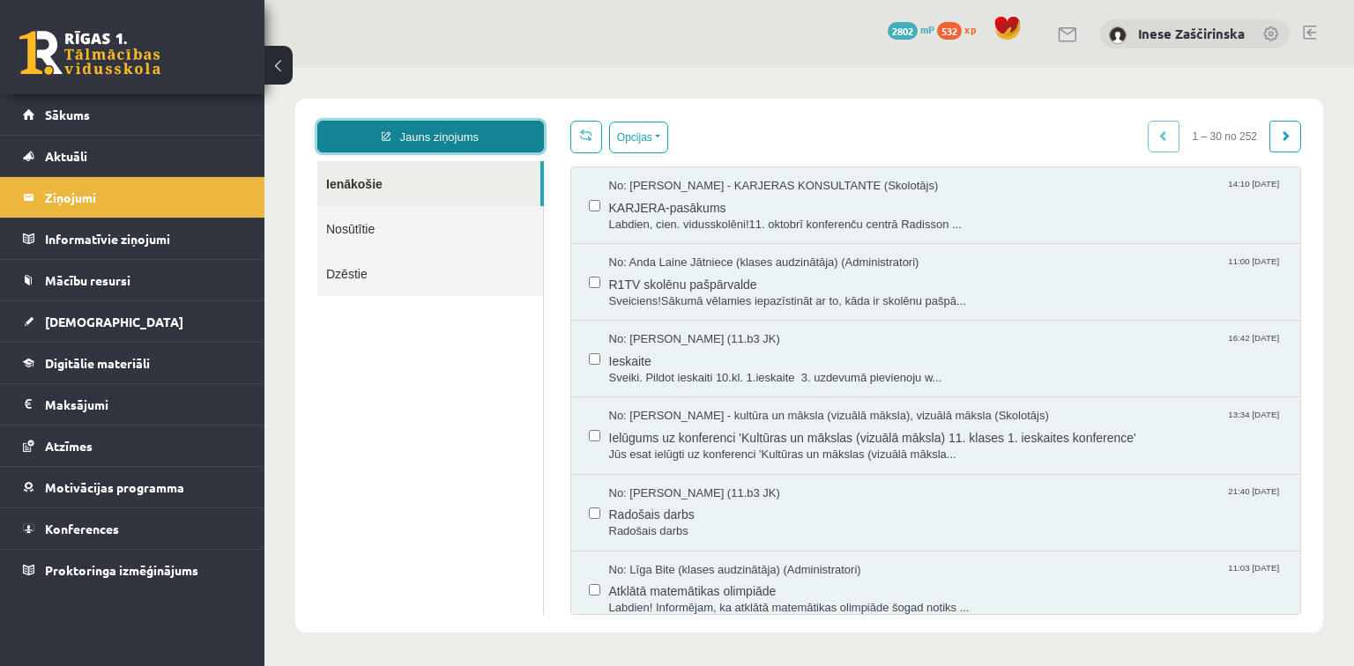
click at [438, 131] on link "Jauns ziņojums" at bounding box center [430, 137] width 227 height 32
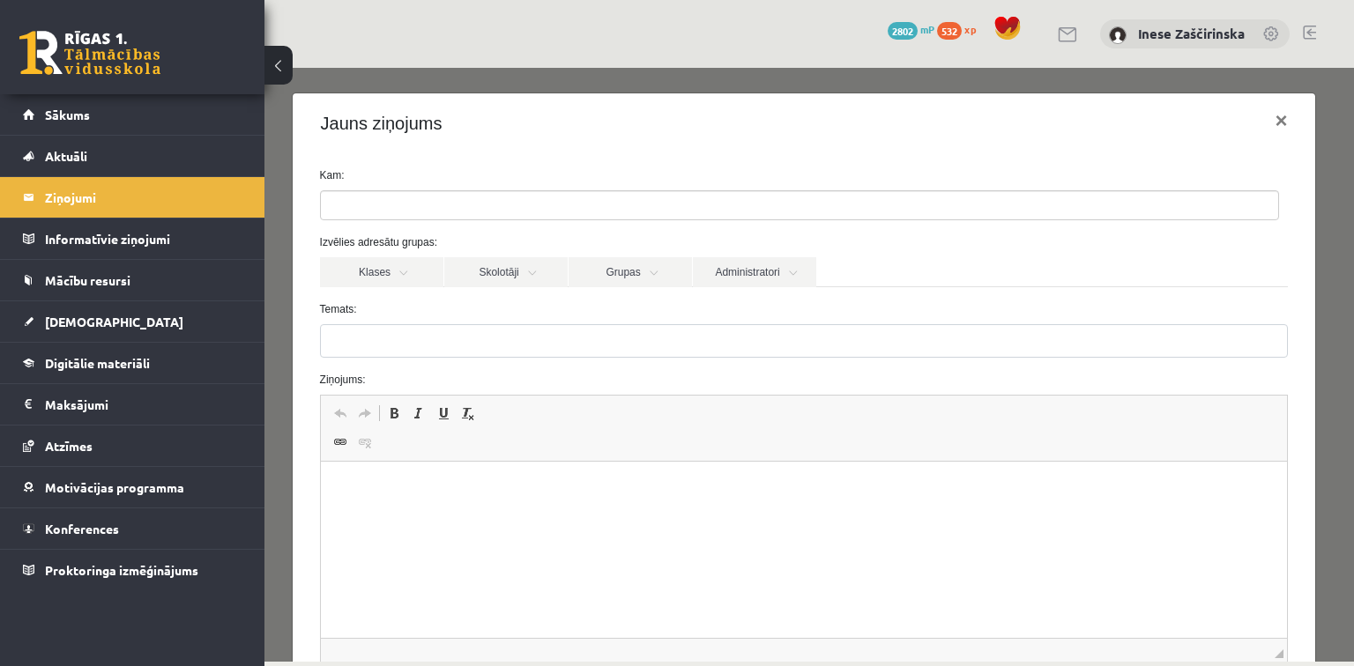
click at [413, 202] on ul at bounding box center [799, 205] width 957 height 28
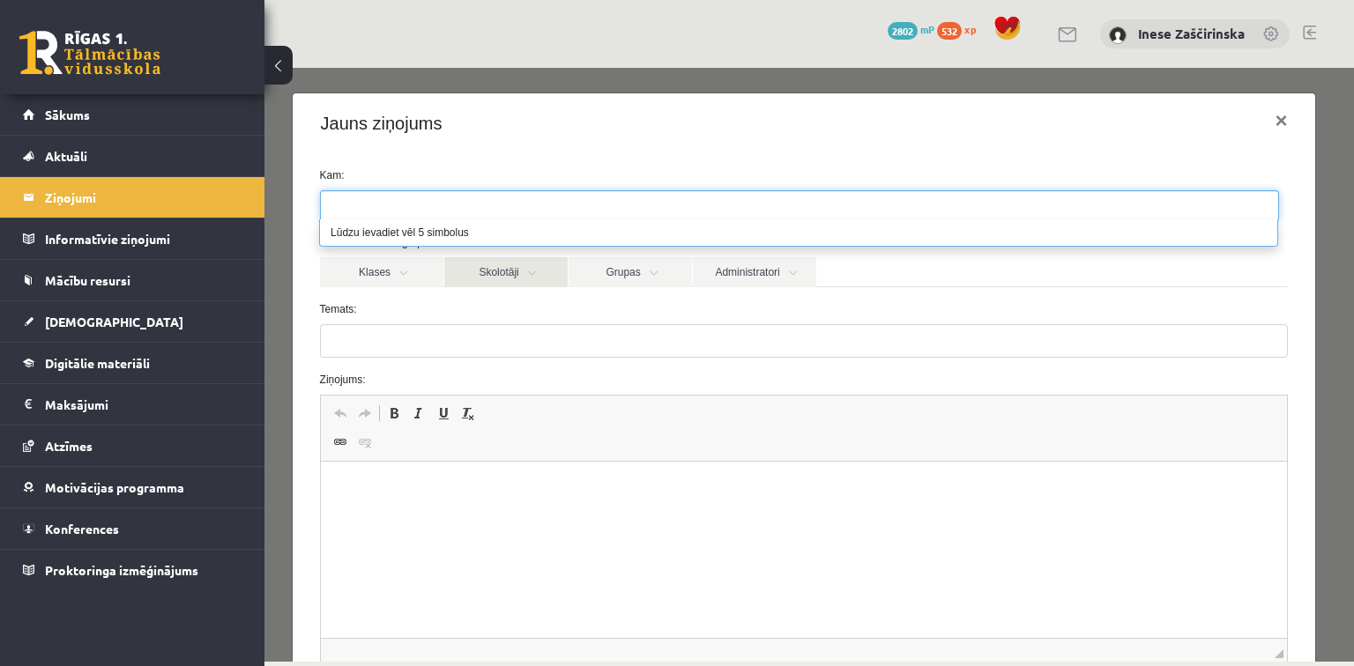
click at [532, 276] on link "Skolotāji" at bounding box center [505, 272] width 123 height 30
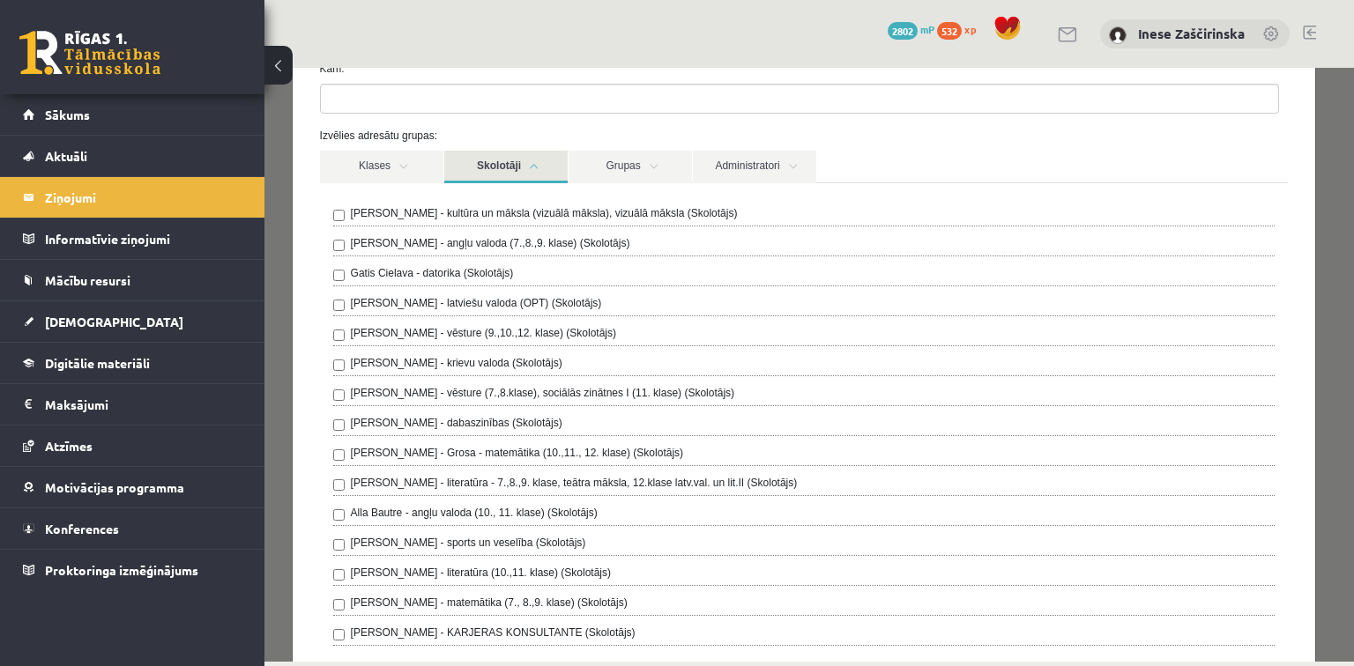
scroll to position [141, 0]
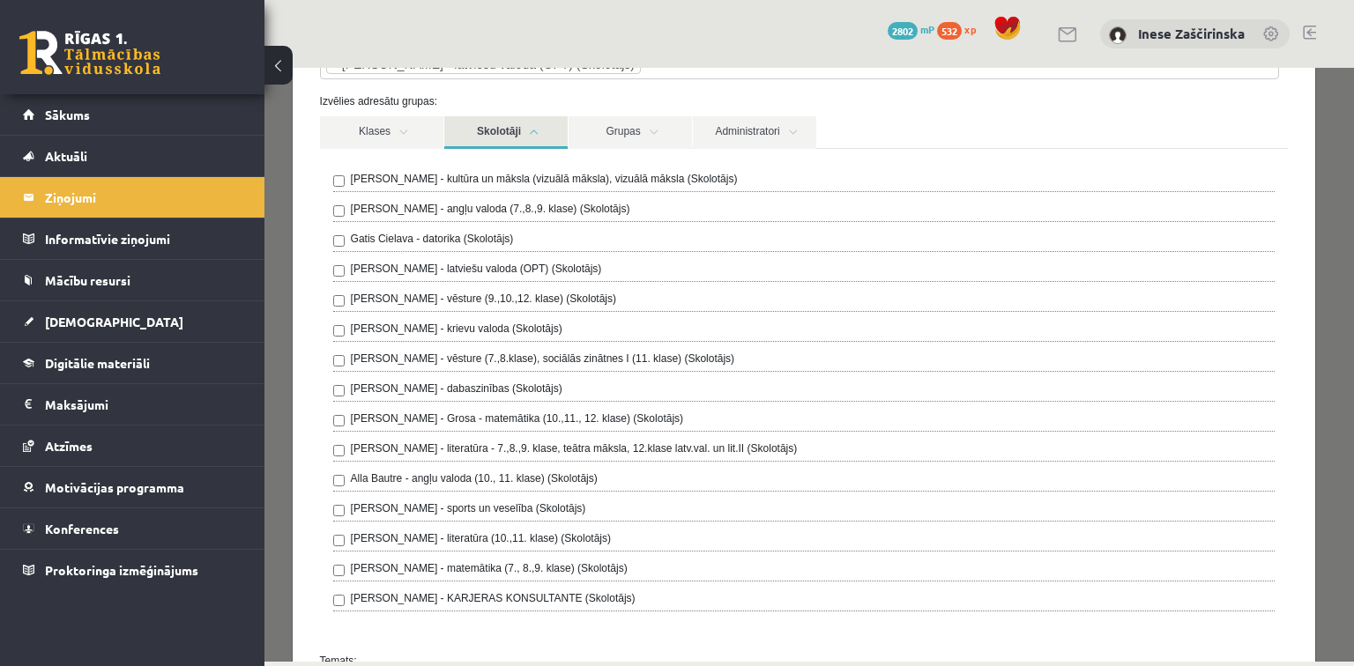
click at [942, 112] on div "Izvēlies adresātu grupas: Klases Skolotāji Grupas Administratori 11.b3 JK Ilze …" at bounding box center [804, 366] width 995 height 546
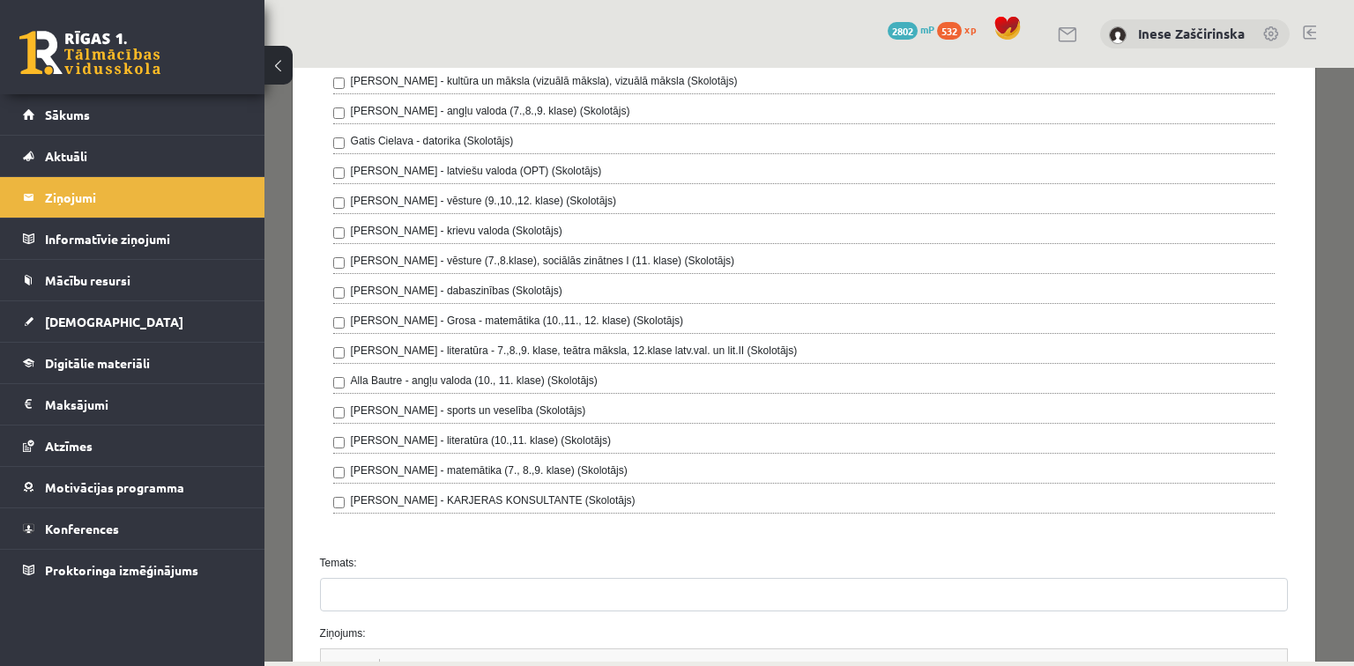
scroll to position [353, 0]
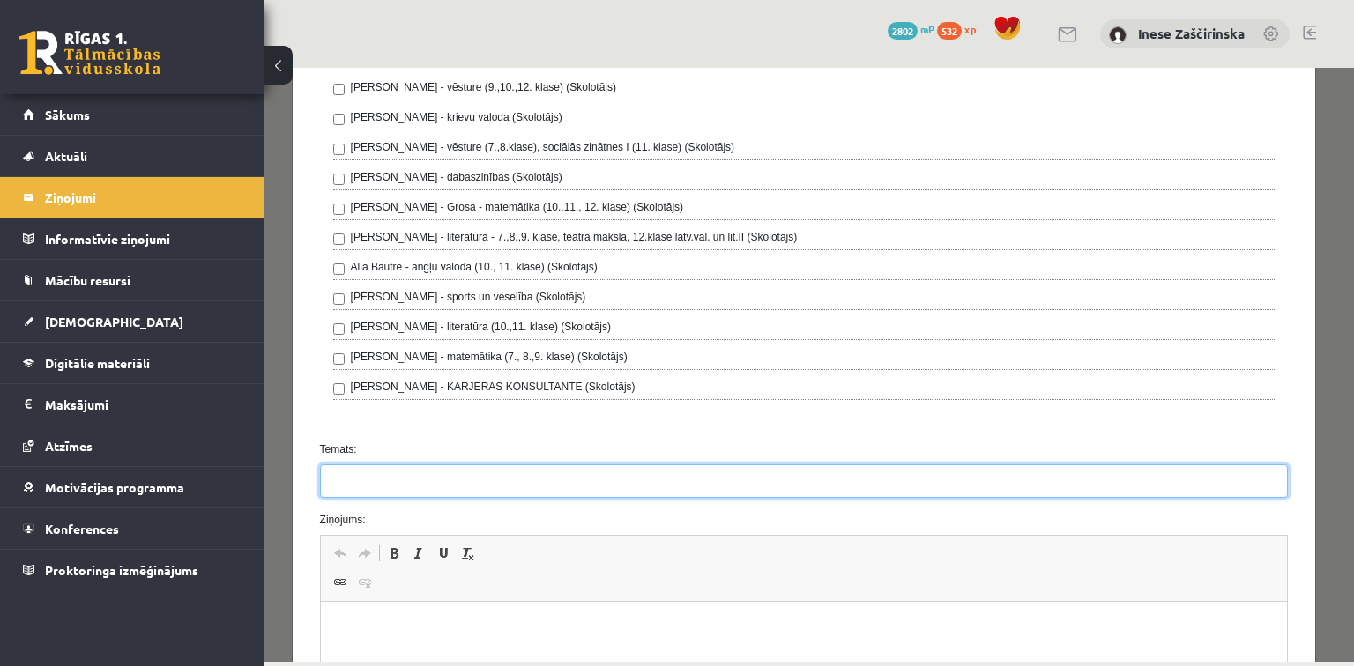
click at [353, 465] on input "Temats:" at bounding box center [804, 481] width 969 height 33
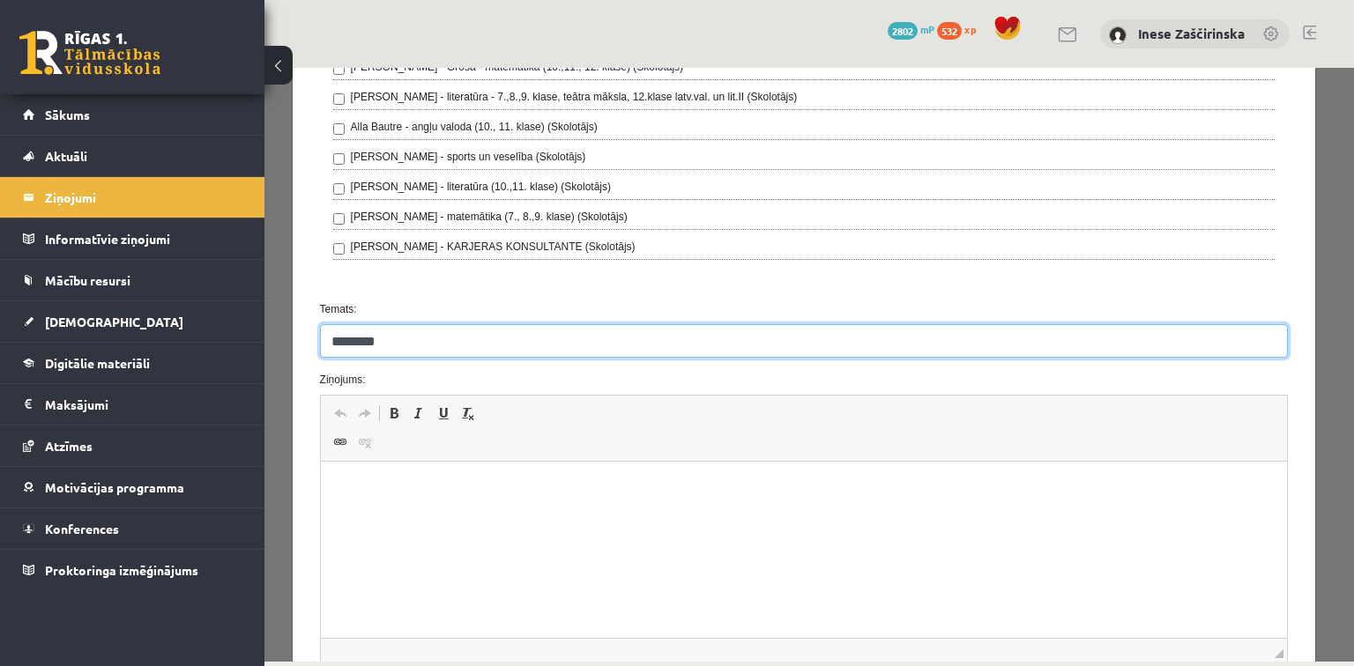
scroll to position [494, 0]
type input "********"
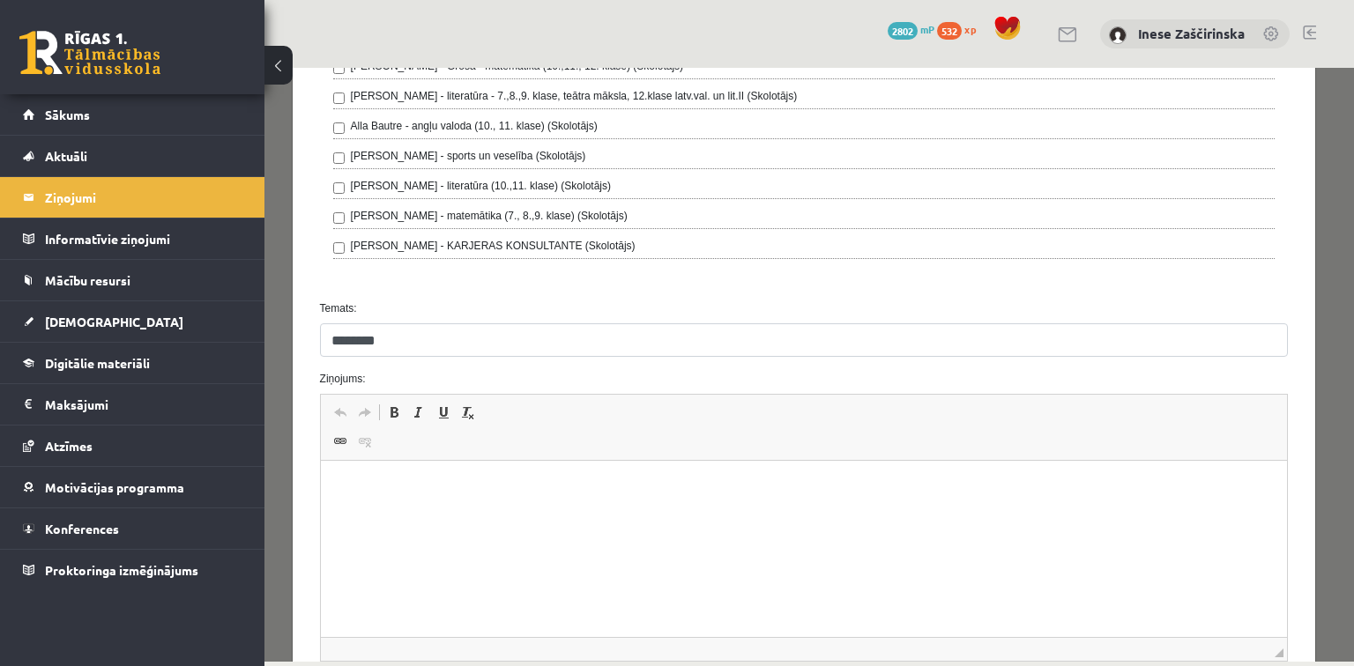
click at [381, 515] on html at bounding box center [803, 488] width 967 height 54
click at [789, 489] on p "**********" at bounding box center [799, 488] width 922 height 19
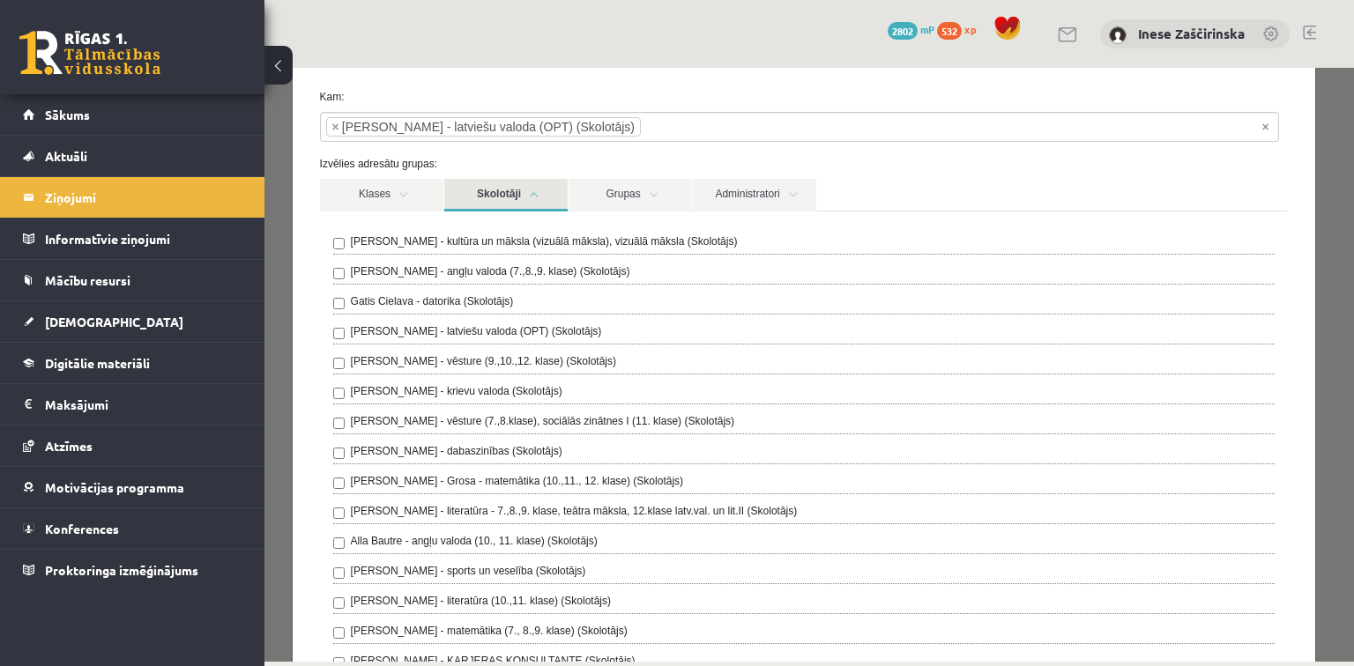
scroll to position [71, 0]
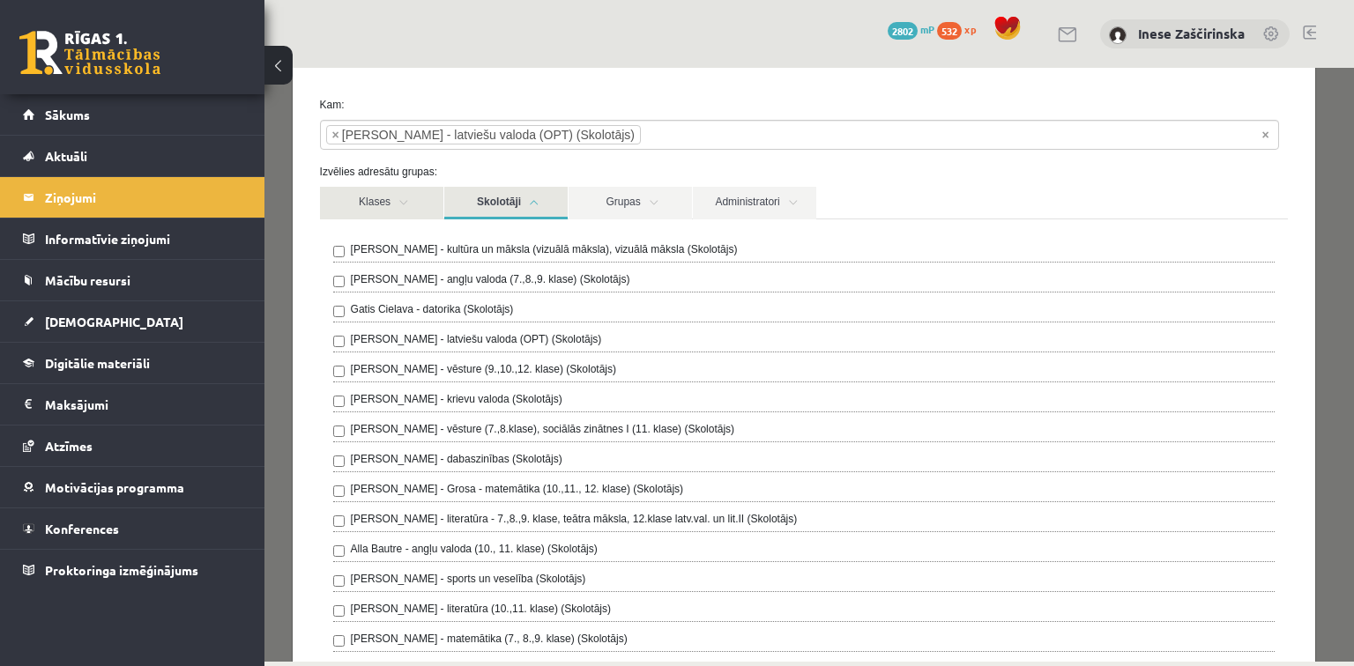
click at [406, 206] on link "Klases" at bounding box center [381, 203] width 123 height 33
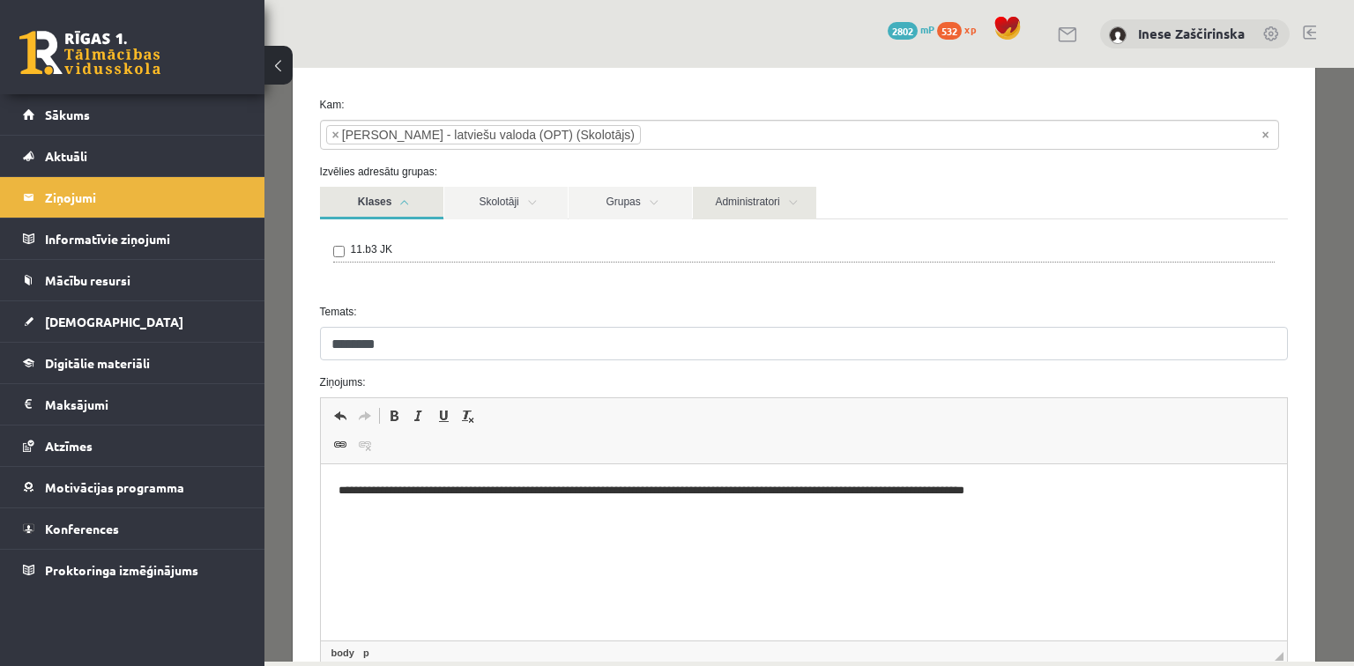
click at [794, 195] on link "Administratori" at bounding box center [754, 203] width 123 height 33
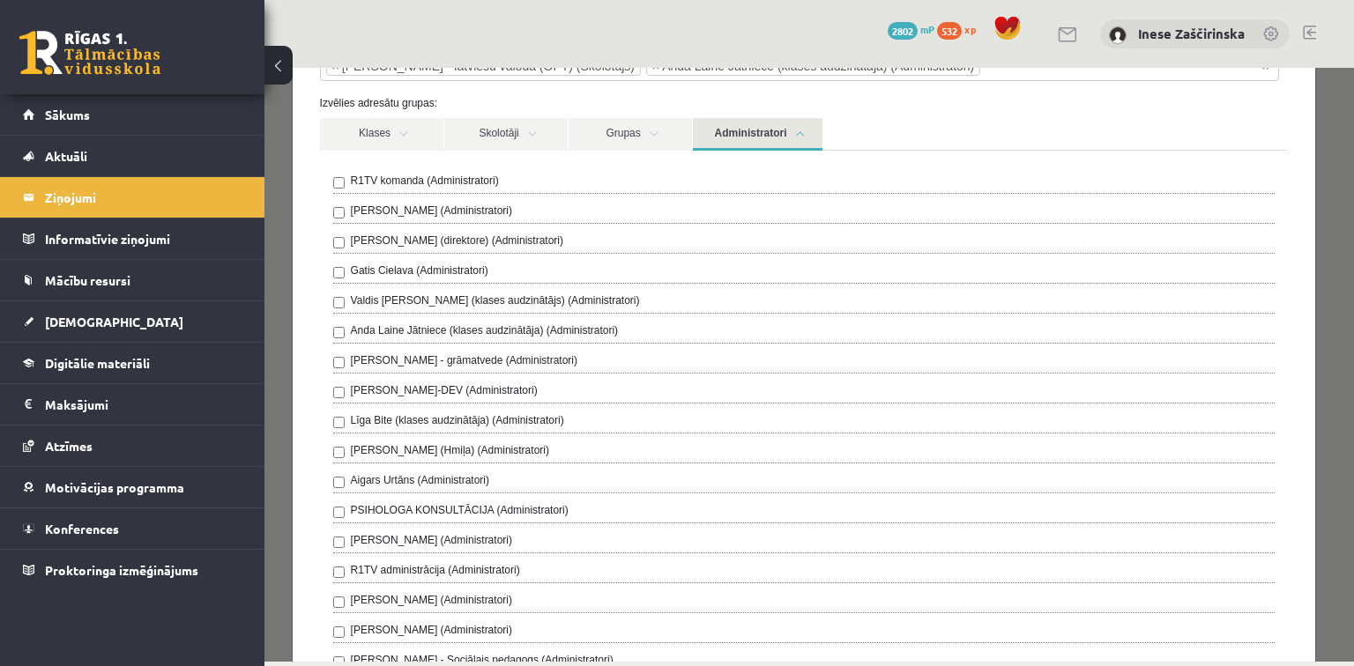
scroll to position [0, 0]
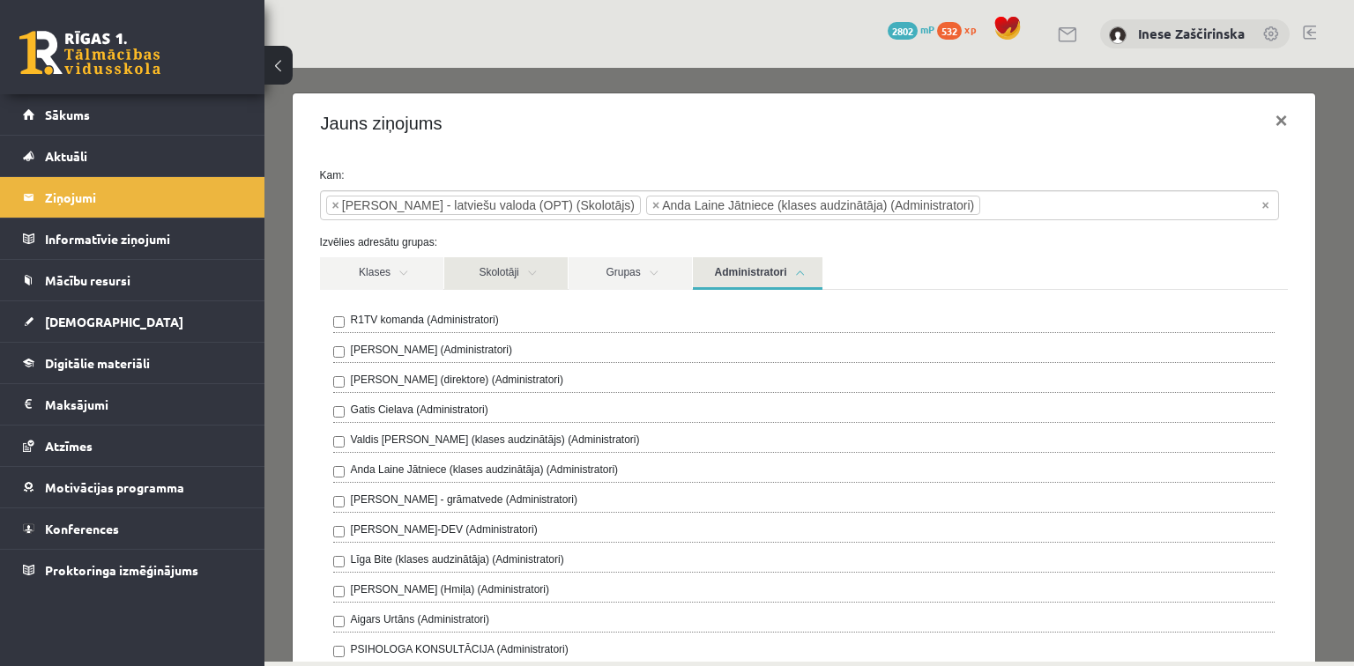
click at [540, 272] on link "Skolotāji" at bounding box center [505, 273] width 123 height 33
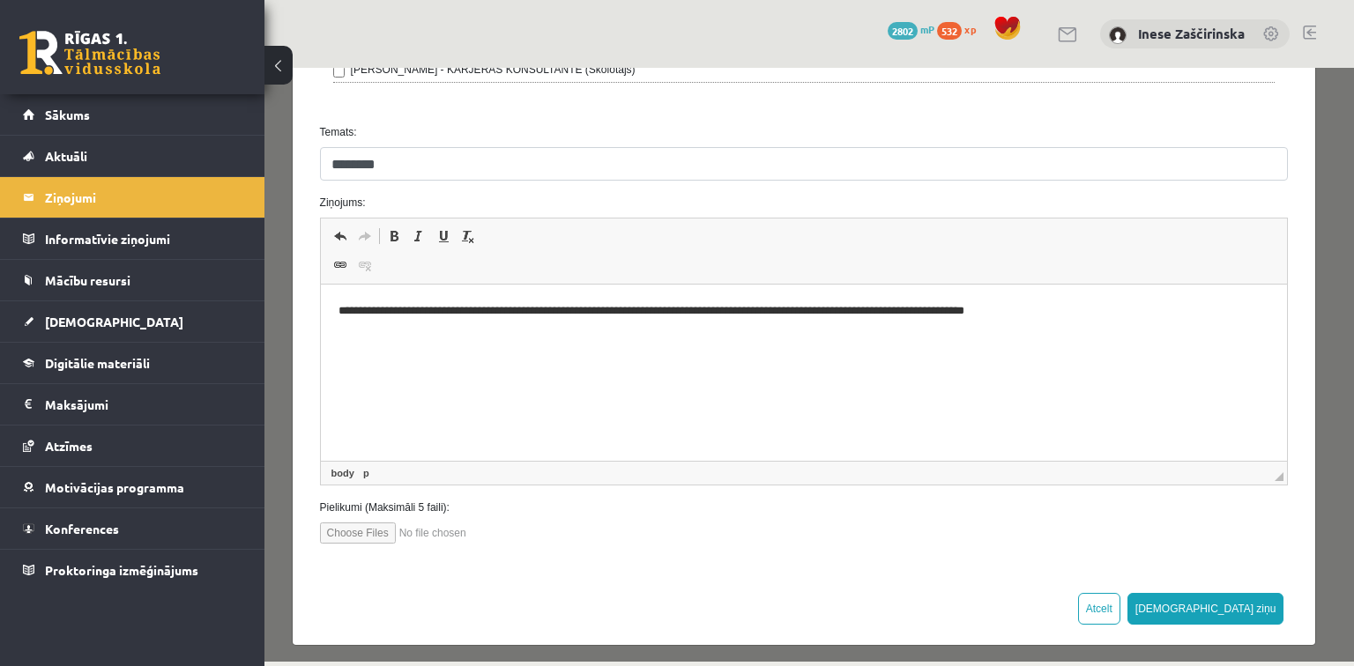
scroll to position [674, 0]
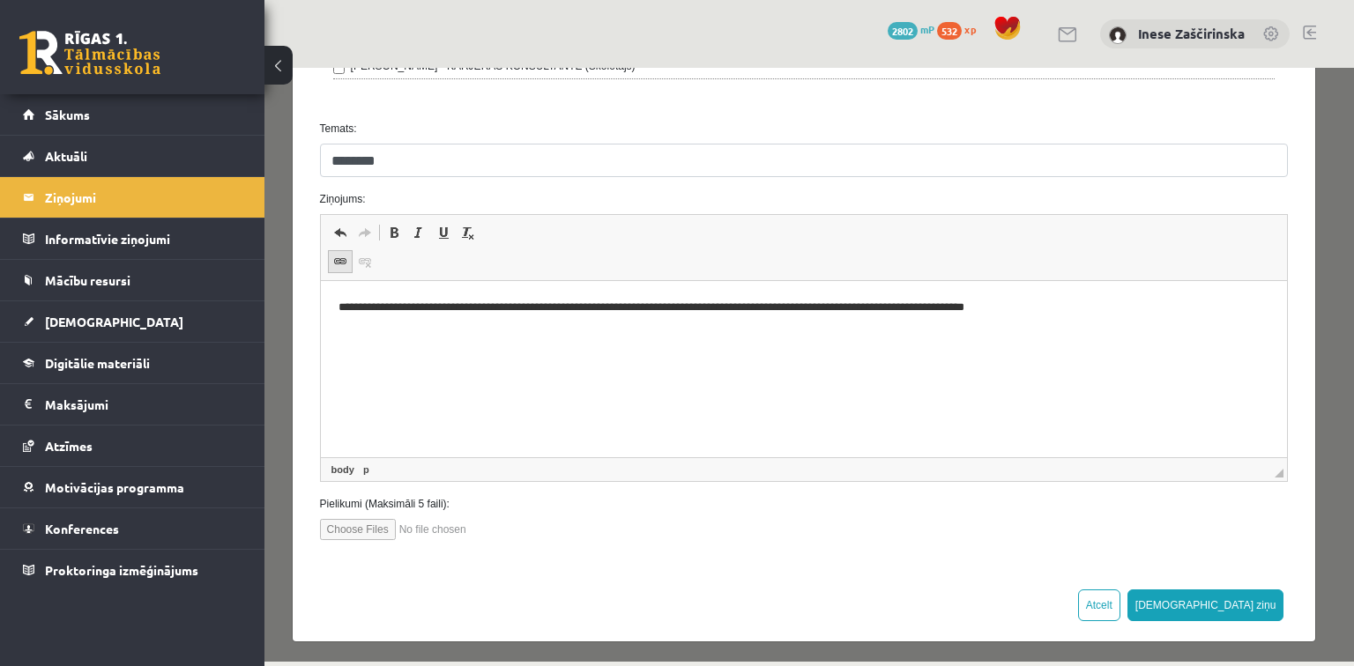
click at [333, 257] on span at bounding box center [340, 262] width 14 height 14
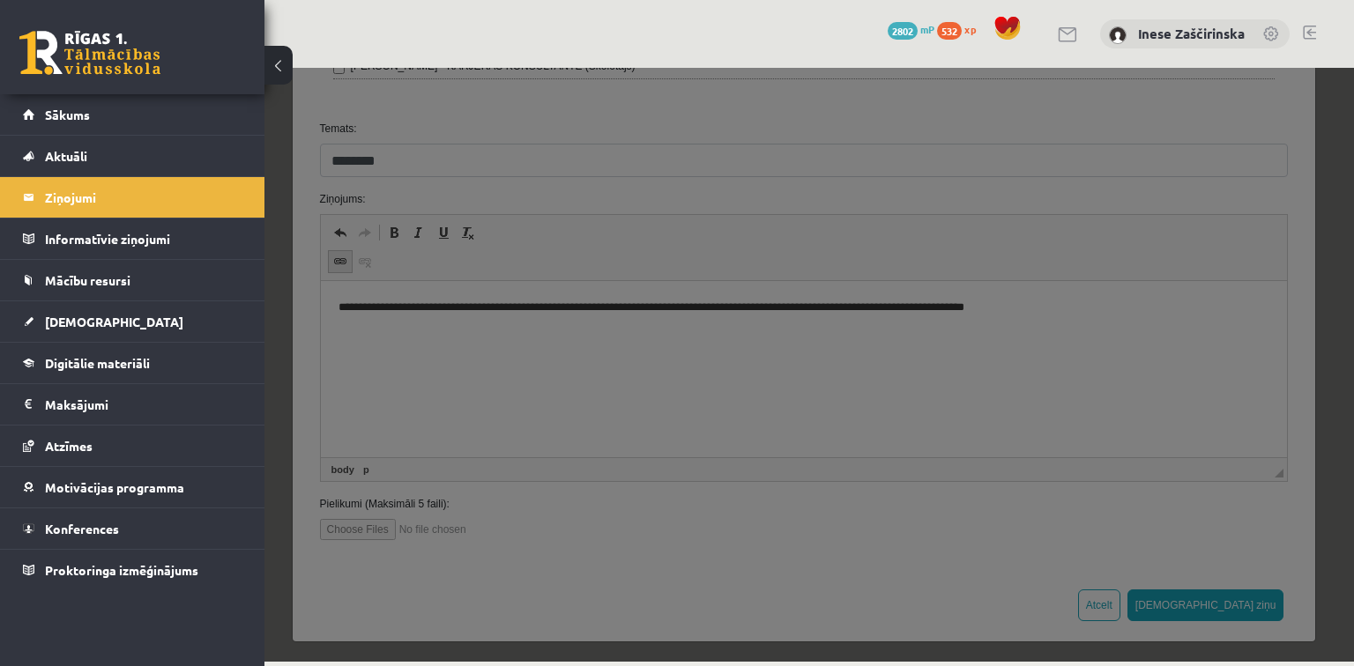
scroll to position [0, 0]
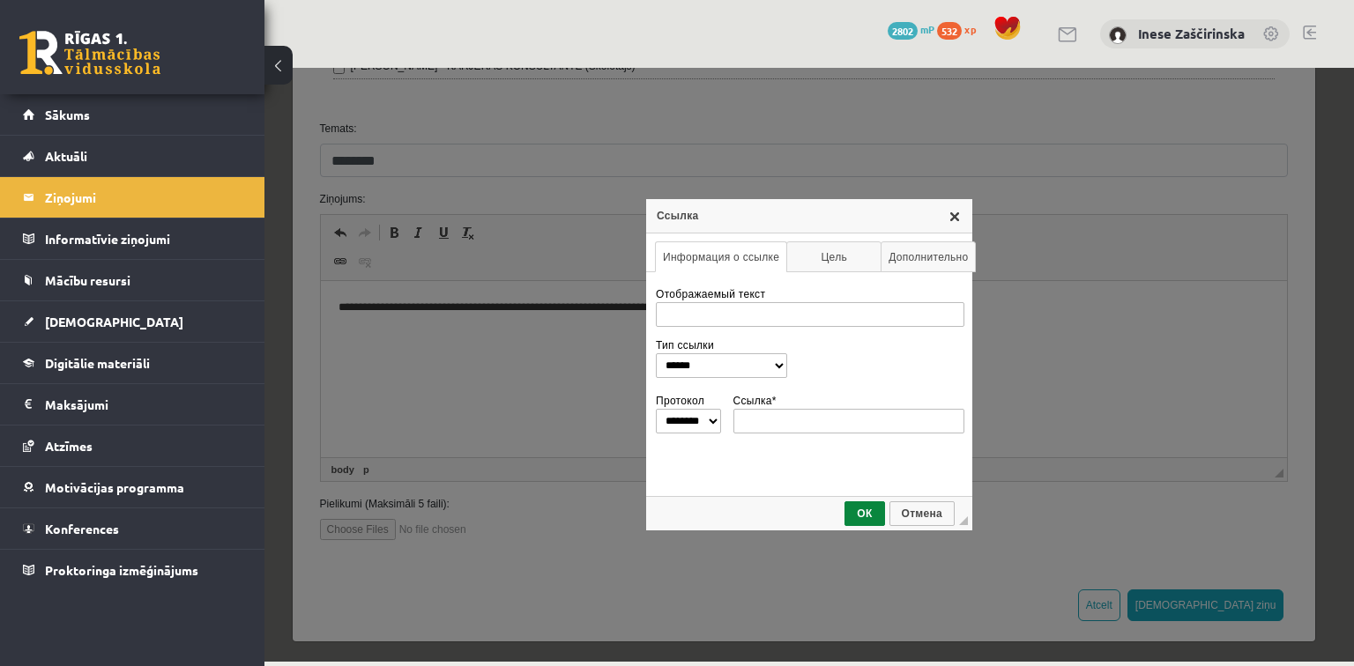
click at [956, 215] on link "X" at bounding box center [955, 216] width 14 height 14
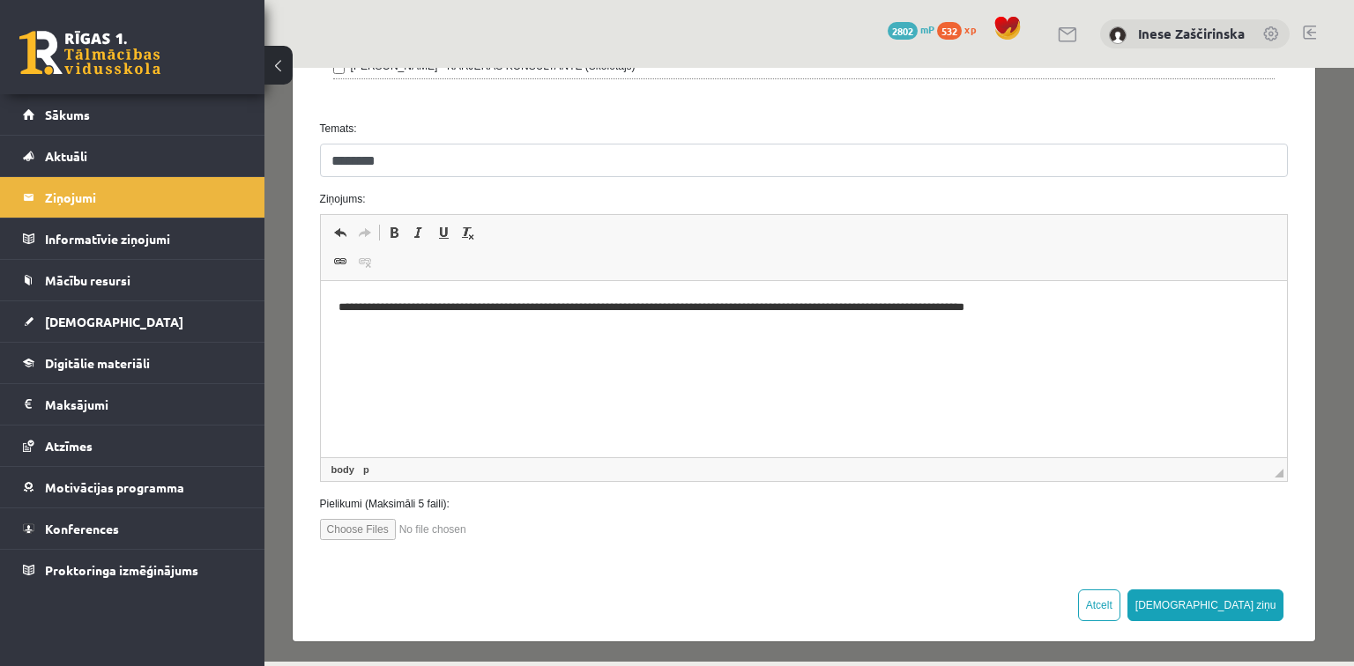
click at [348, 527] on input "file" at bounding box center [420, 529] width 200 height 21
type input "**********"
click at [1247, 606] on button "Sūtīt ziņu" at bounding box center [1206, 606] width 157 height 32
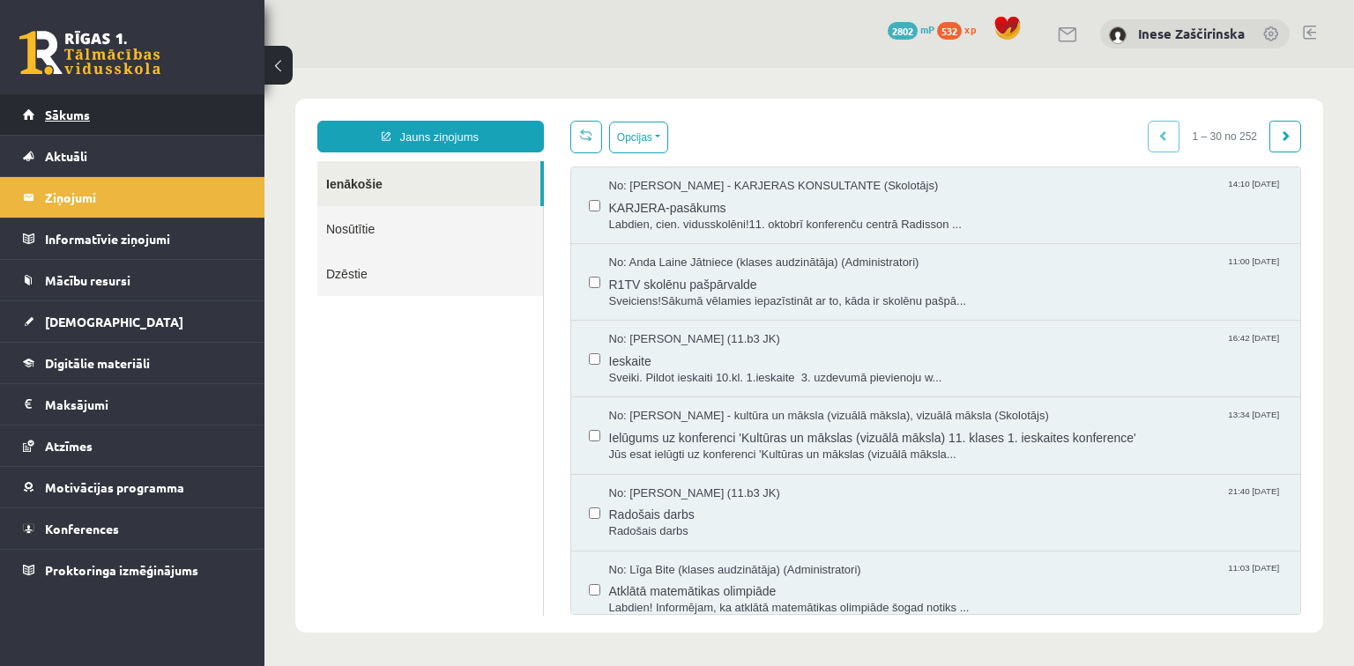
click at [67, 108] on span "Sākums" at bounding box center [67, 115] width 45 height 16
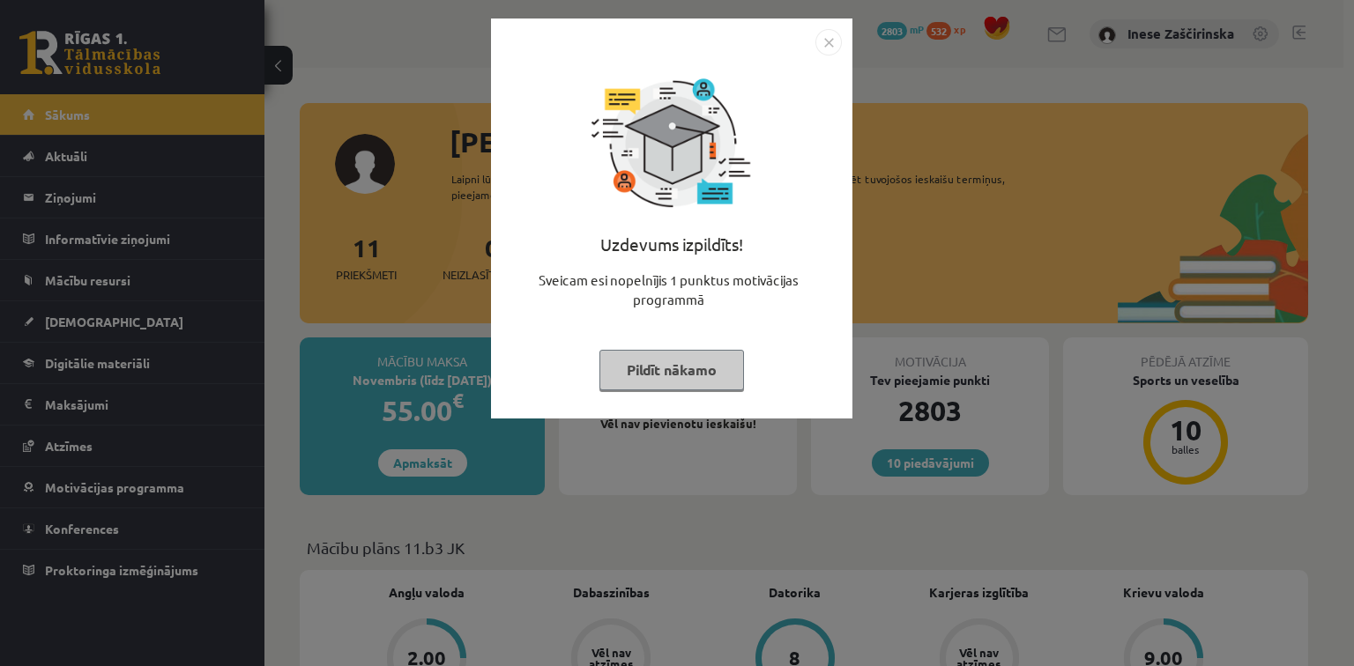
click at [703, 368] on button "Pildīt nākamo" at bounding box center [671, 370] width 145 height 41
